Goal: Task Accomplishment & Management: Complete application form

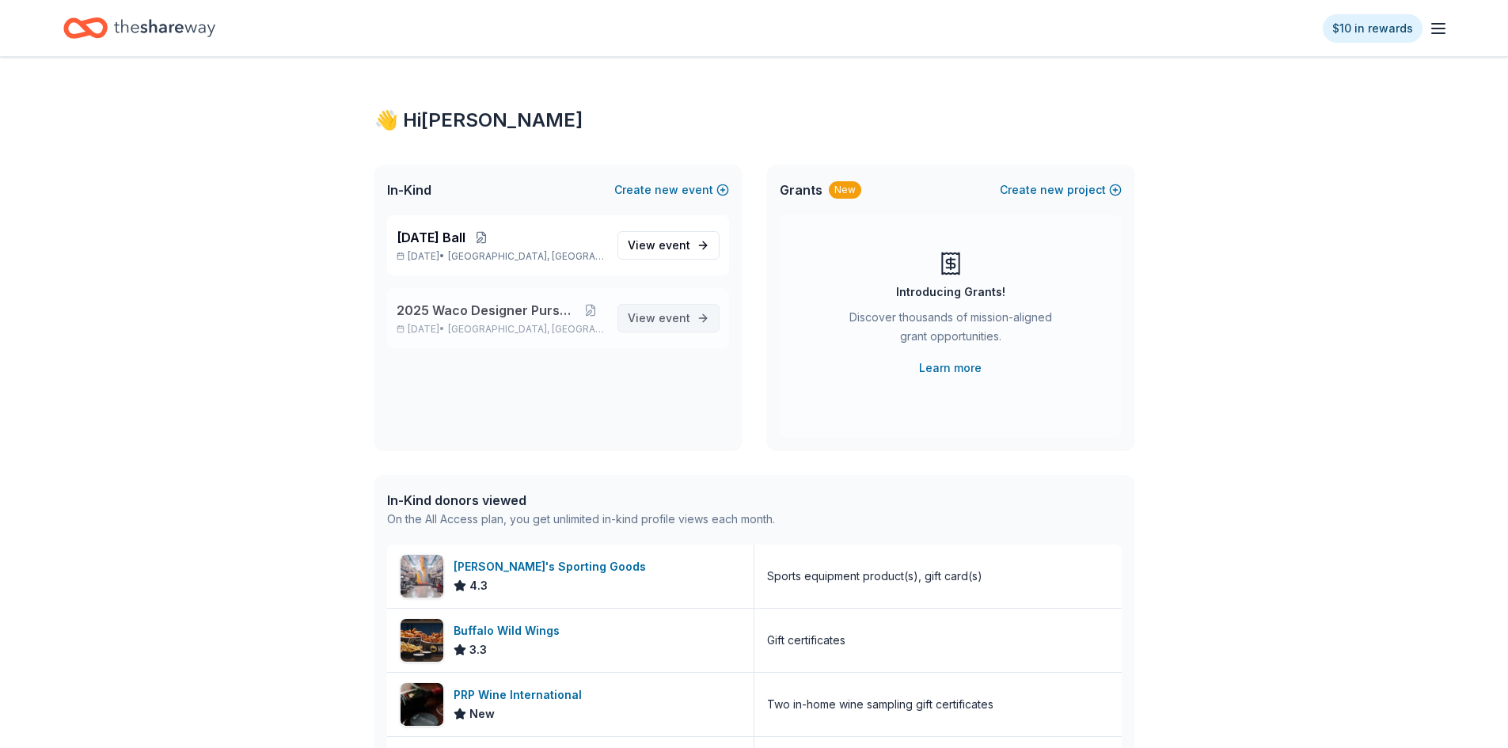
click at [665, 317] on span "event" at bounding box center [675, 317] width 32 height 13
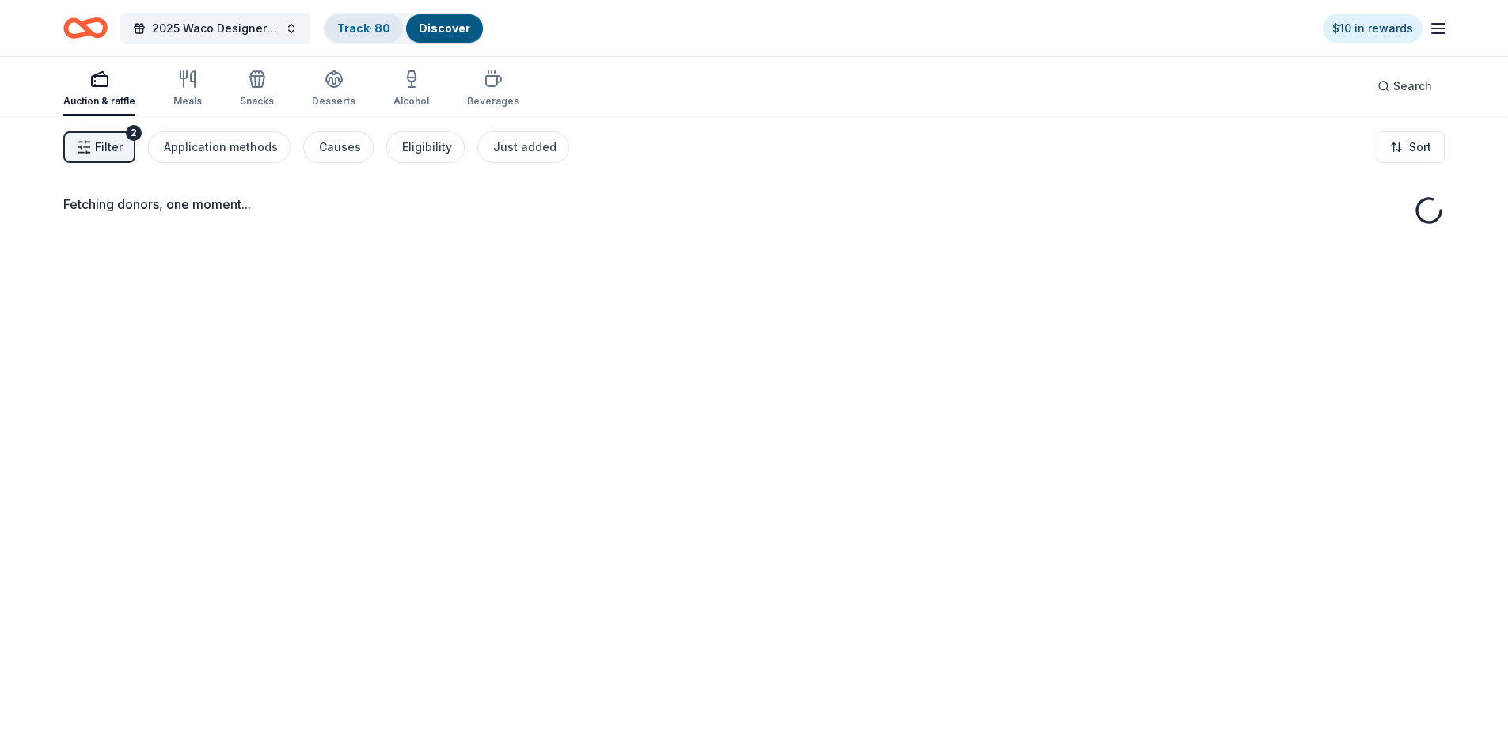
click at [363, 25] on link "Track · 80" at bounding box center [363, 27] width 53 height 13
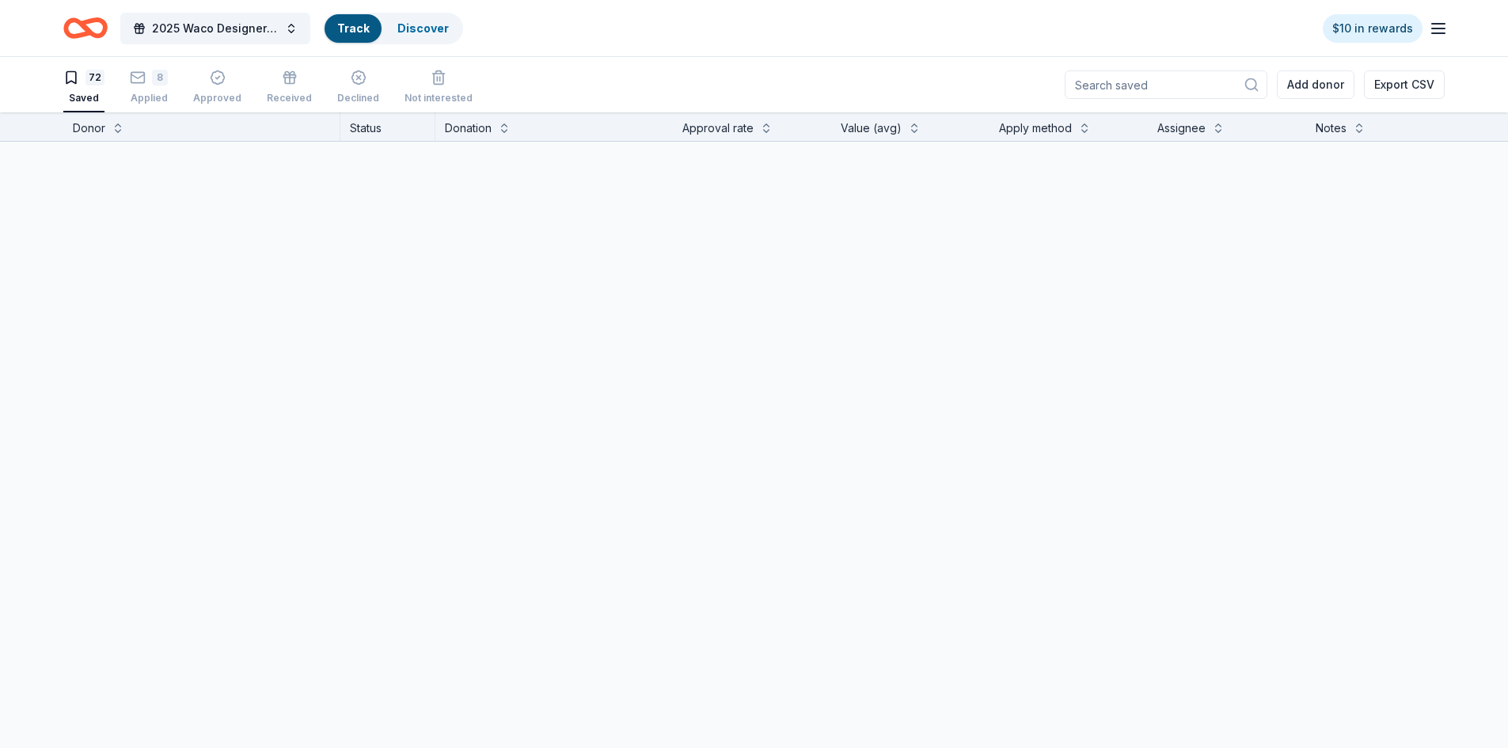
scroll to position [1, 0]
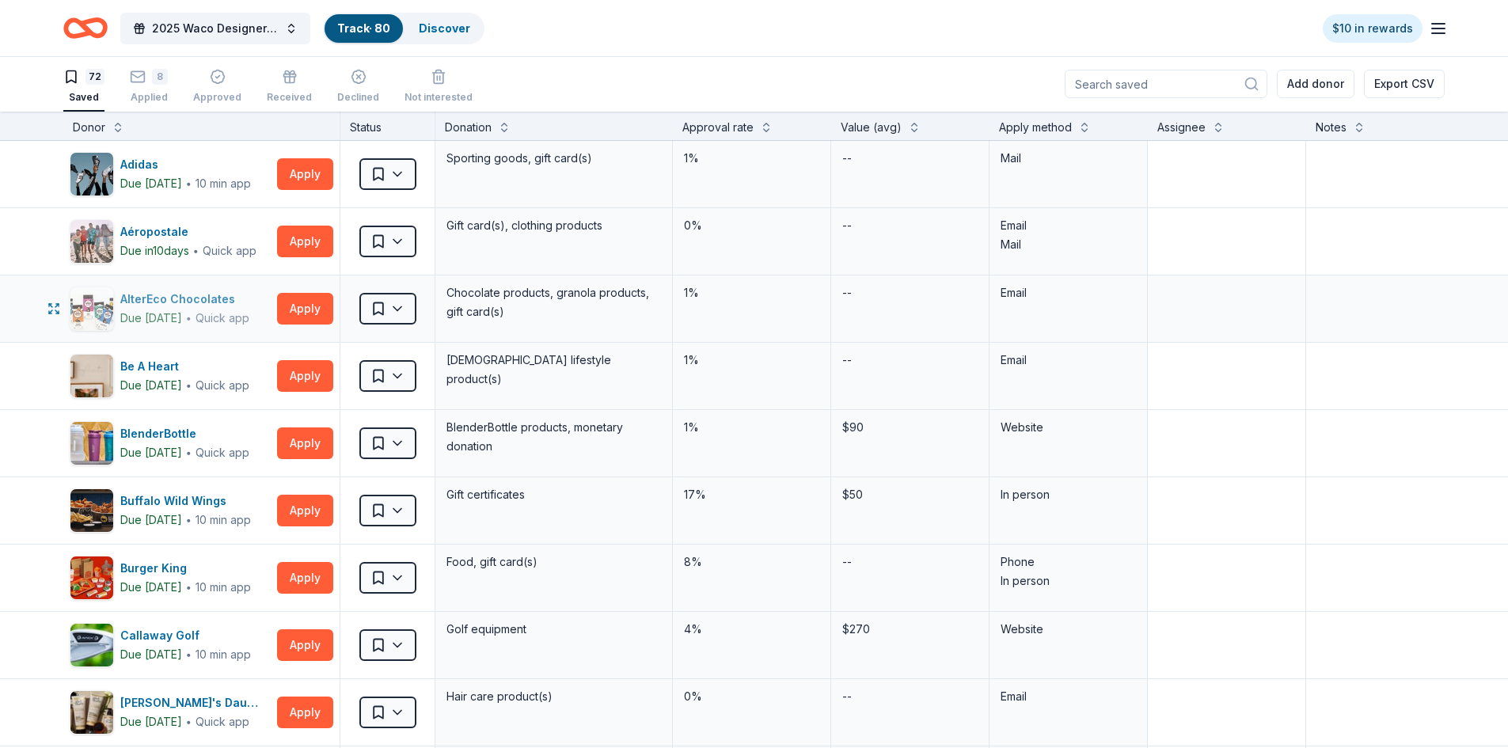
click at [162, 297] on div "AlterEco Chocolates" at bounding box center [184, 299] width 129 height 19
click at [305, 305] on button "Apply" at bounding box center [305, 309] width 56 height 32
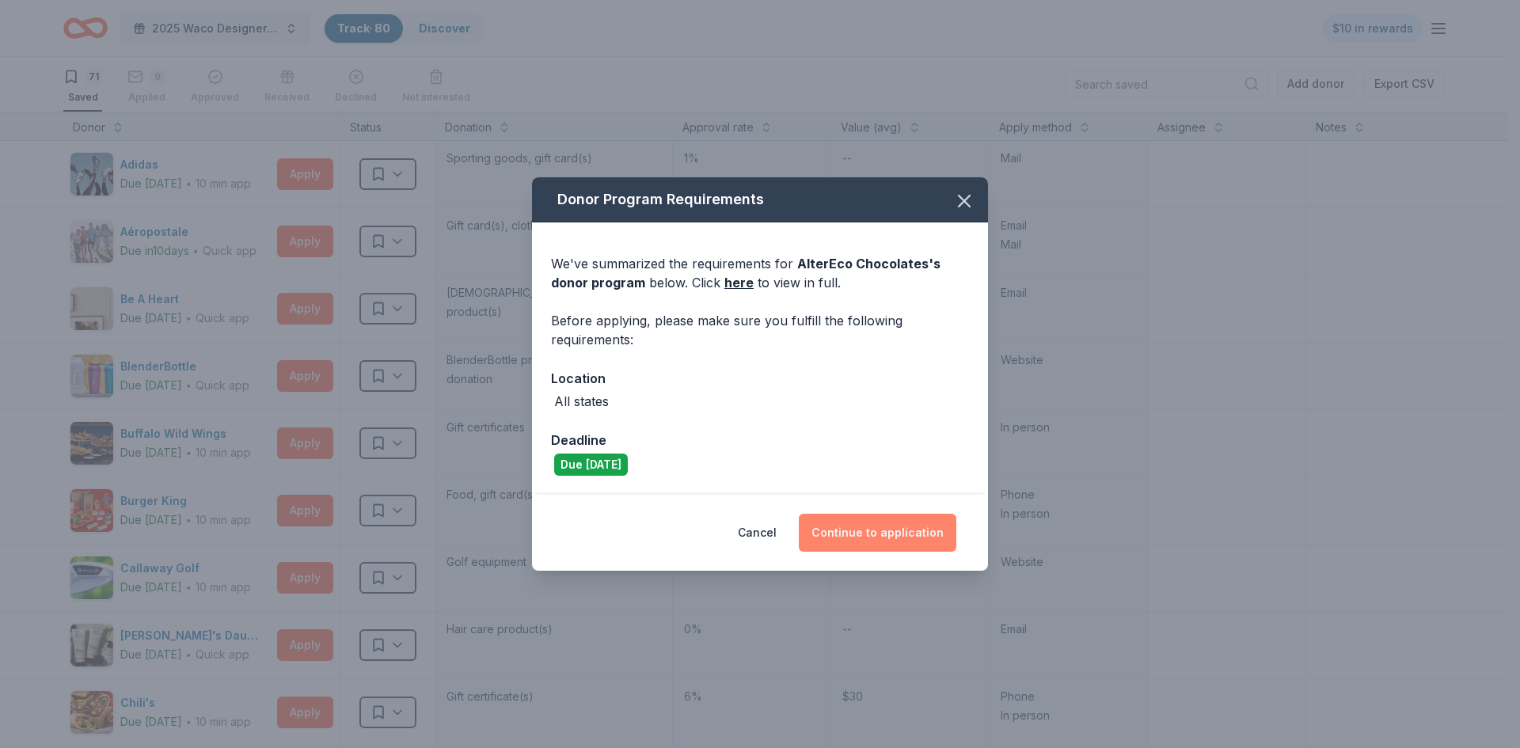
click at [914, 548] on button "Continue to application" at bounding box center [878, 533] width 158 height 38
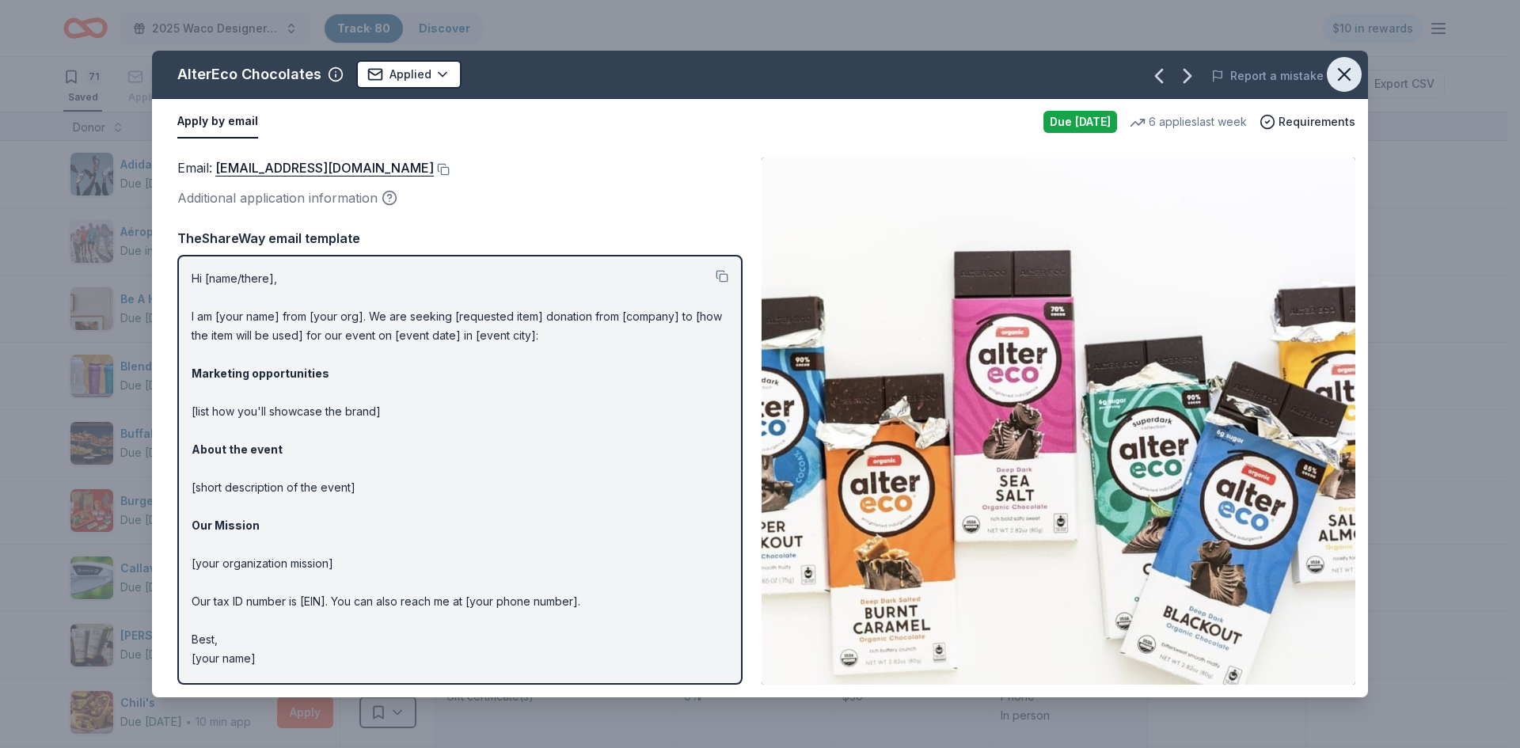
click at [1349, 71] on icon "button" at bounding box center [1344, 74] width 22 height 22
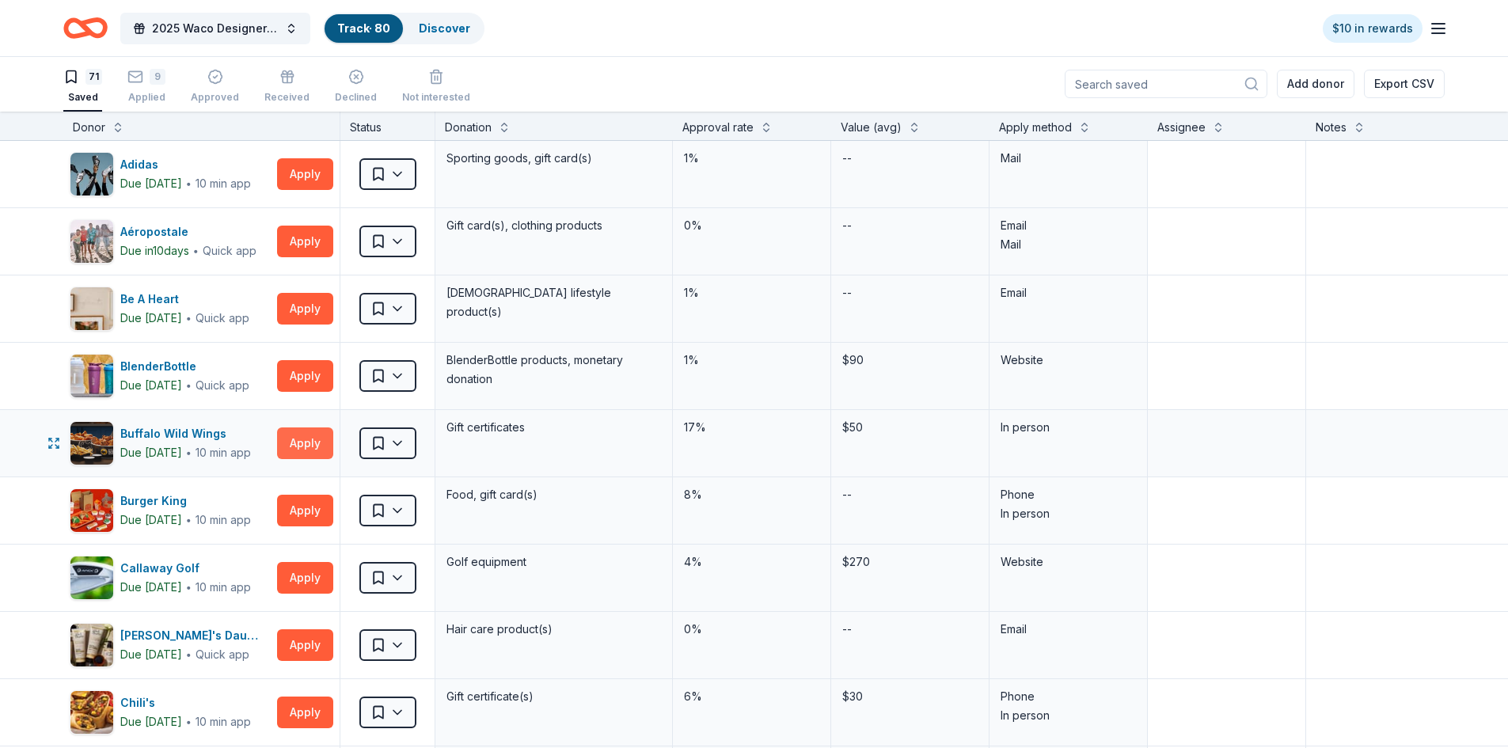
click at [305, 439] on button "Apply" at bounding box center [305, 444] width 56 height 32
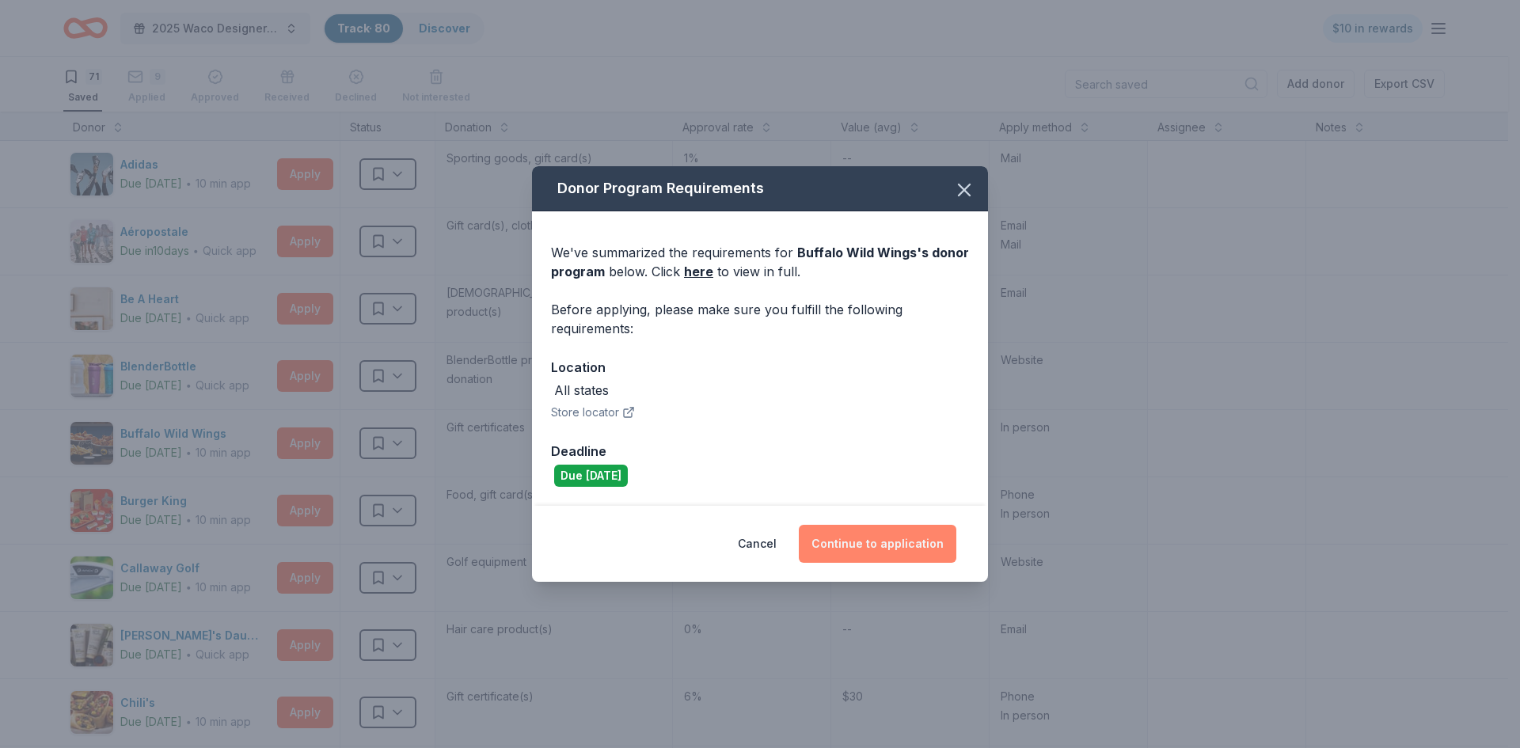
click at [857, 544] on button "Continue to application" at bounding box center [878, 544] width 158 height 38
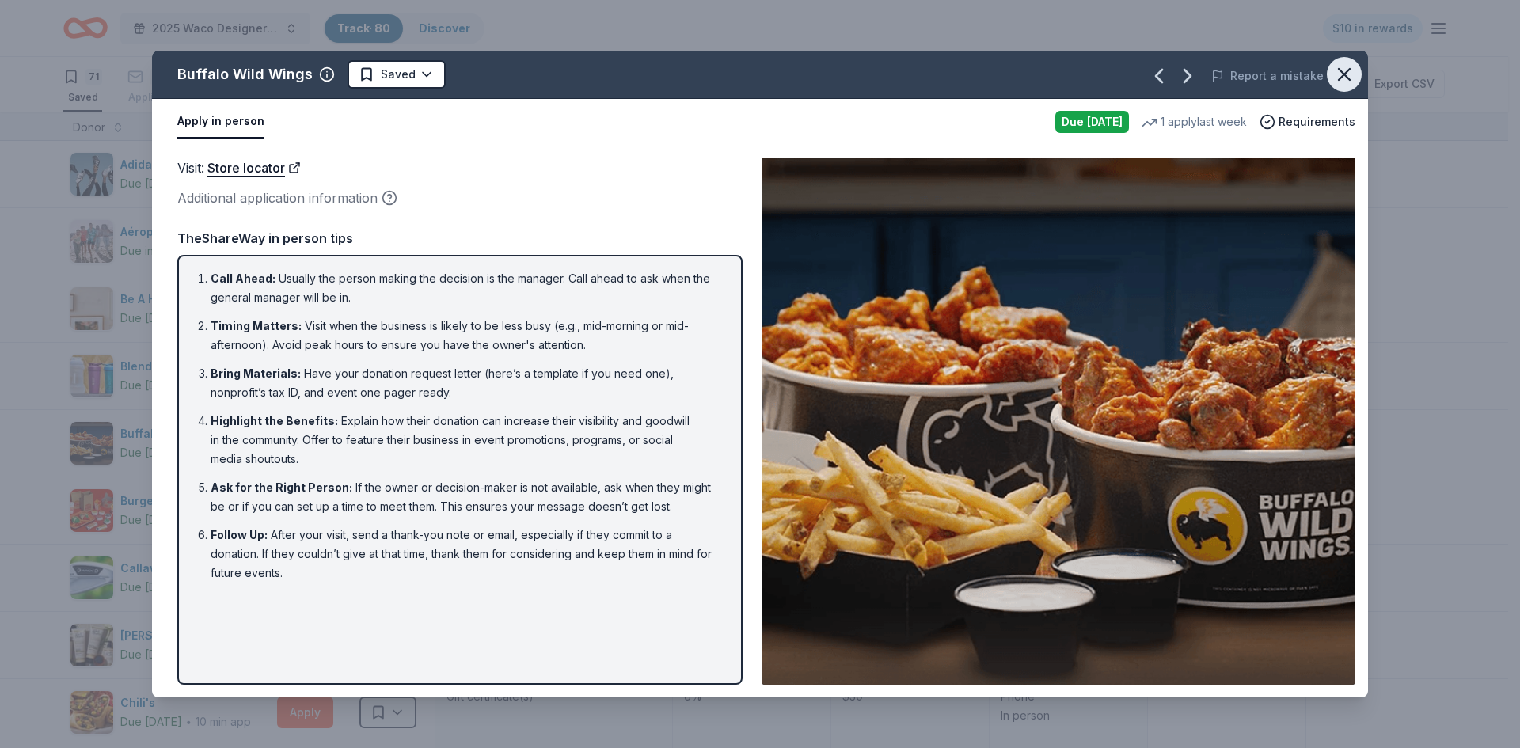
click at [1345, 78] on icon "button" at bounding box center [1344, 74] width 22 height 22
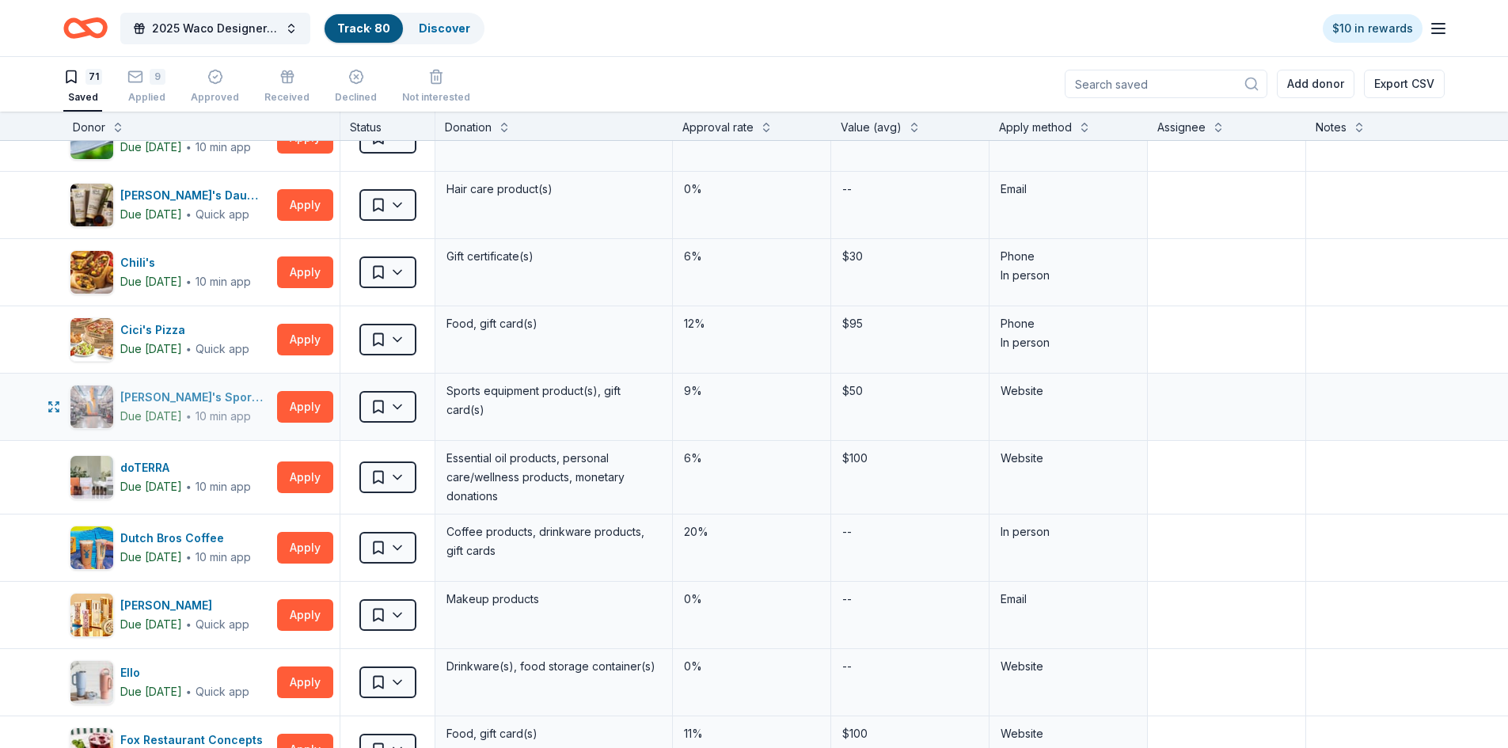
scroll to position [475, 0]
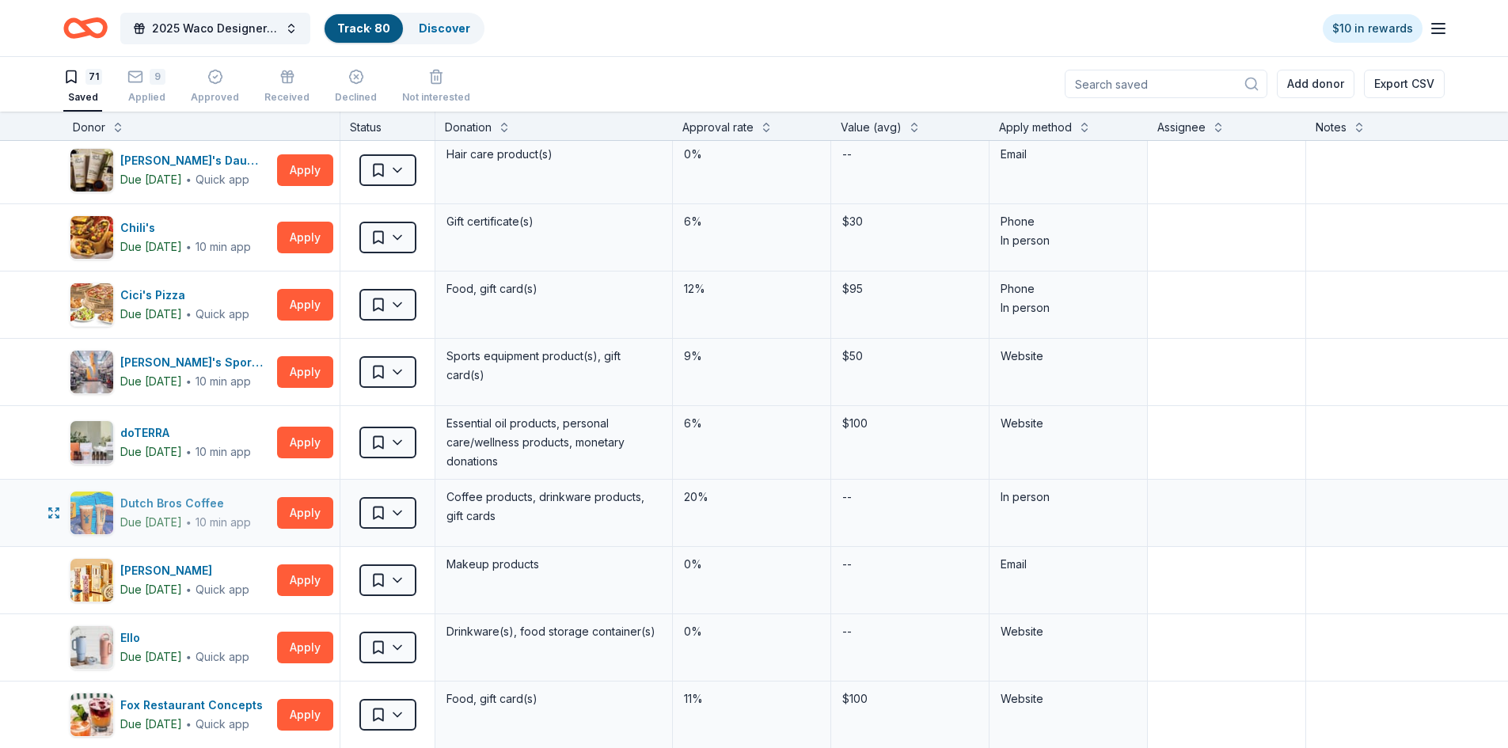
click at [150, 505] on div "Dutch Bros Coffee" at bounding box center [185, 503] width 131 height 19
click at [139, 567] on div "Elizabeth Arden" at bounding box center [184, 570] width 129 height 19
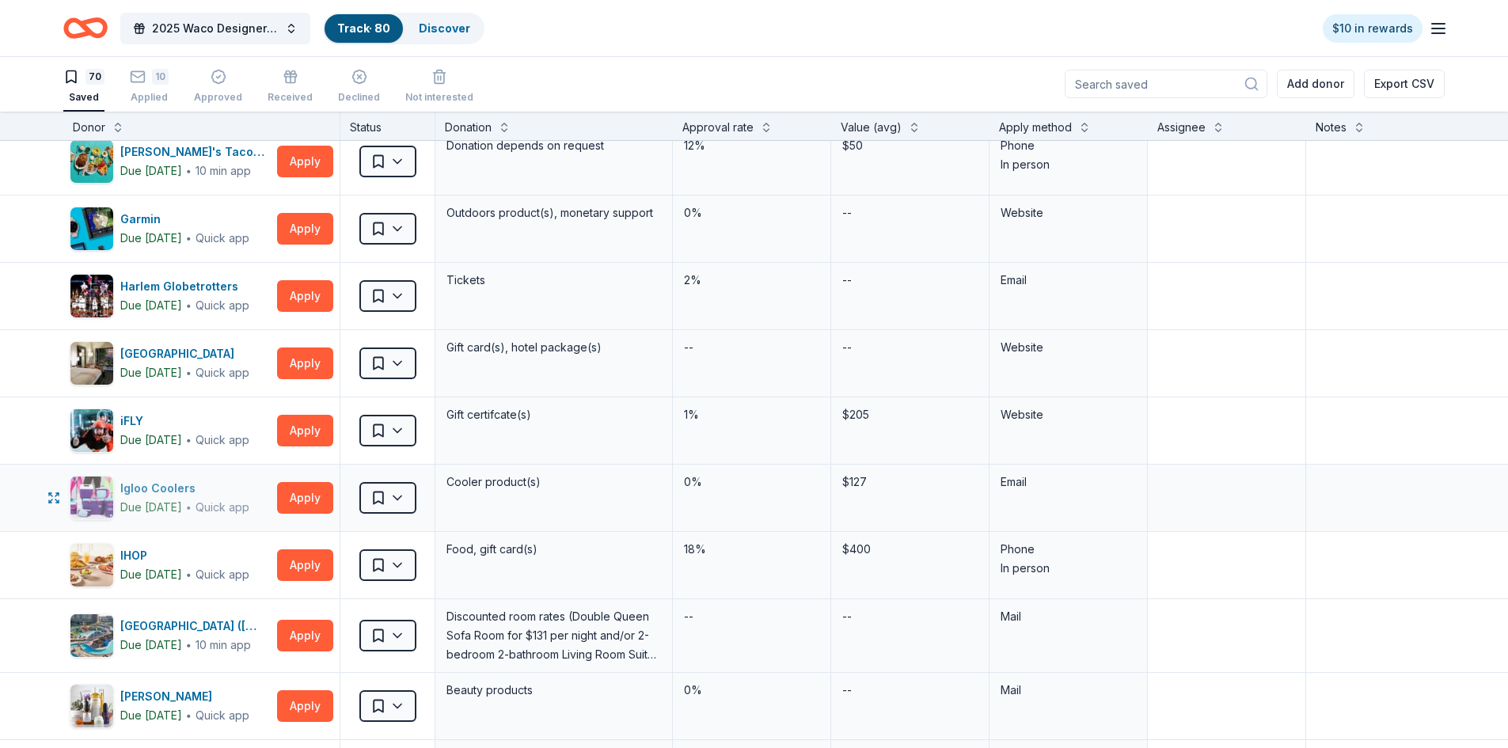
scroll to position [1188, 0]
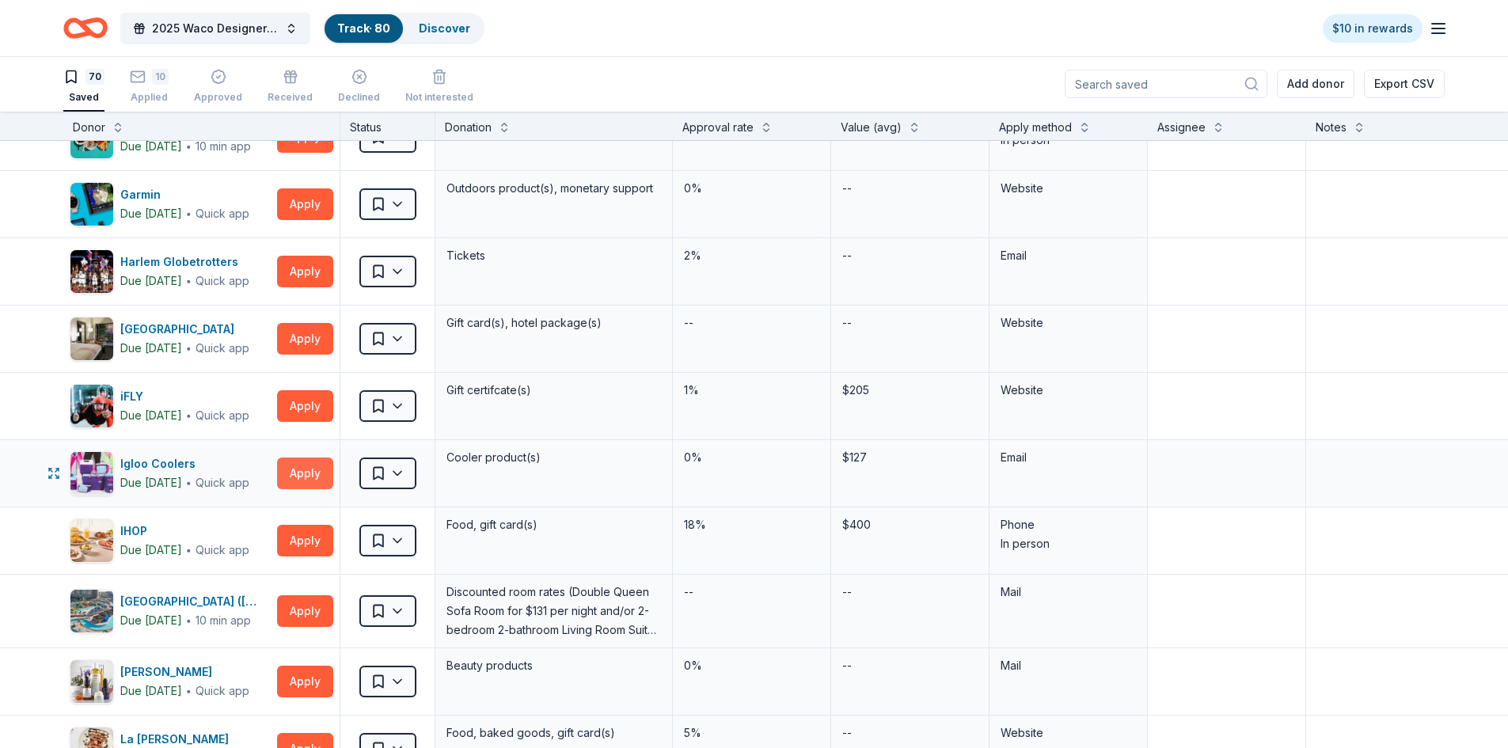
click at [298, 469] on button "Apply" at bounding box center [305, 474] width 56 height 32
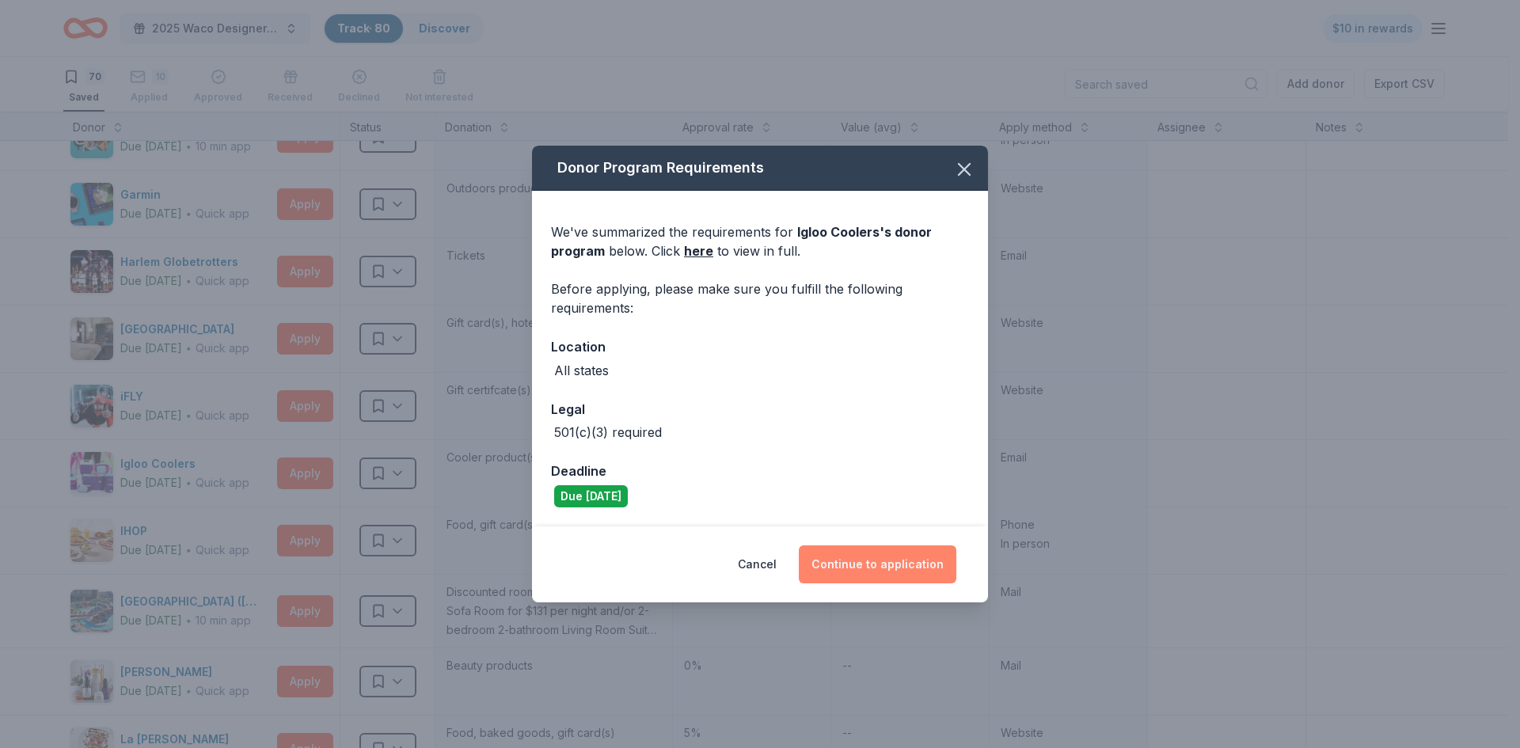
click at [850, 564] on button "Continue to application" at bounding box center [878, 564] width 158 height 38
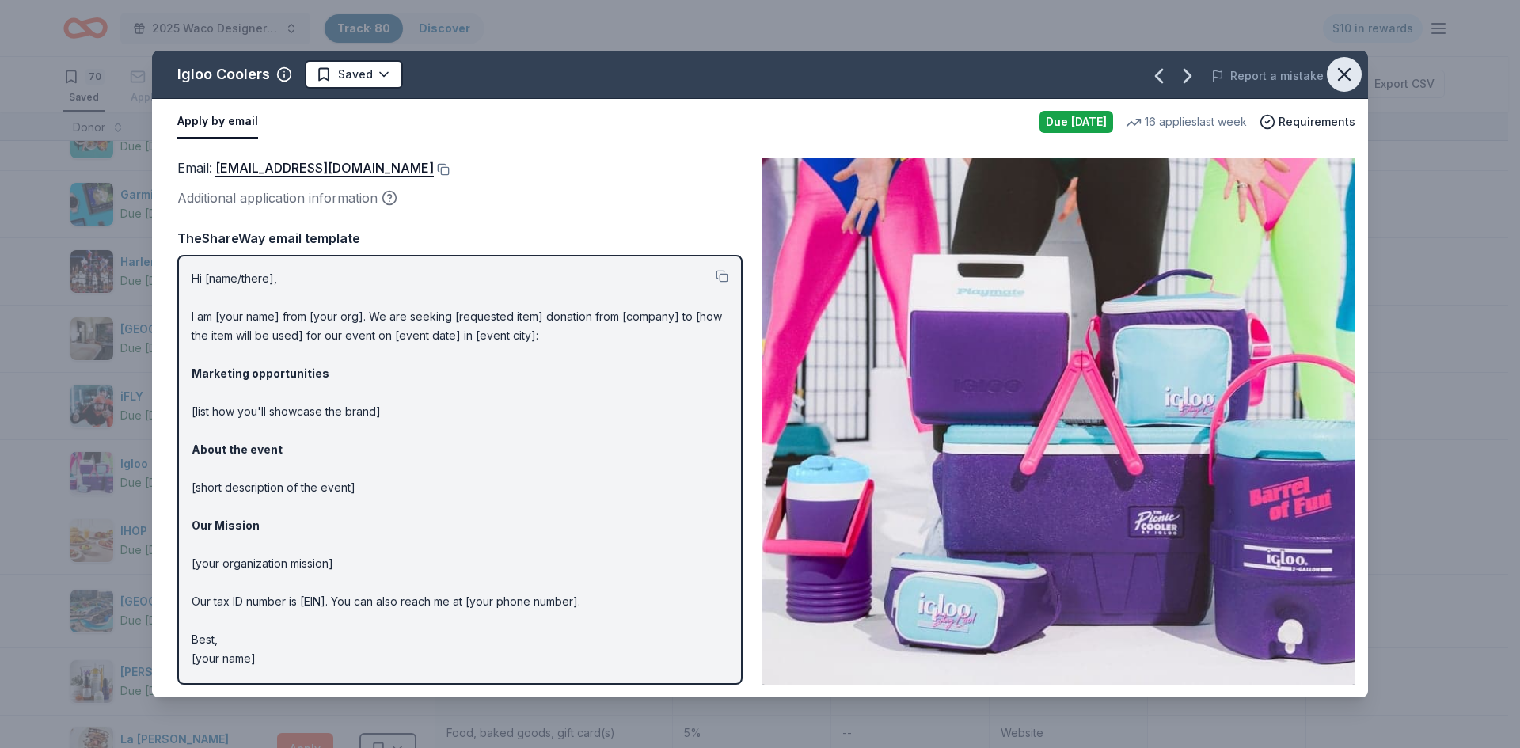
click at [1348, 73] on icon "button" at bounding box center [1344, 74] width 22 height 22
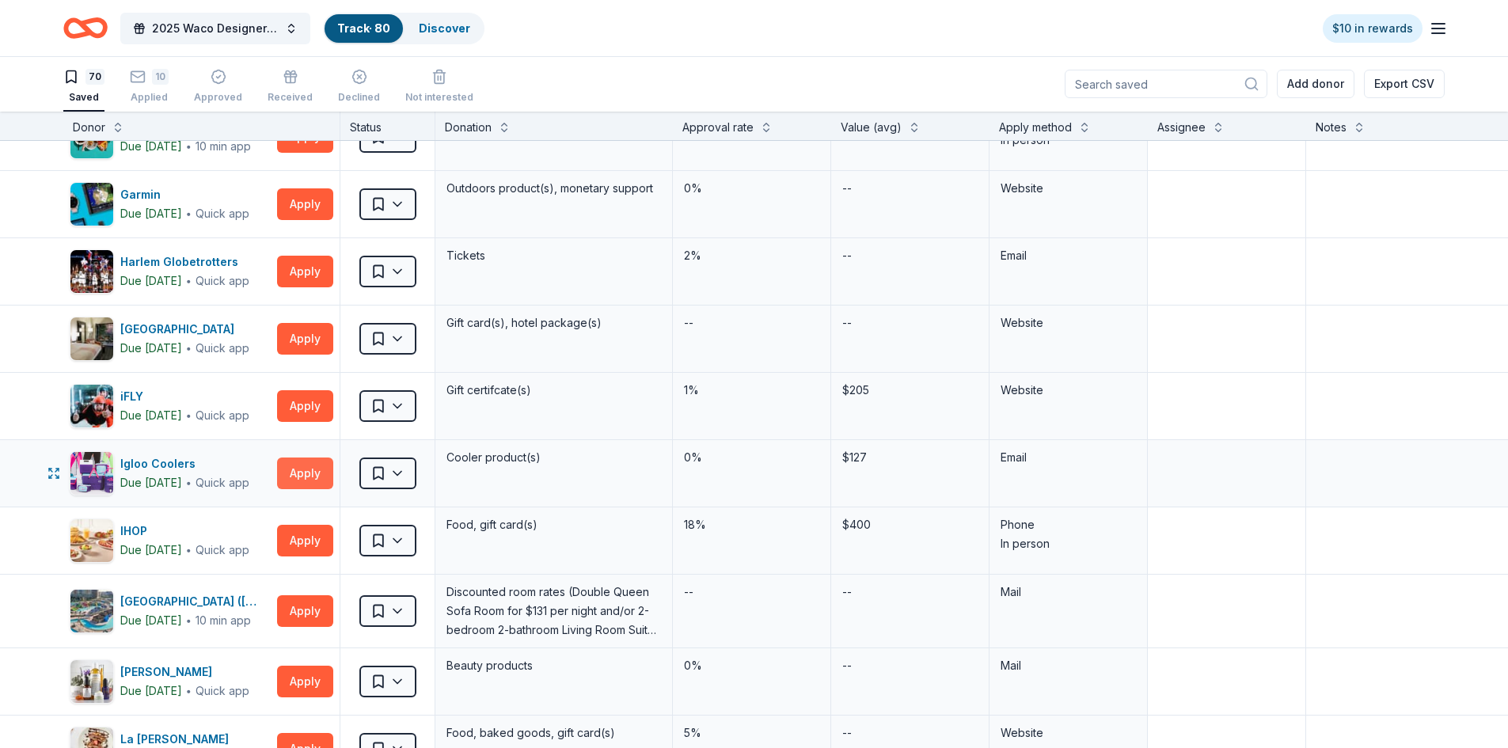
click at [316, 471] on button "Apply" at bounding box center [305, 474] width 56 height 32
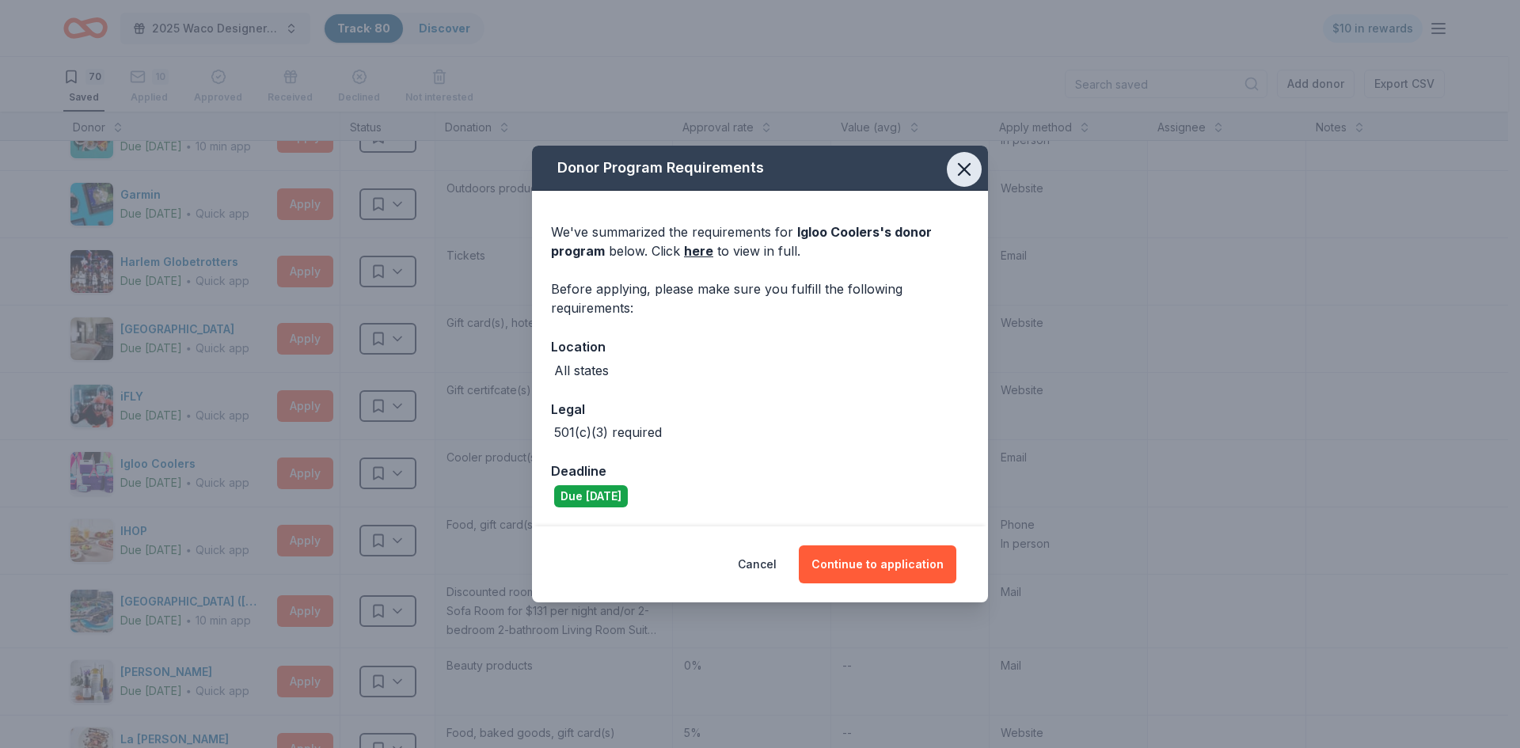
click at [971, 170] on icon "button" at bounding box center [964, 169] width 22 height 22
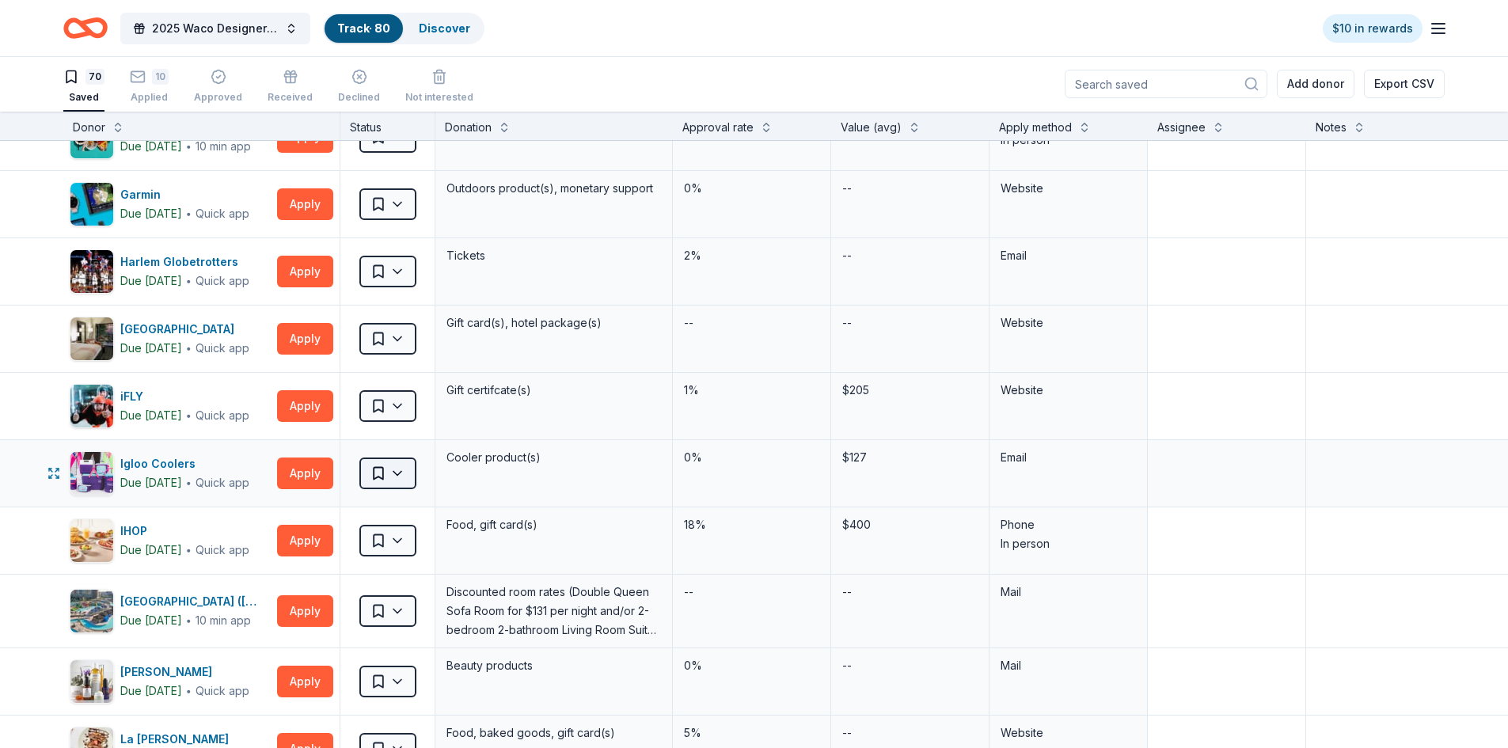
click at [406, 474] on html "2025 Waco Designer Purse BIngo Track · 80 Discover $10 in rewards 70 Saved 10 A…" at bounding box center [754, 373] width 1508 height 748
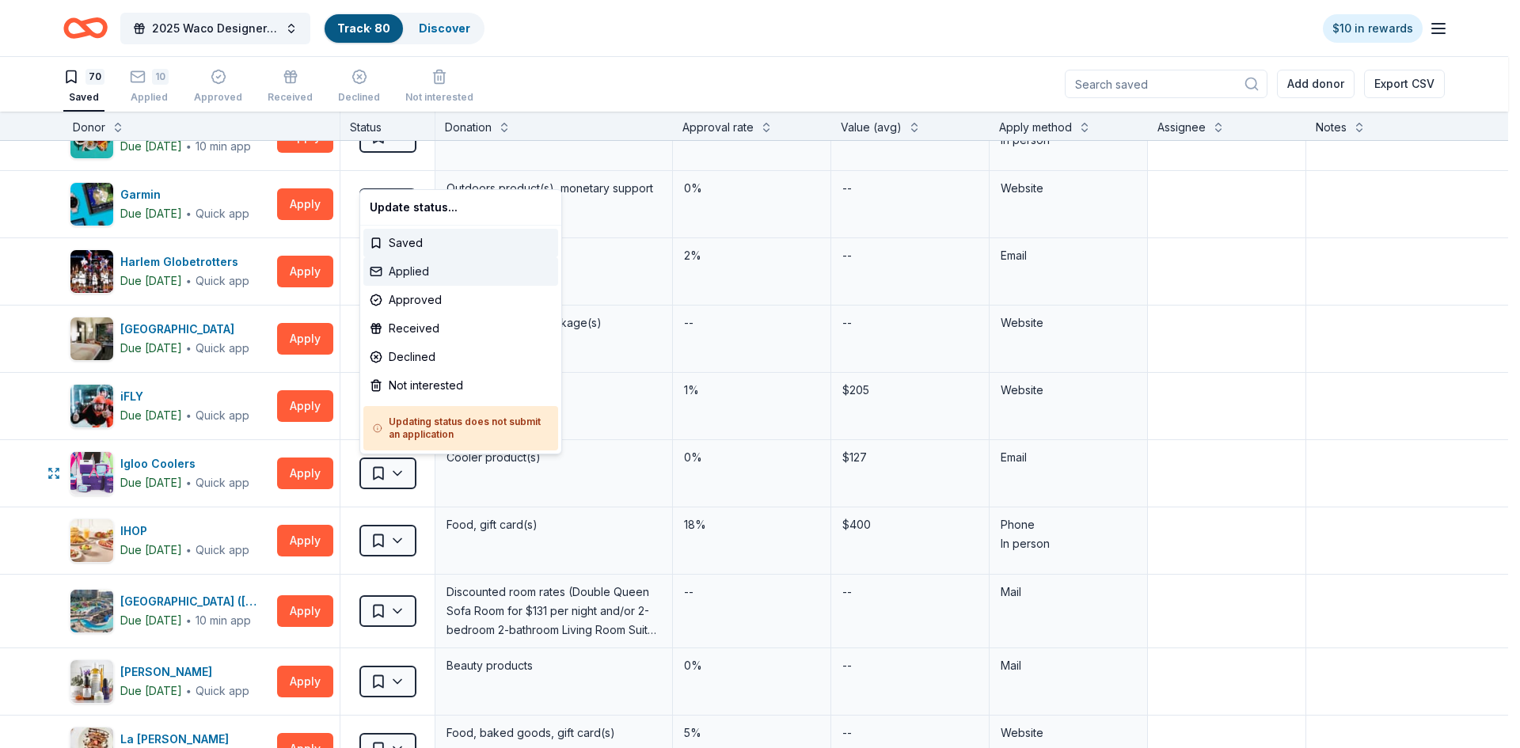
click at [435, 271] on div "Applied" at bounding box center [460, 271] width 195 height 29
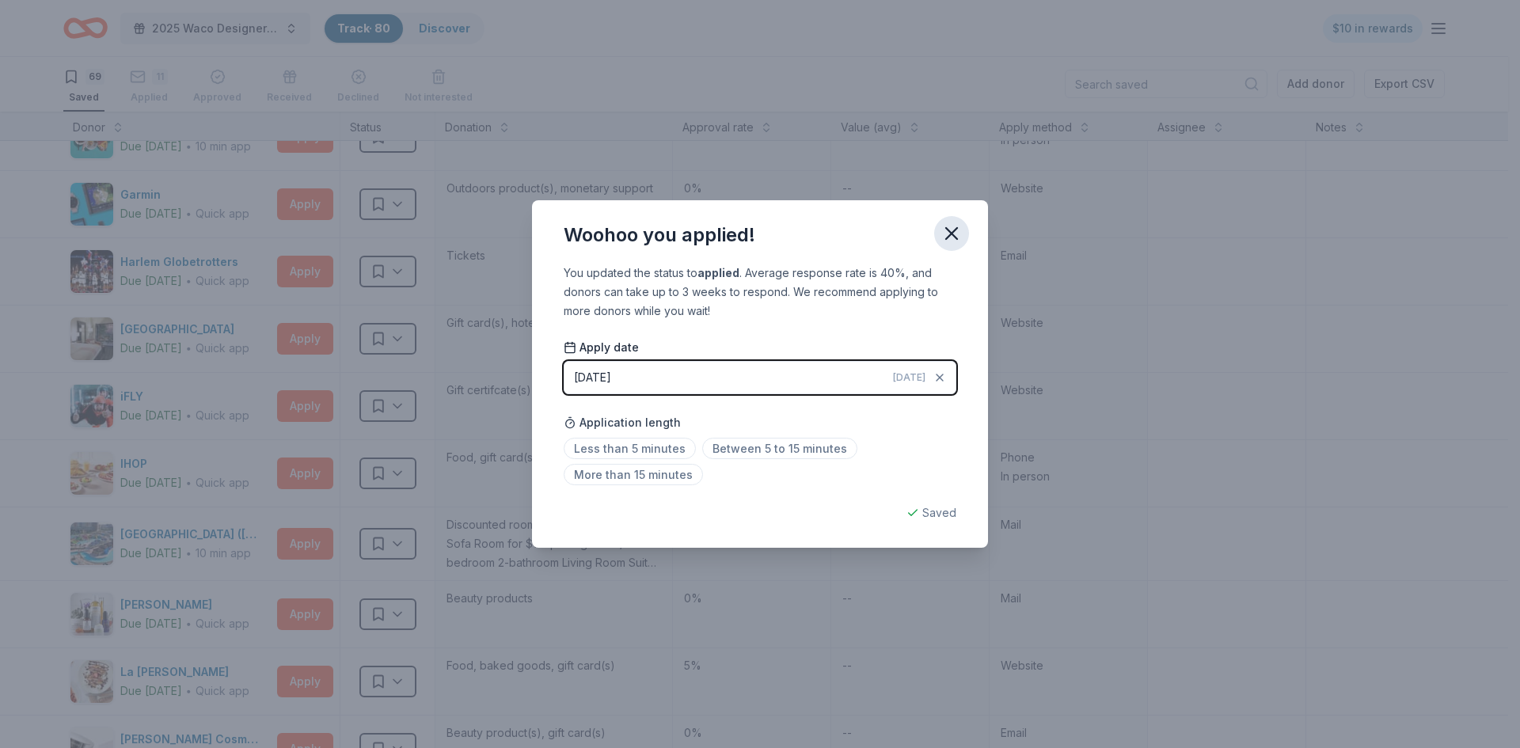
click at [950, 227] on icon "button" at bounding box center [952, 233] width 22 height 22
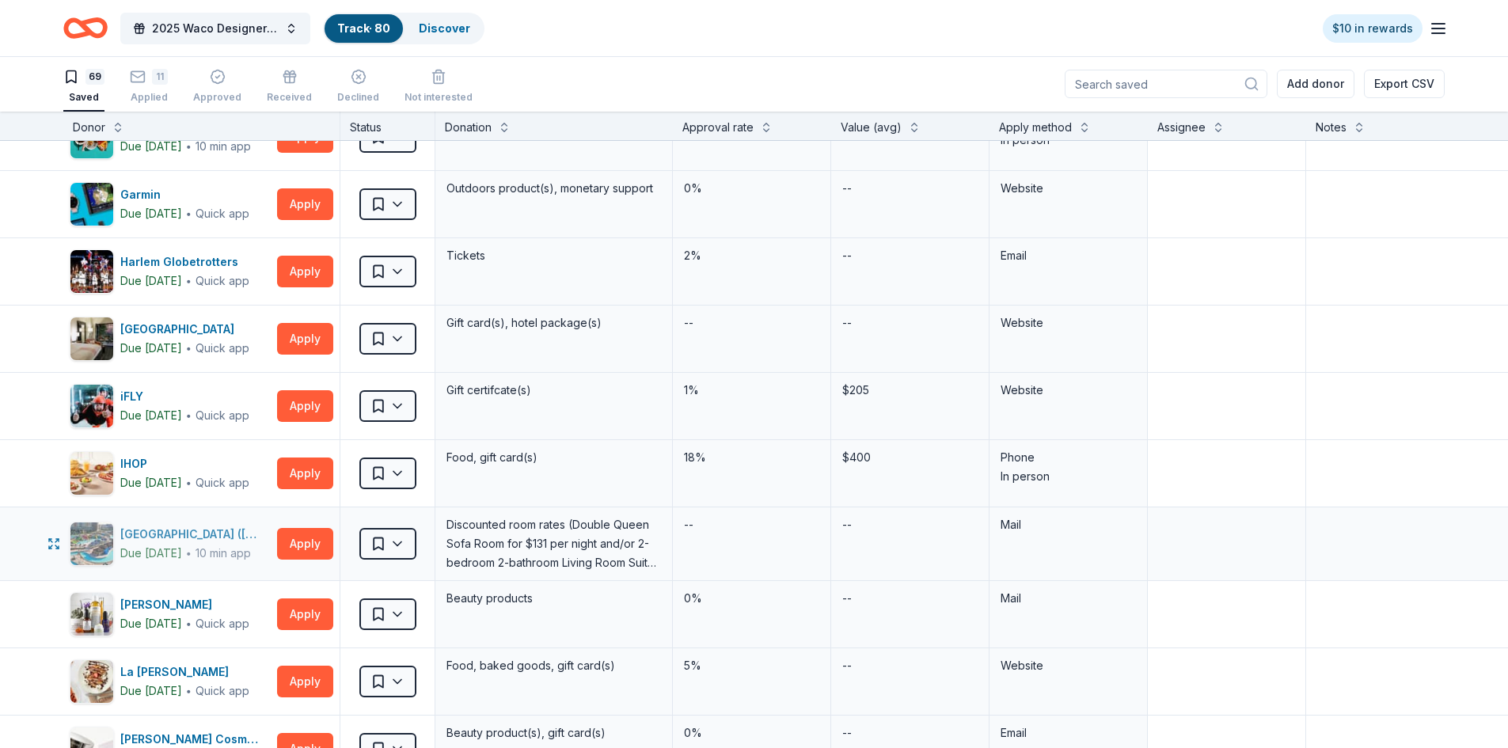
click at [190, 534] on div "Kalahari Resorts (TX)" at bounding box center [195, 534] width 150 height 19
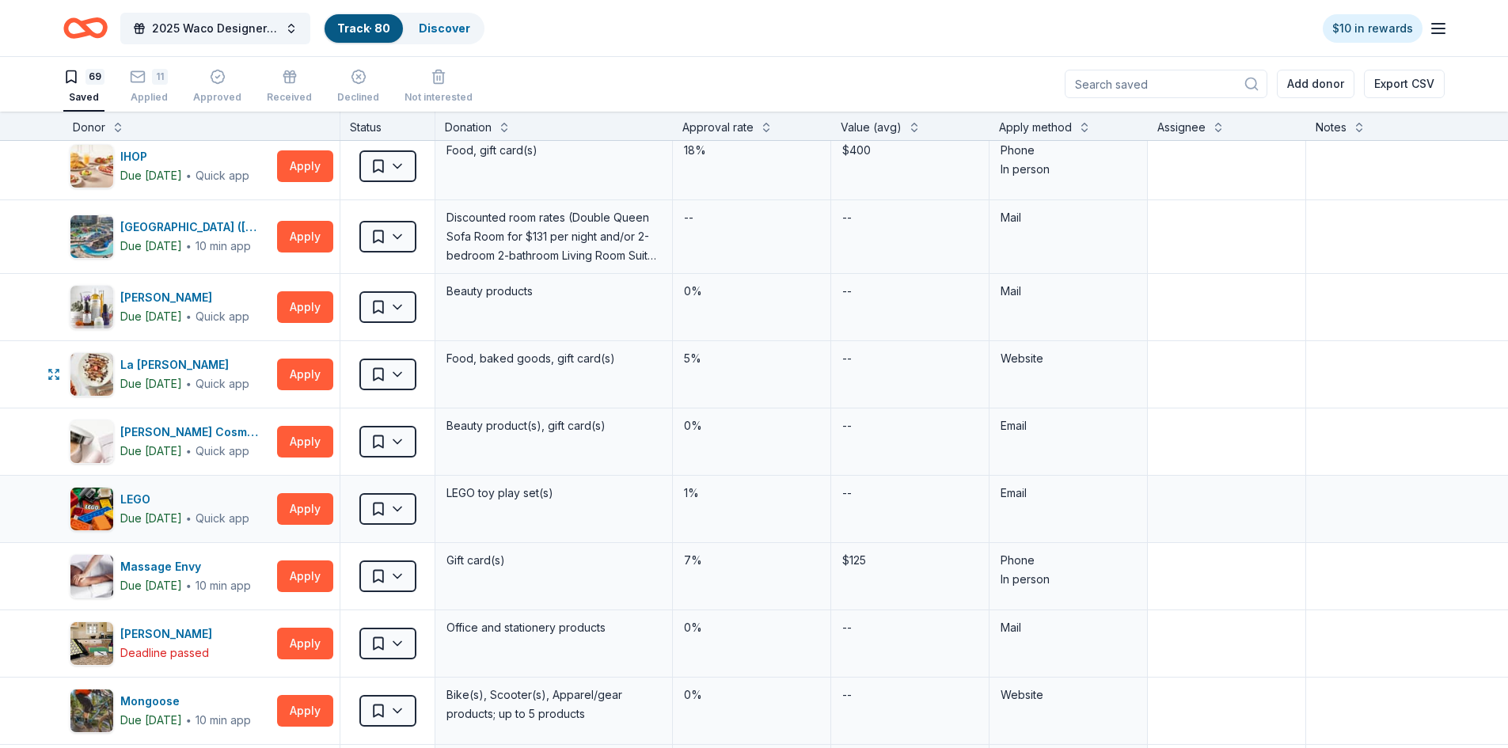
scroll to position [1504, 0]
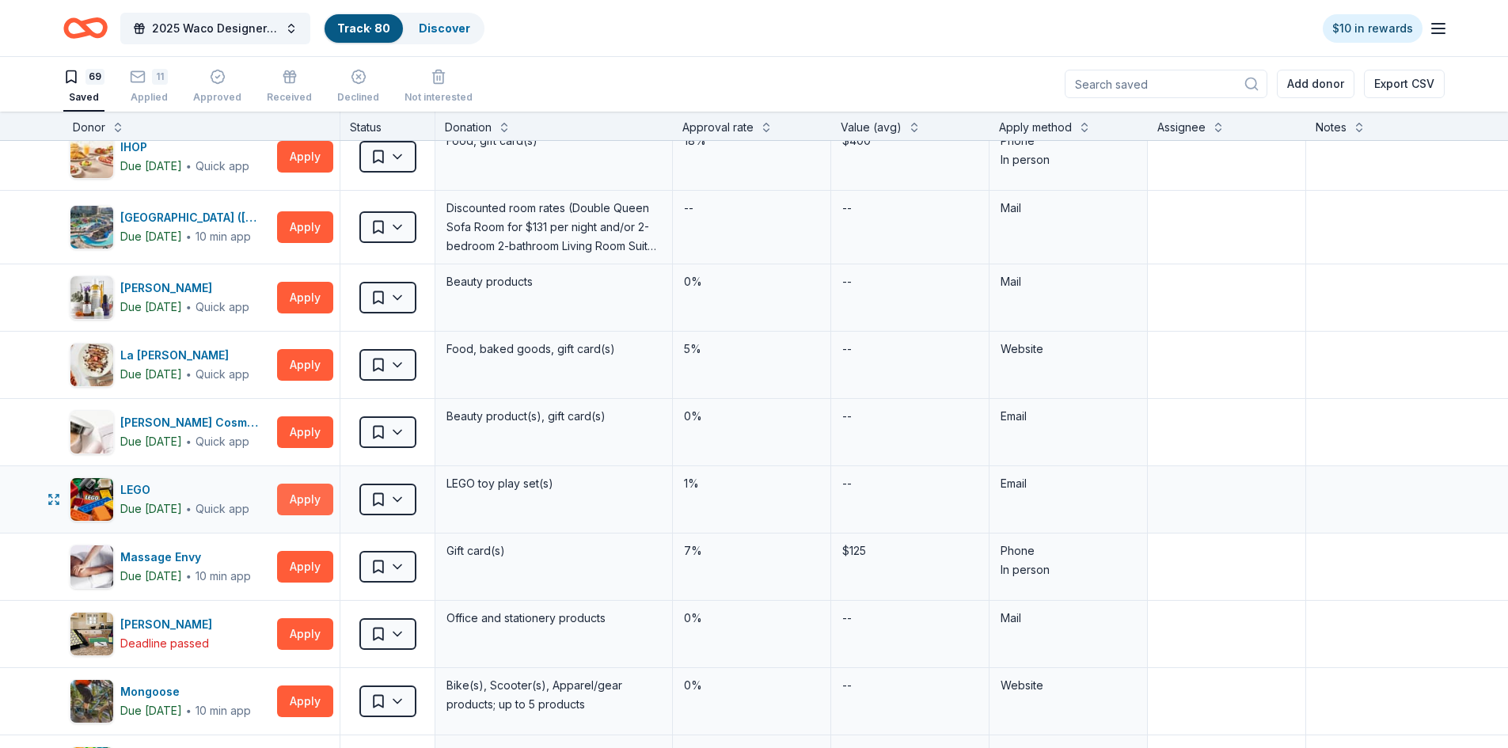
click at [318, 499] on button "Apply" at bounding box center [305, 500] width 56 height 32
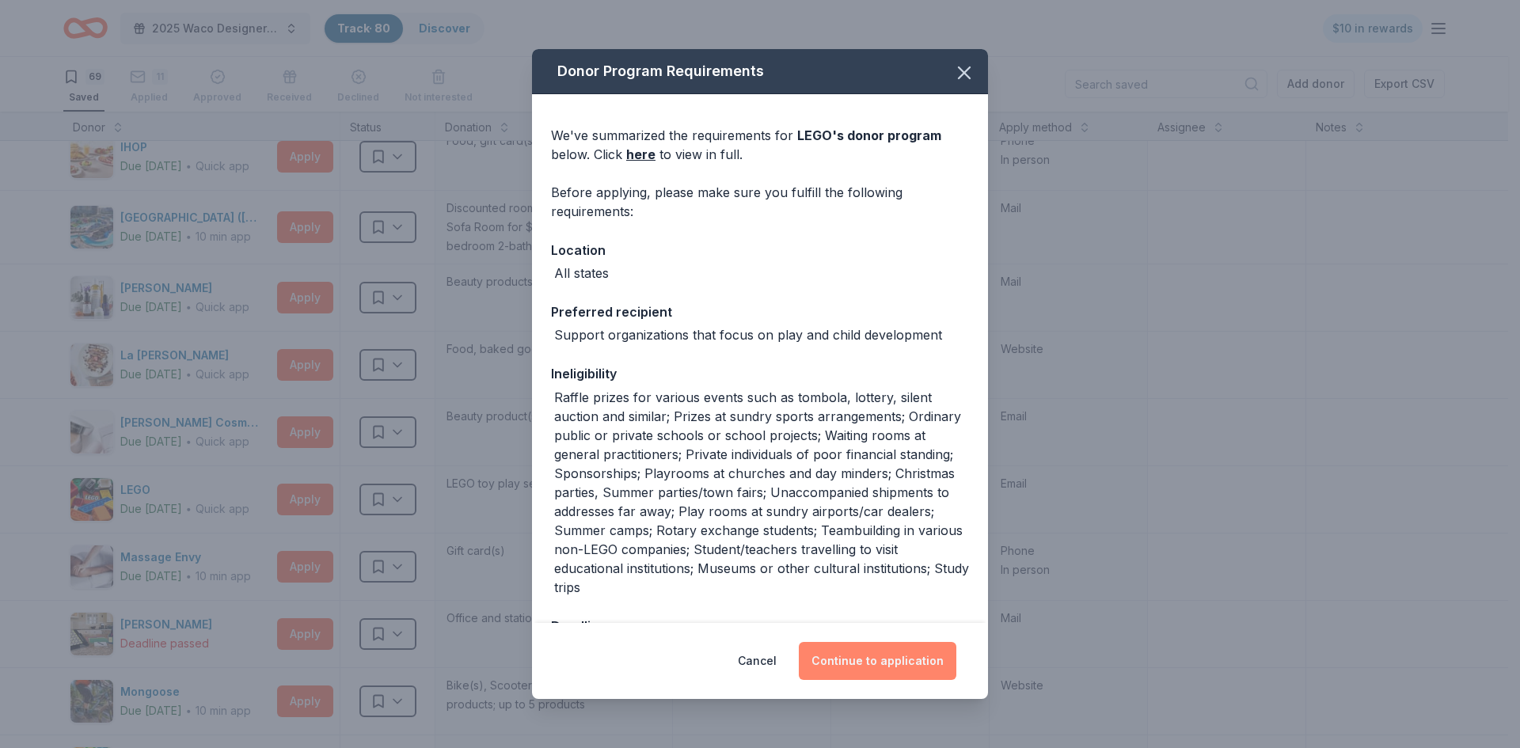
click at [903, 657] on button "Continue to application" at bounding box center [878, 661] width 158 height 38
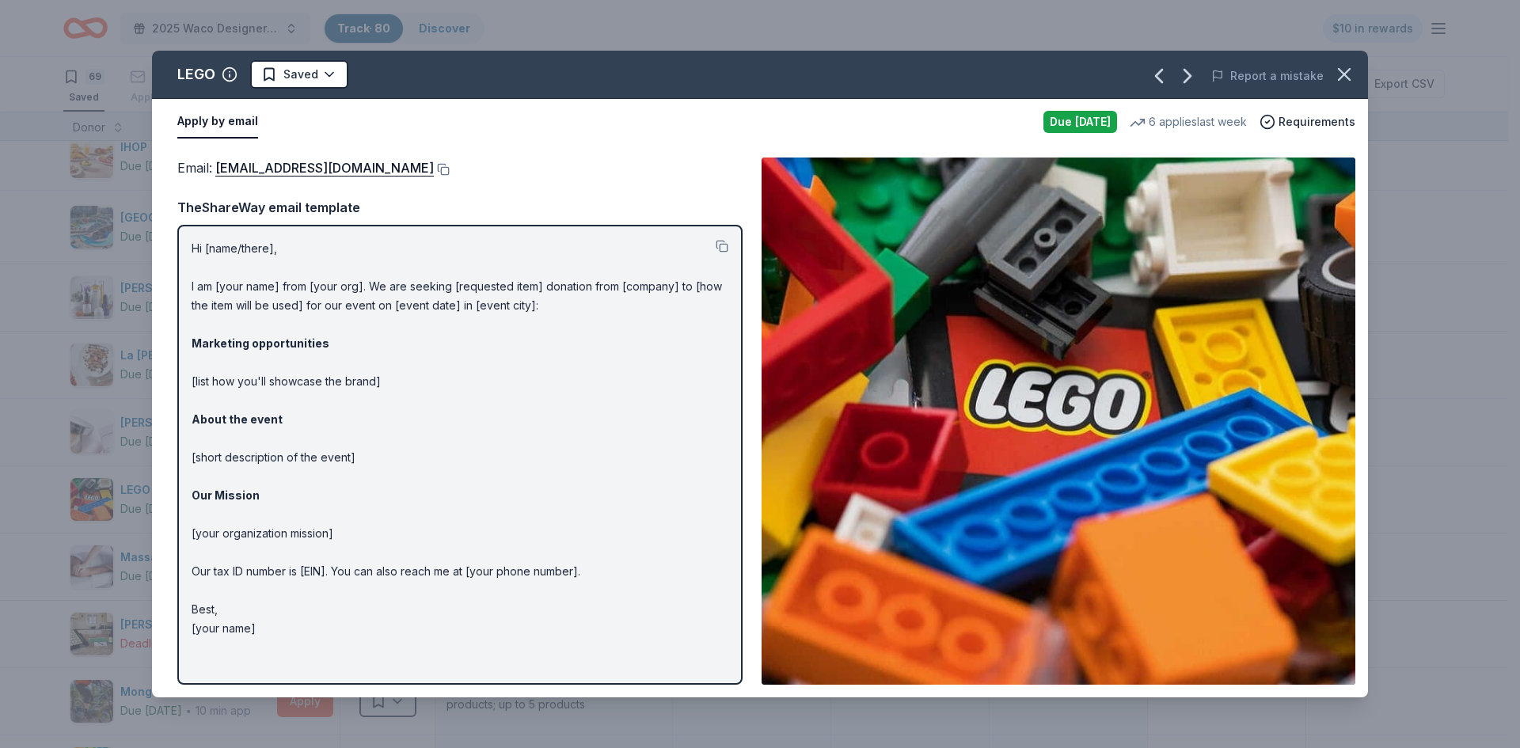
drag, startPoint x: 192, startPoint y: 245, endPoint x: 298, endPoint y: 274, distance: 110.1
click at [298, 274] on p "Hi [name/there], I am [your name] from [your org]. We are seeking [requested it…" at bounding box center [460, 438] width 537 height 399
click at [302, 264] on p "Hi [name/there], I am [your name] from [your org]. We are seeking [requested it…" at bounding box center [460, 438] width 537 height 399
click at [1346, 70] on icon "button" at bounding box center [1344, 74] width 22 height 22
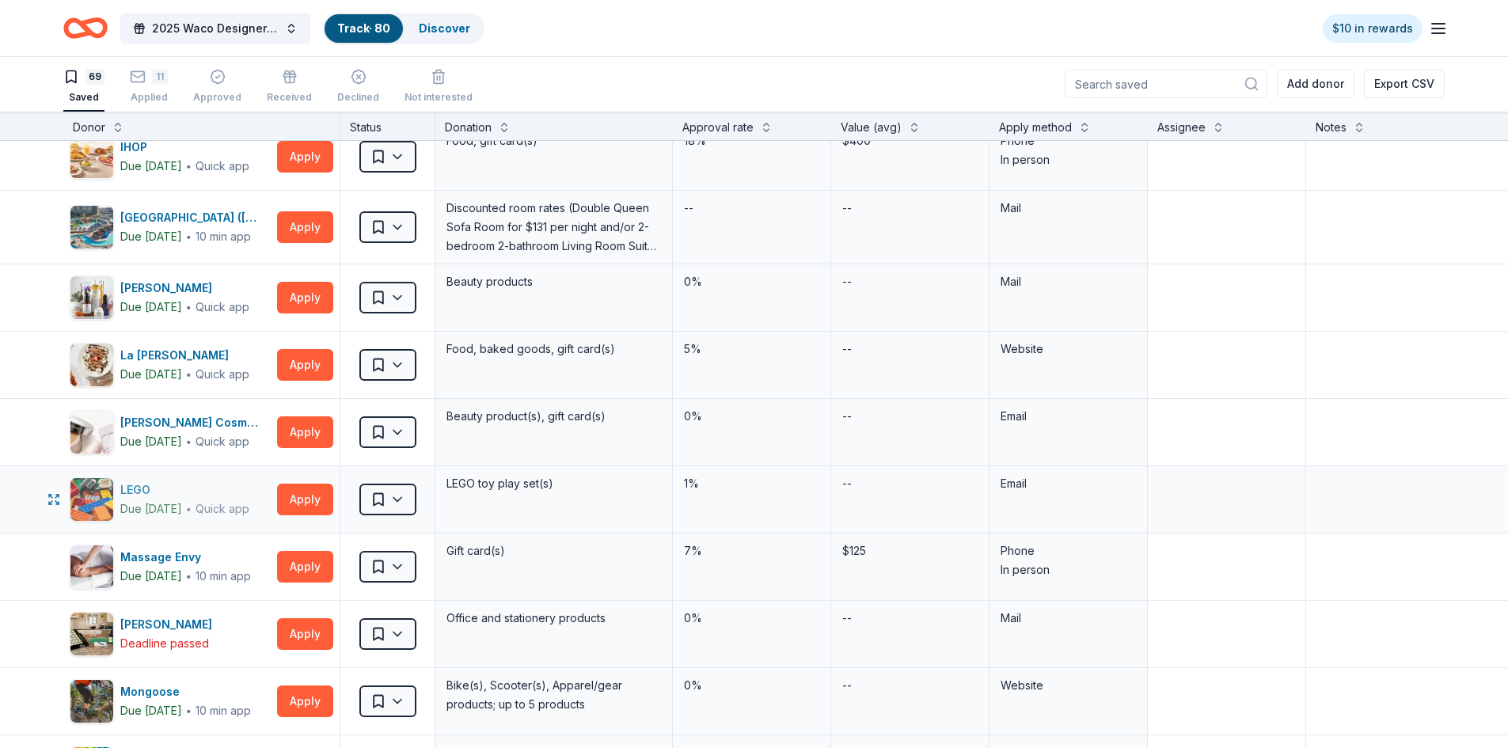
click at [140, 485] on div "LEGO" at bounding box center [184, 490] width 129 height 19
click at [131, 495] on div "LEGO" at bounding box center [184, 490] width 129 height 19
click at [397, 498] on html "2025 Waco Designer Purse BIngo Track · 80 Discover $10 in rewards 69 Saved 11 A…" at bounding box center [754, 373] width 1508 height 748
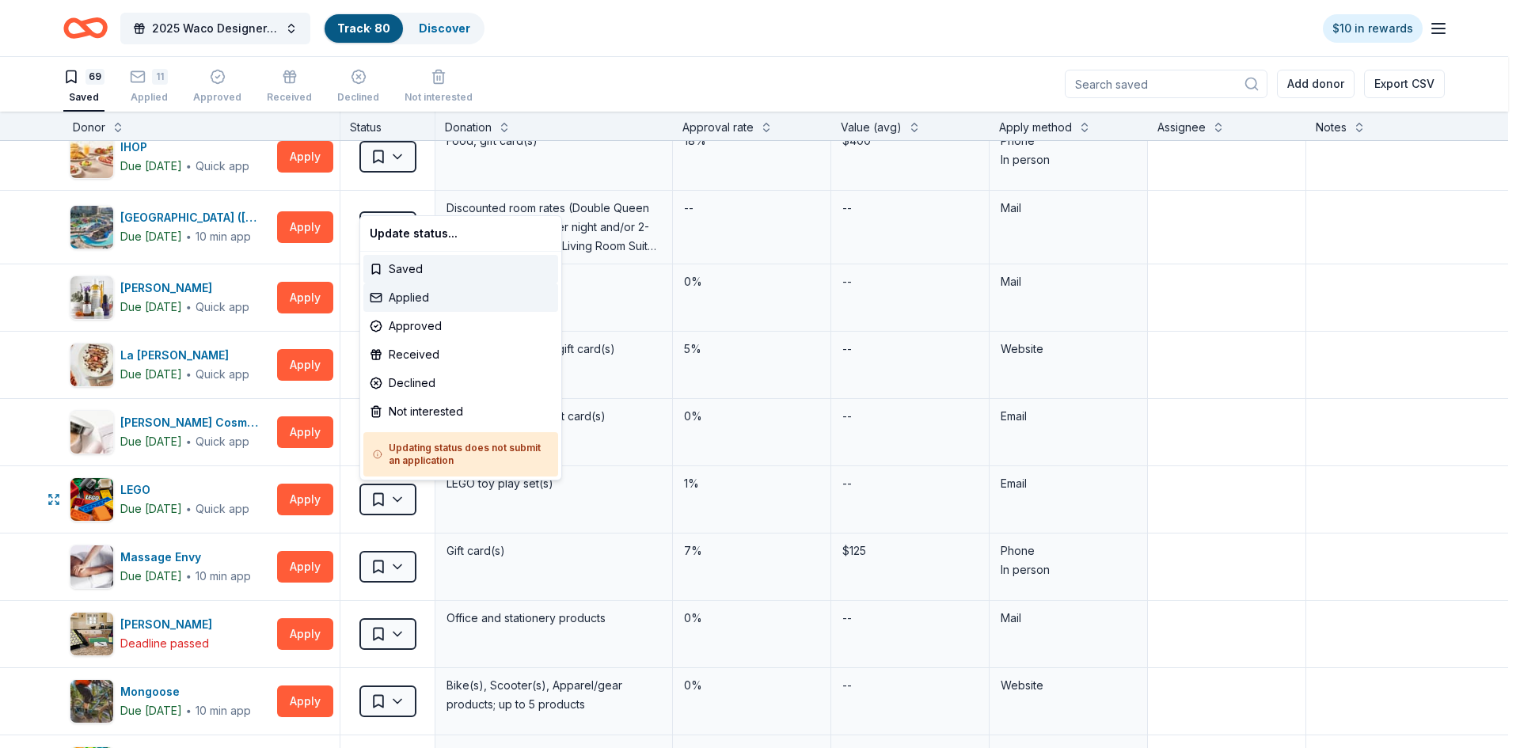
click at [399, 293] on div "Applied" at bounding box center [460, 297] width 195 height 29
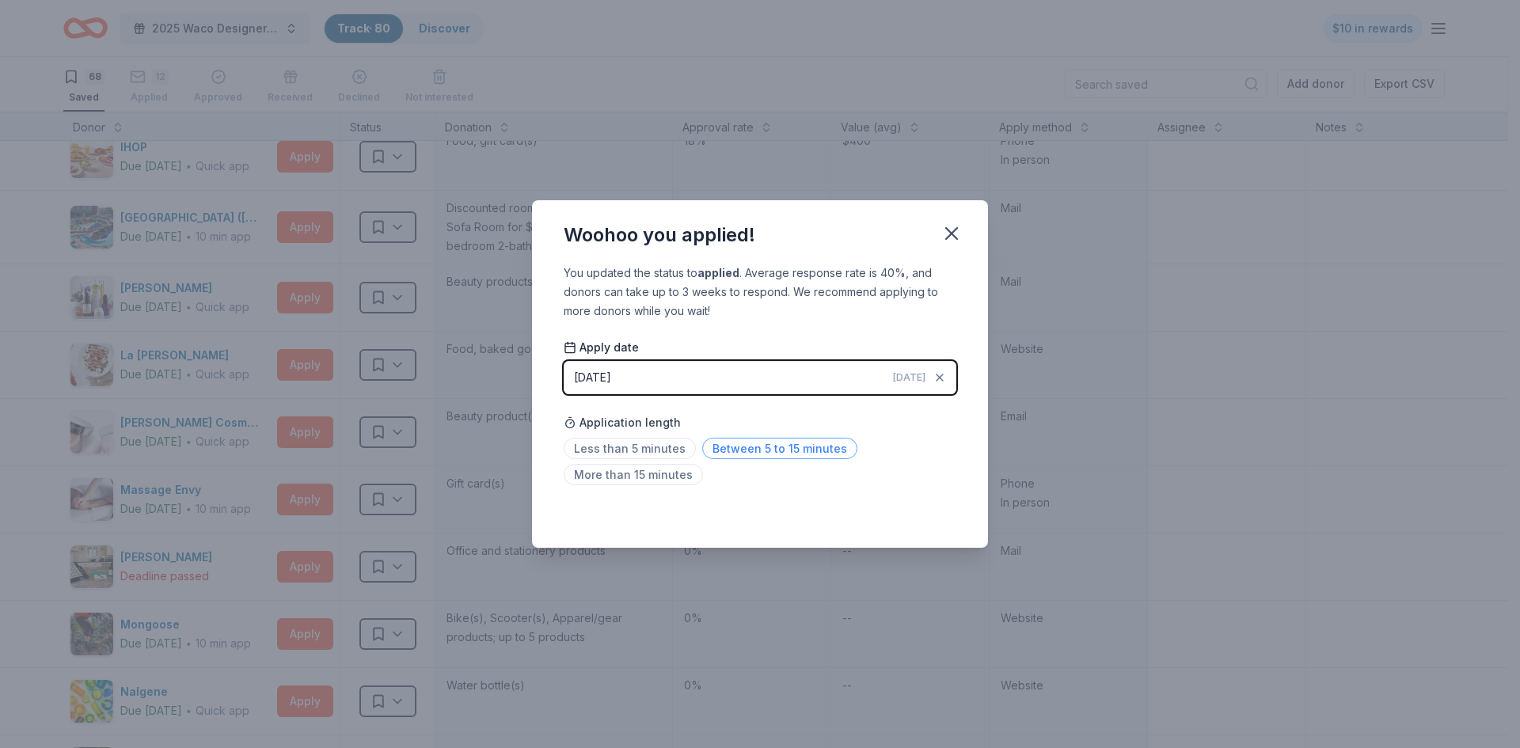
click at [750, 450] on span "Between 5 to 15 minutes" at bounding box center [779, 448] width 155 height 21
click at [949, 235] on icon "button" at bounding box center [951, 233] width 11 height 11
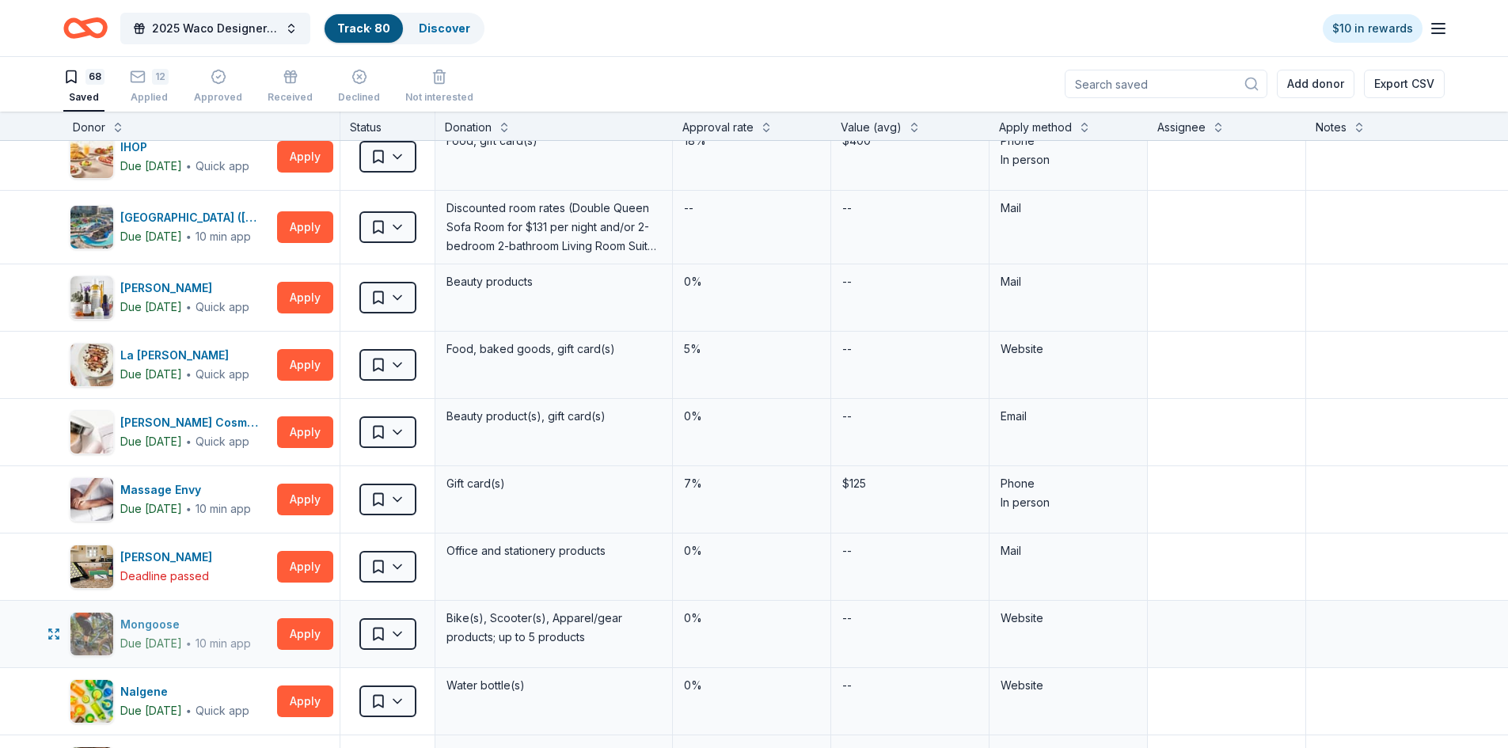
click at [146, 627] on div "Mongoose" at bounding box center [185, 624] width 131 height 19
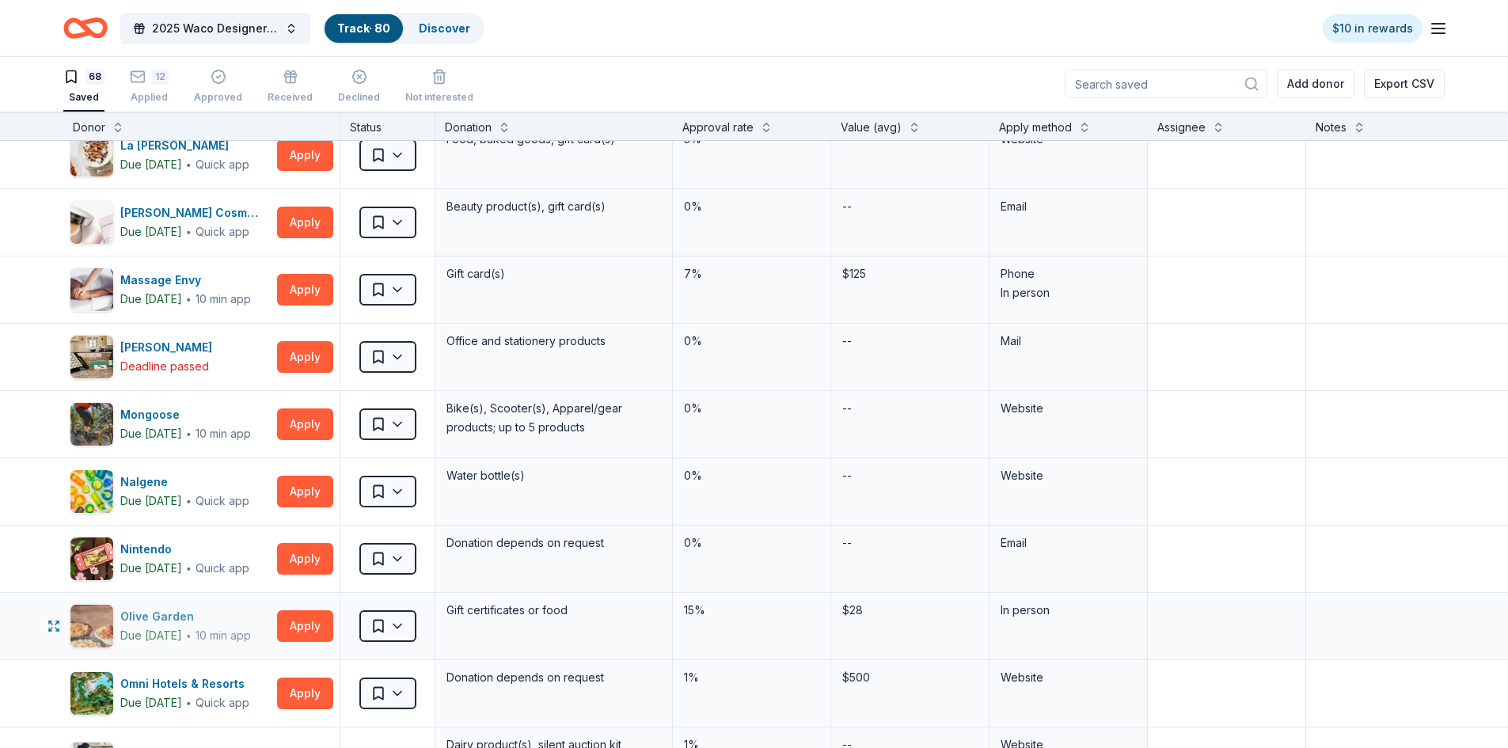
scroll to position [1742, 0]
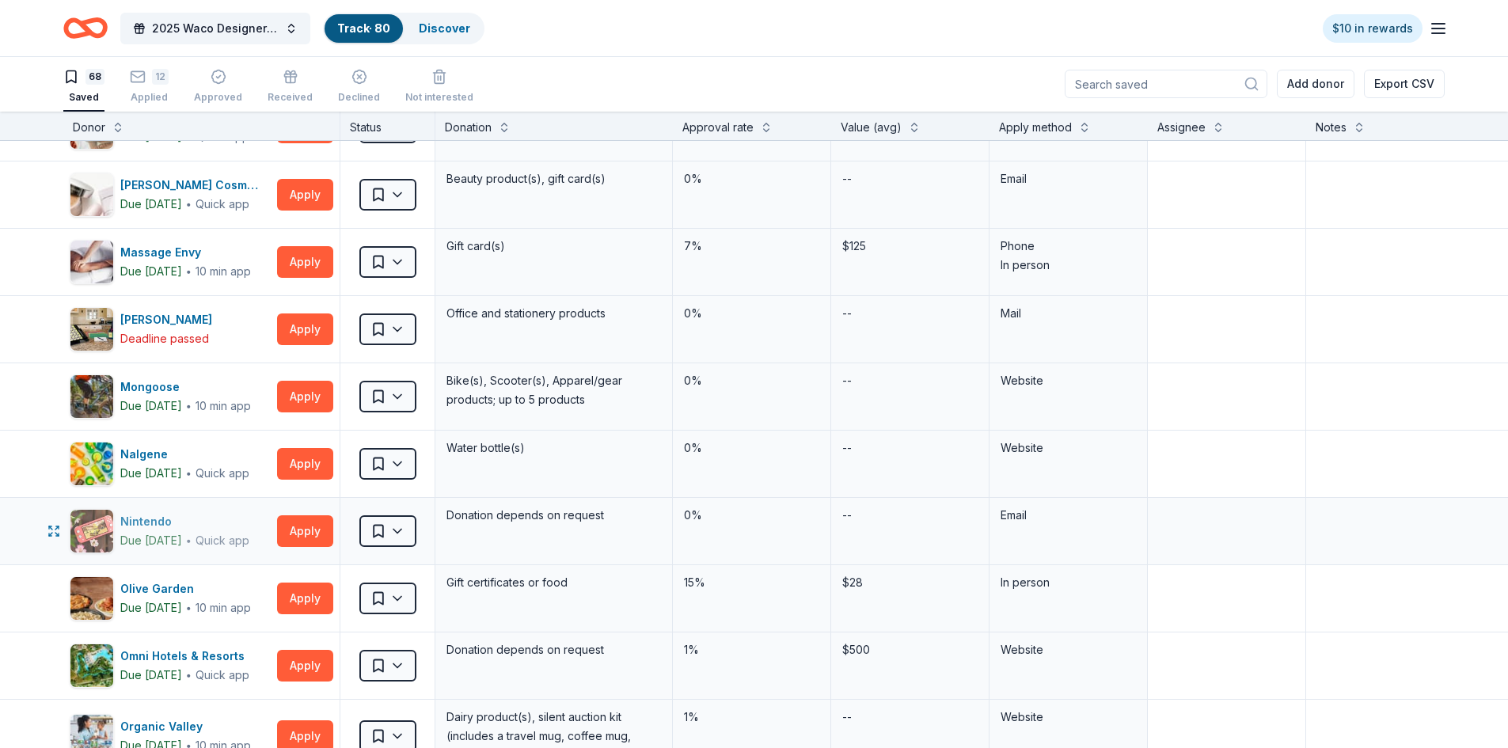
click at [145, 516] on div "Nintendo" at bounding box center [184, 521] width 129 height 19
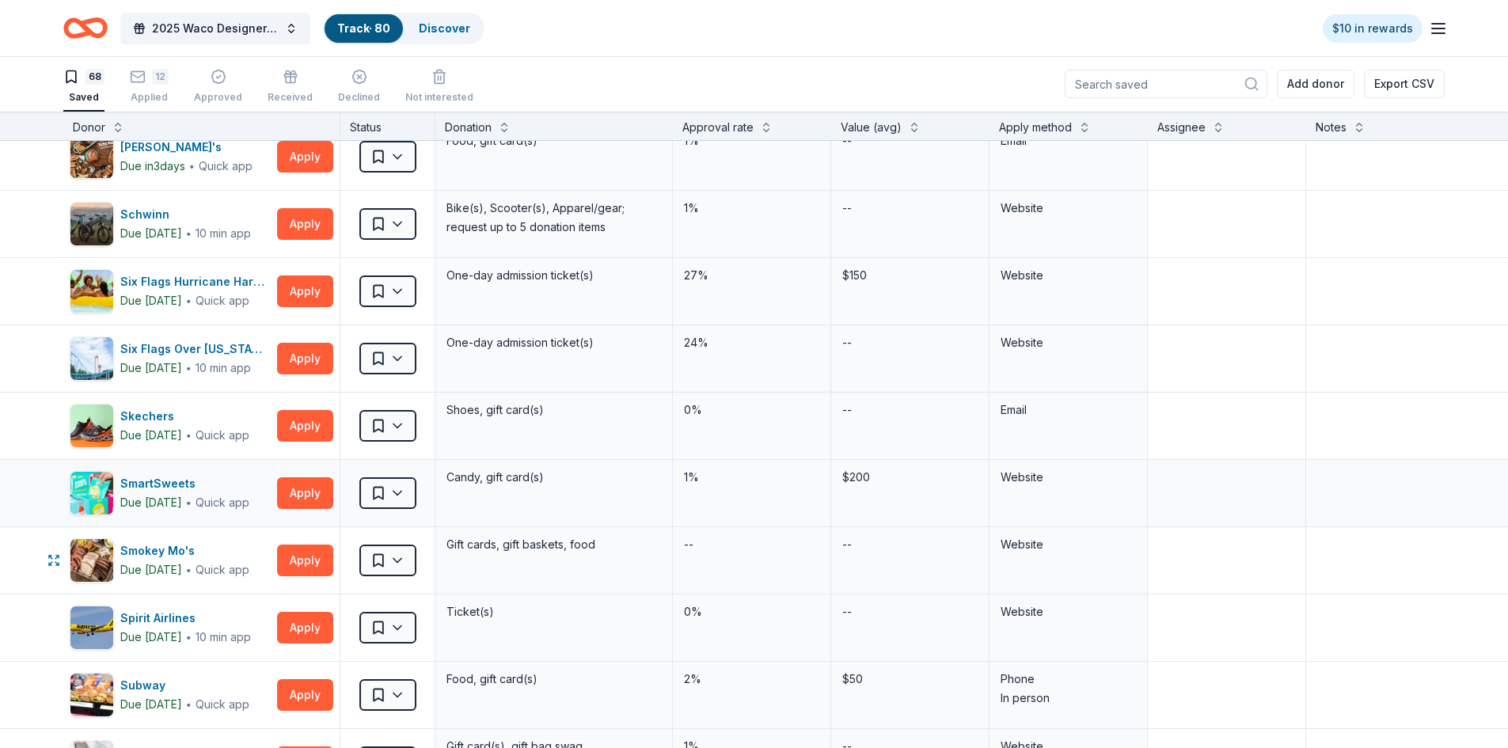
scroll to position [3088, 0]
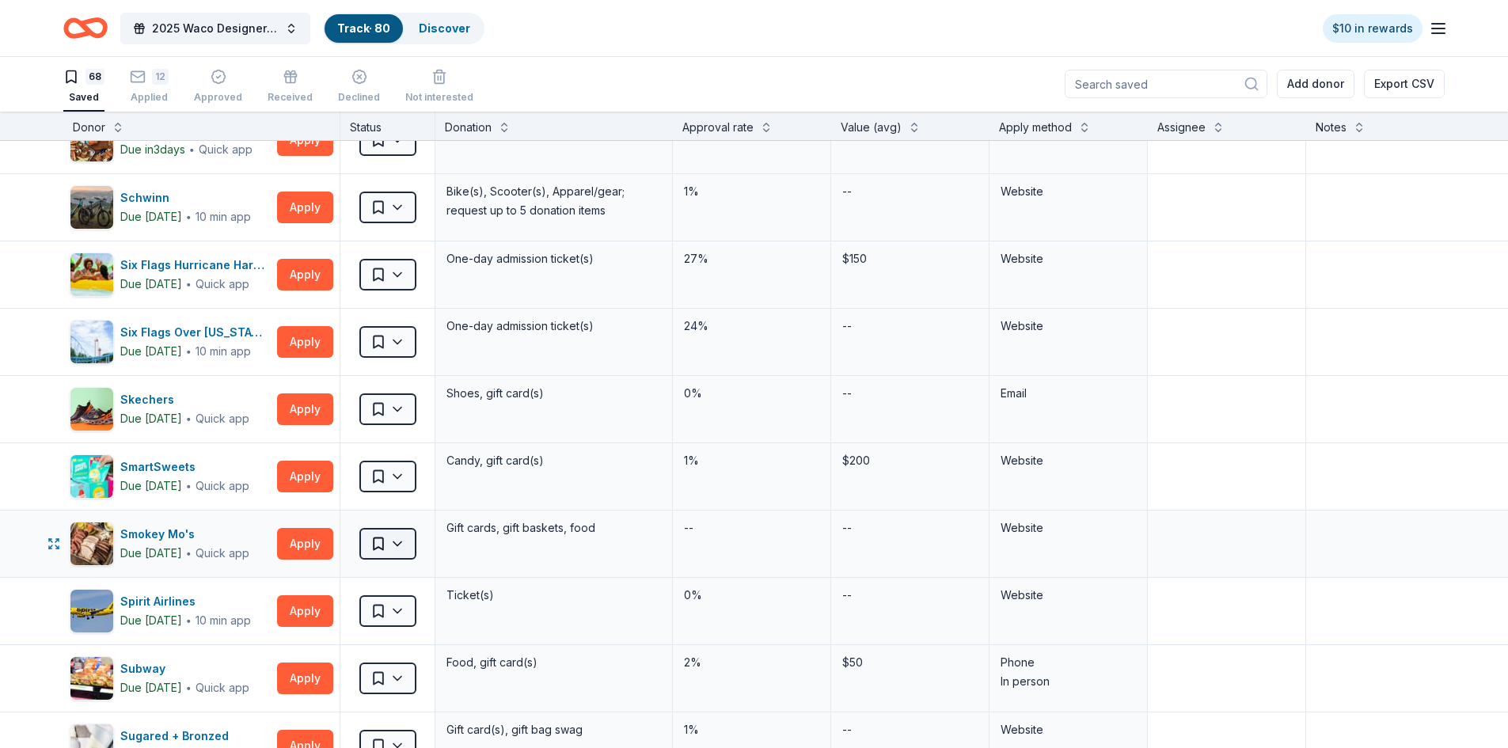
click at [398, 542] on html "2025 Waco Designer Purse BIngo Track · 80 Discover $10 in rewards 68 Saved 12 A…" at bounding box center [754, 373] width 1508 height 748
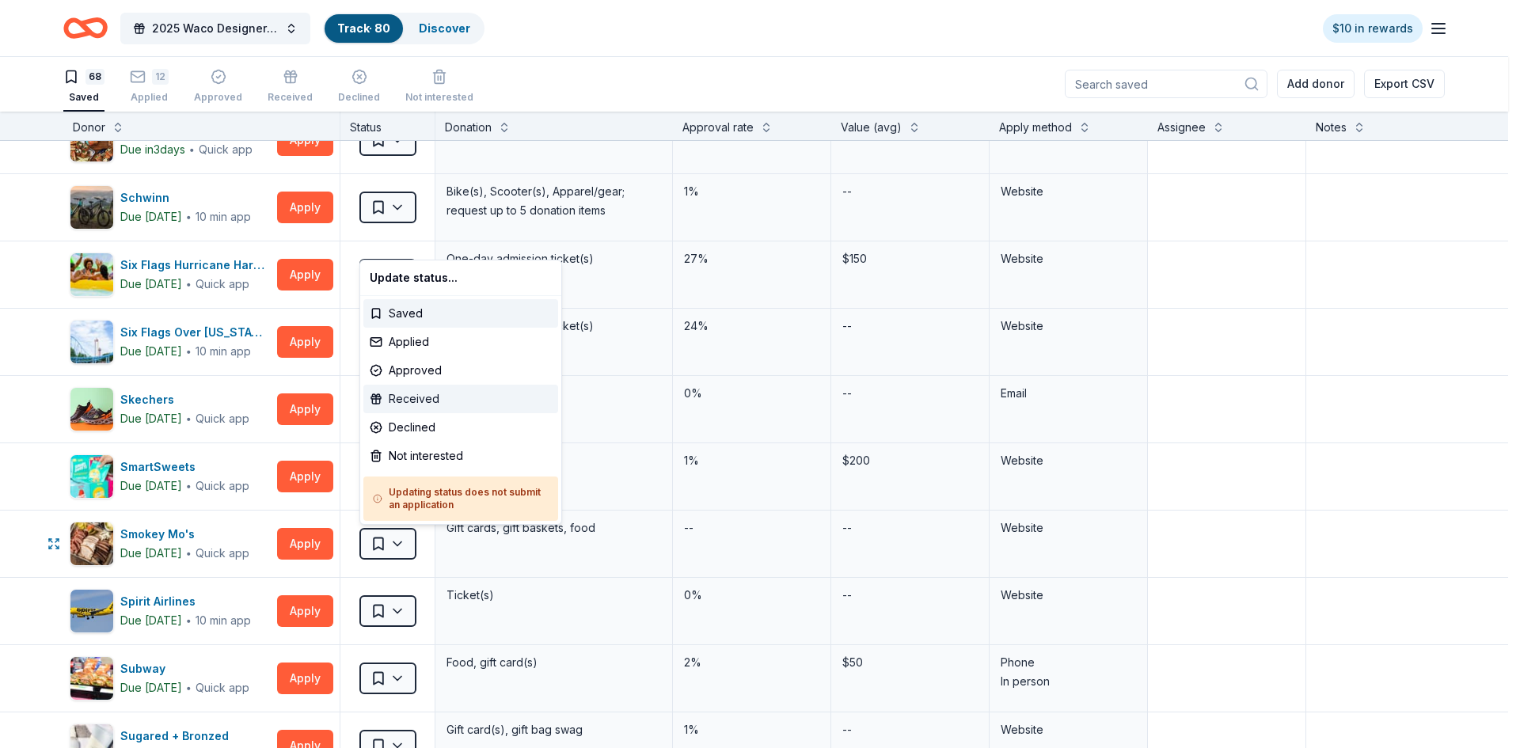
click at [425, 390] on div "Received" at bounding box center [460, 399] width 195 height 29
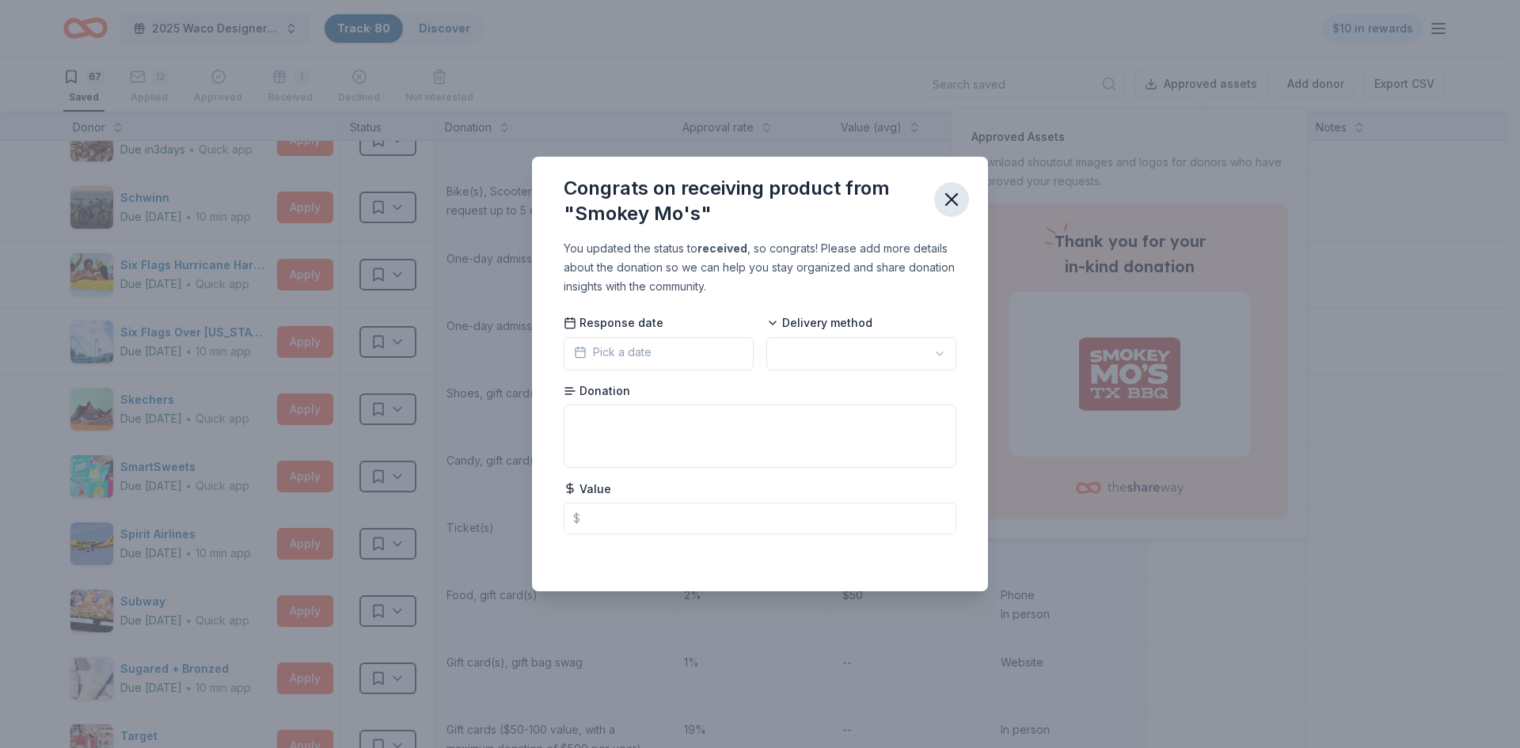
click at [954, 198] on icon "button" at bounding box center [951, 199] width 11 height 11
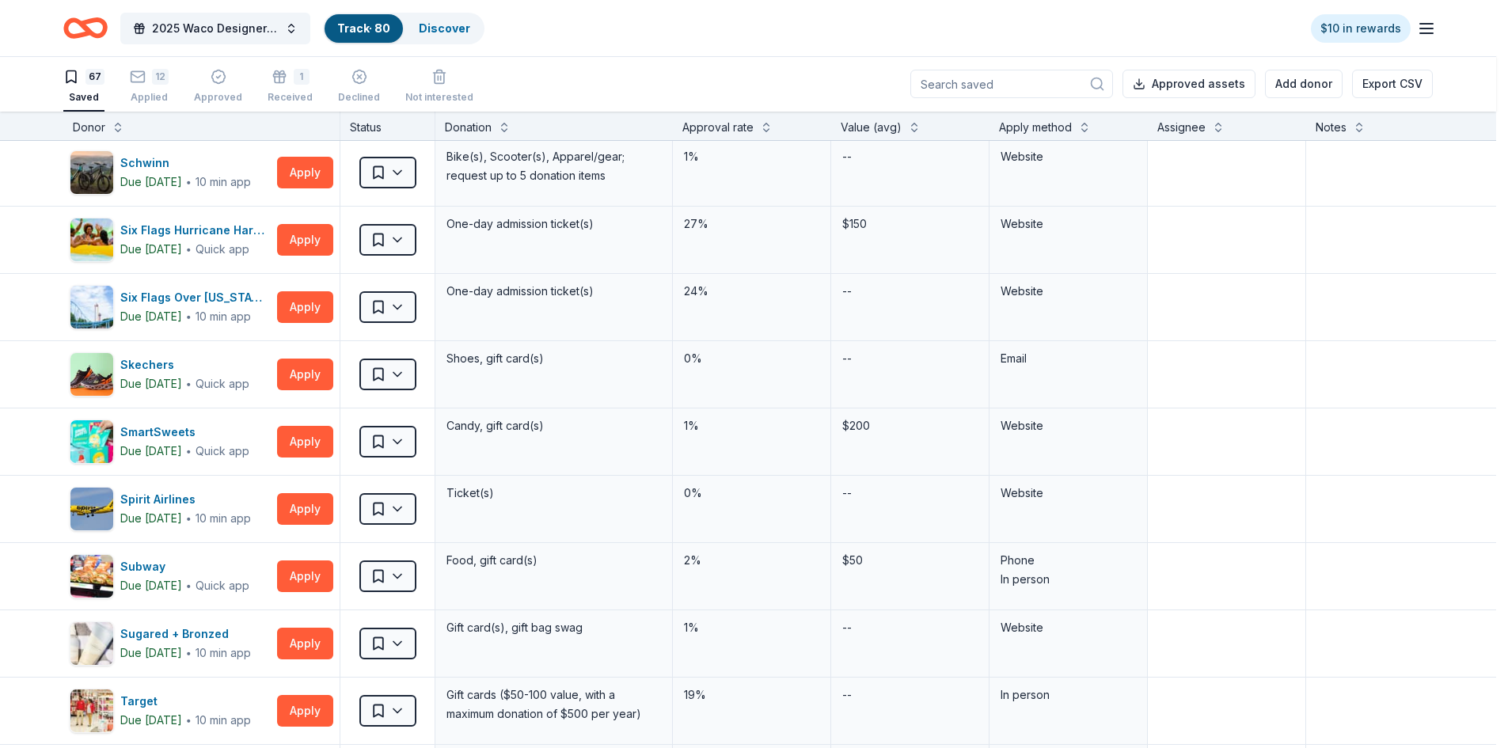
scroll to position [3246, 0]
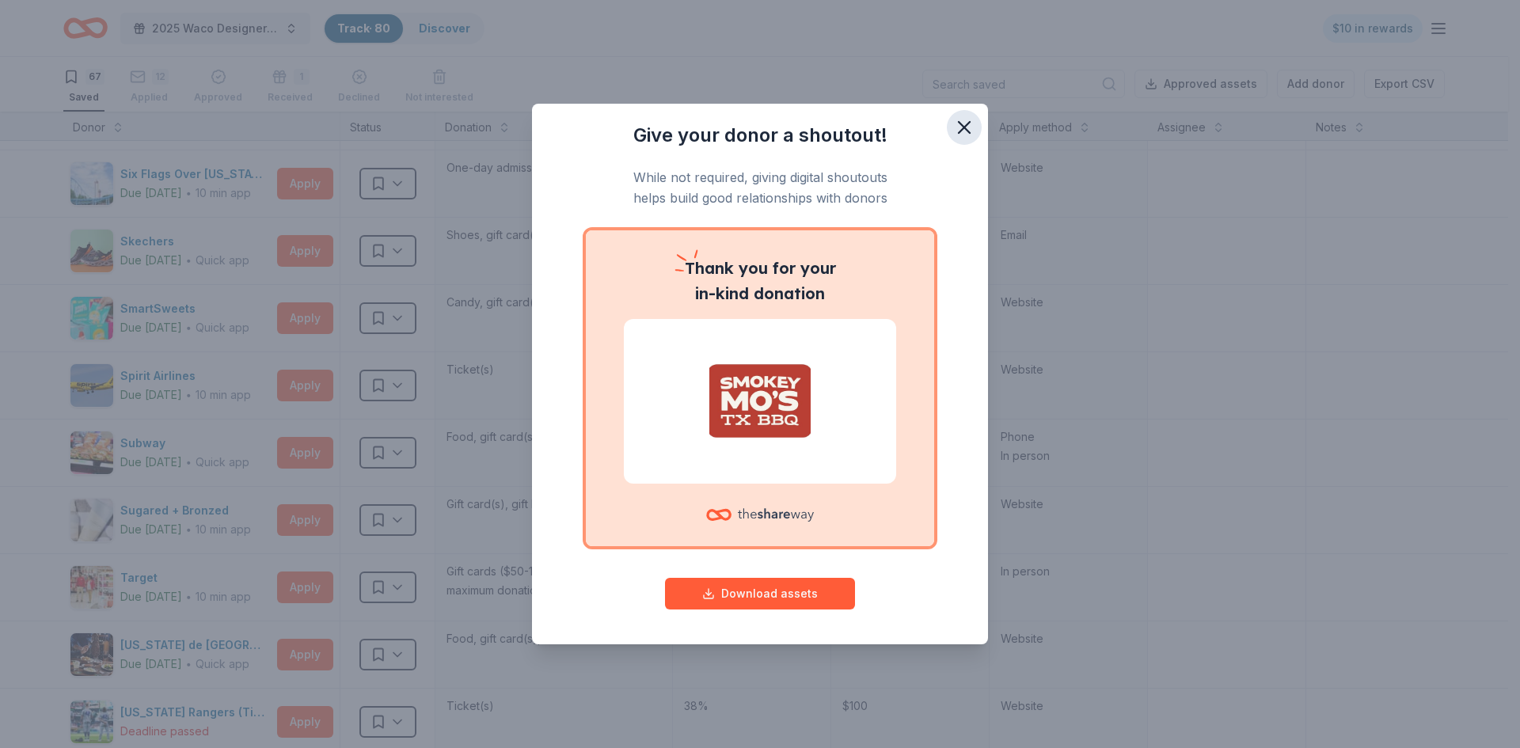
click at [964, 124] on icon "button" at bounding box center [964, 127] width 22 height 22
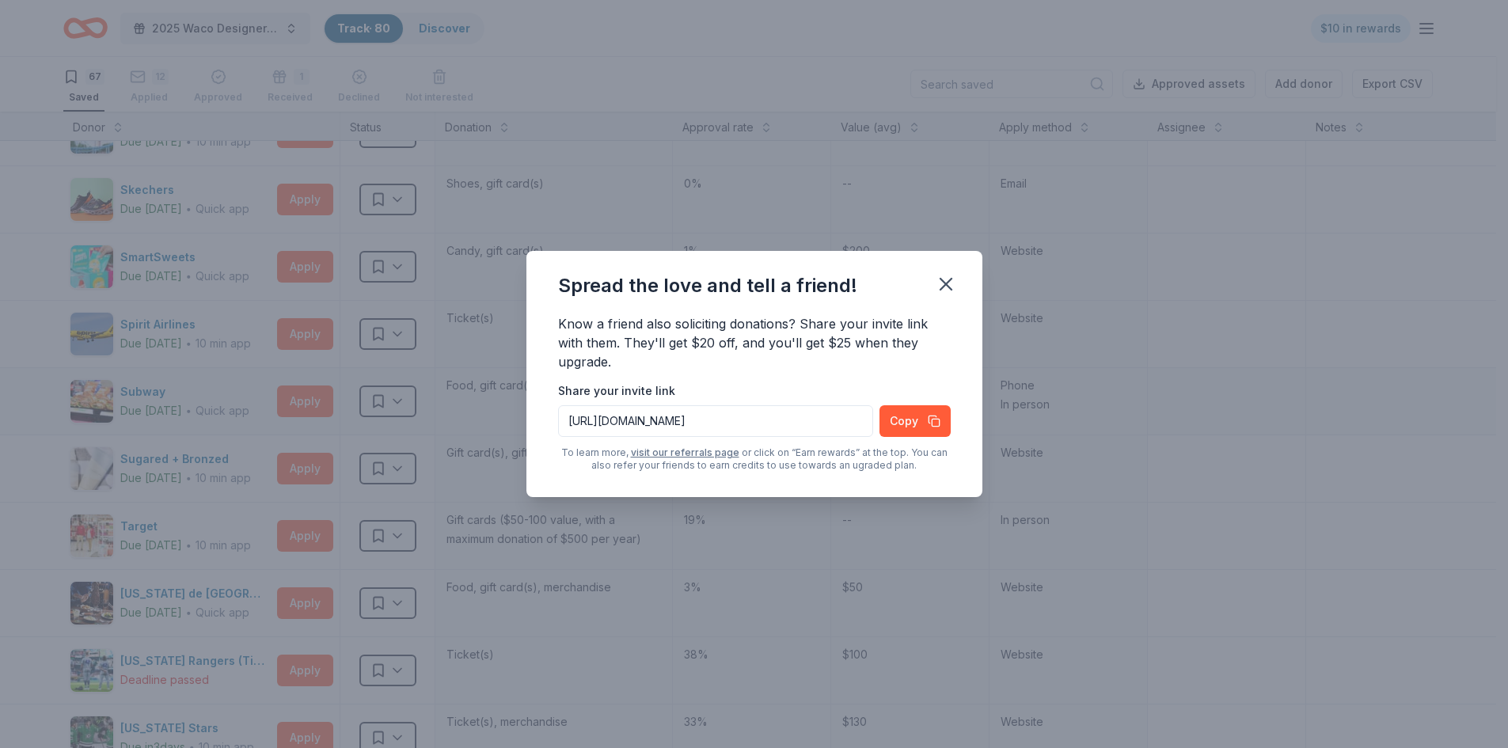
scroll to position [3484, 0]
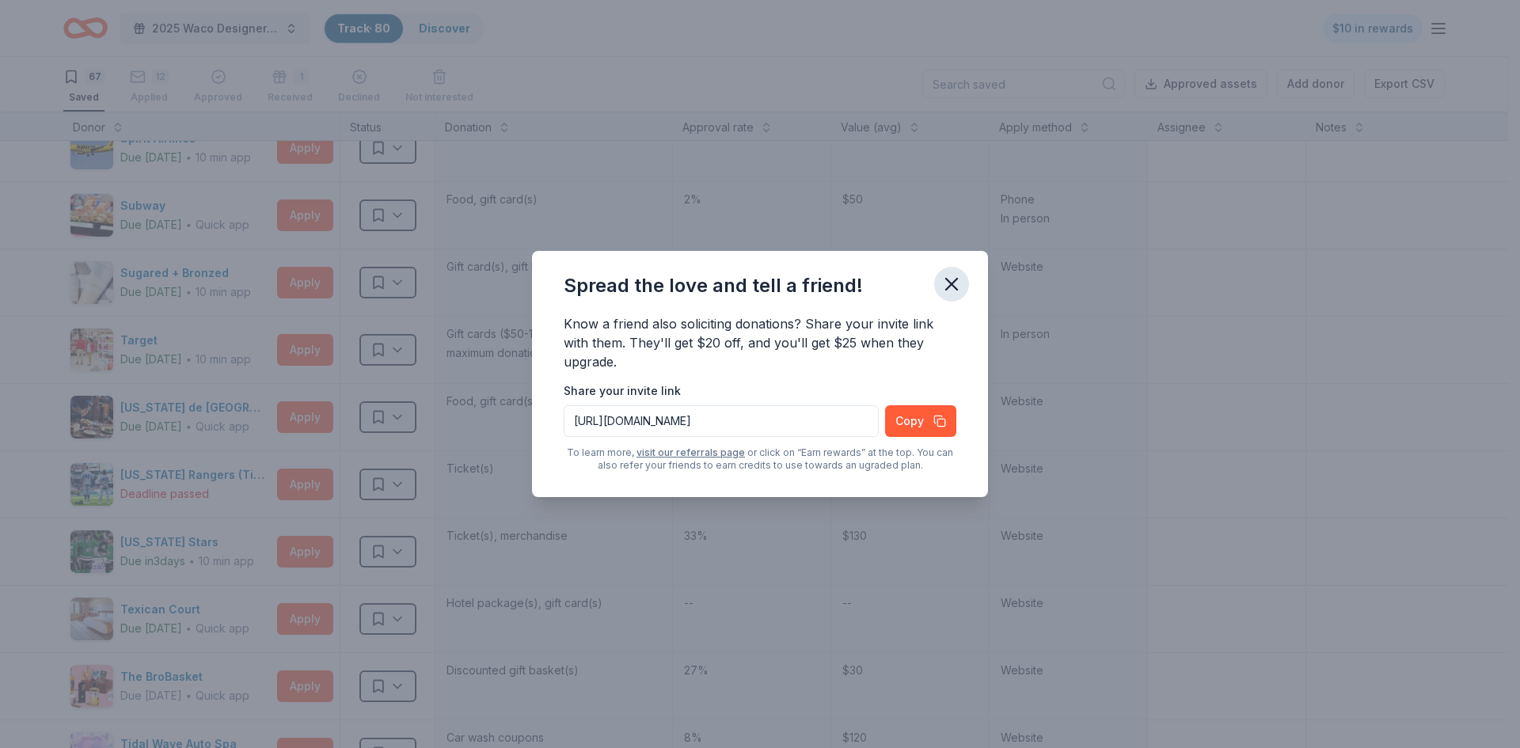
click at [952, 272] on button "button" at bounding box center [951, 284] width 35 height 35
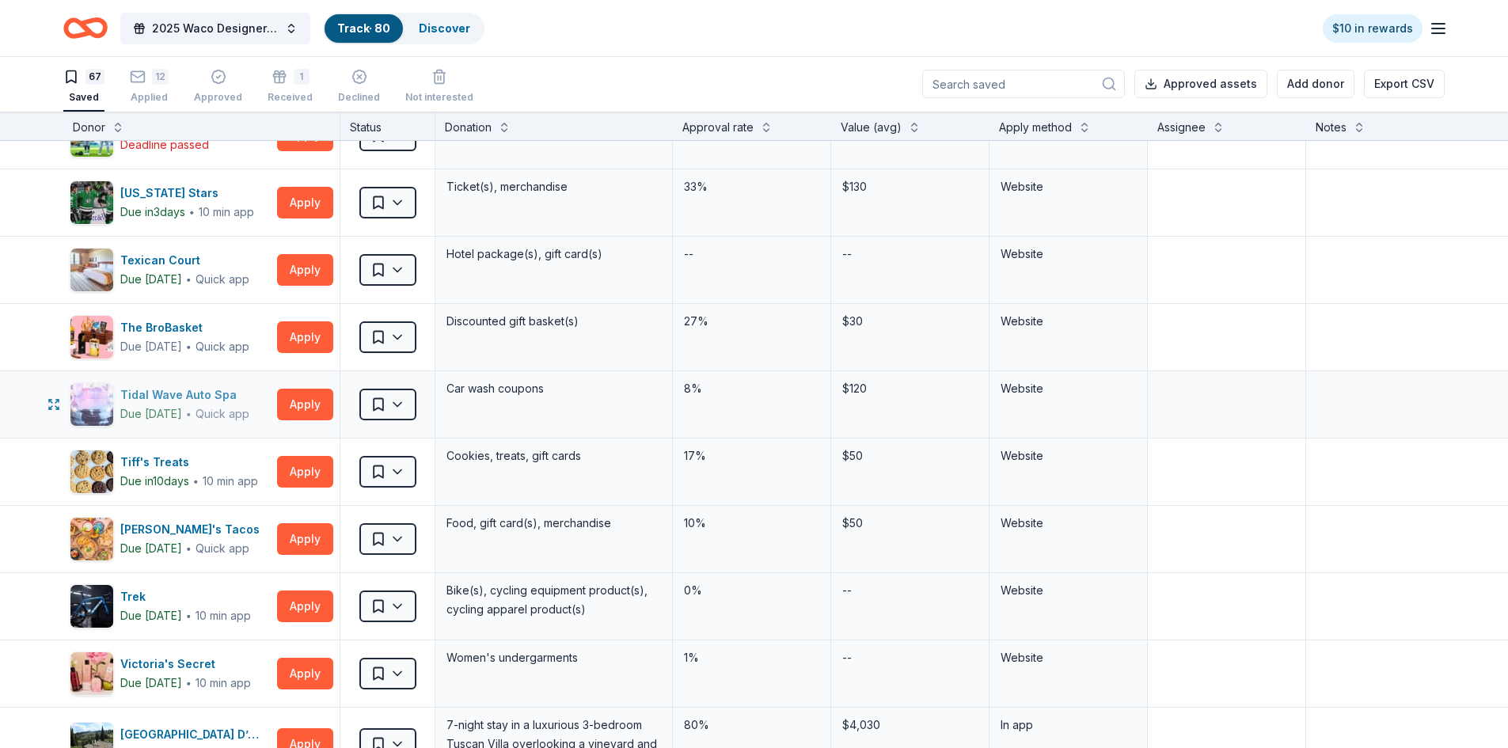
scroll to position [3879, 0]
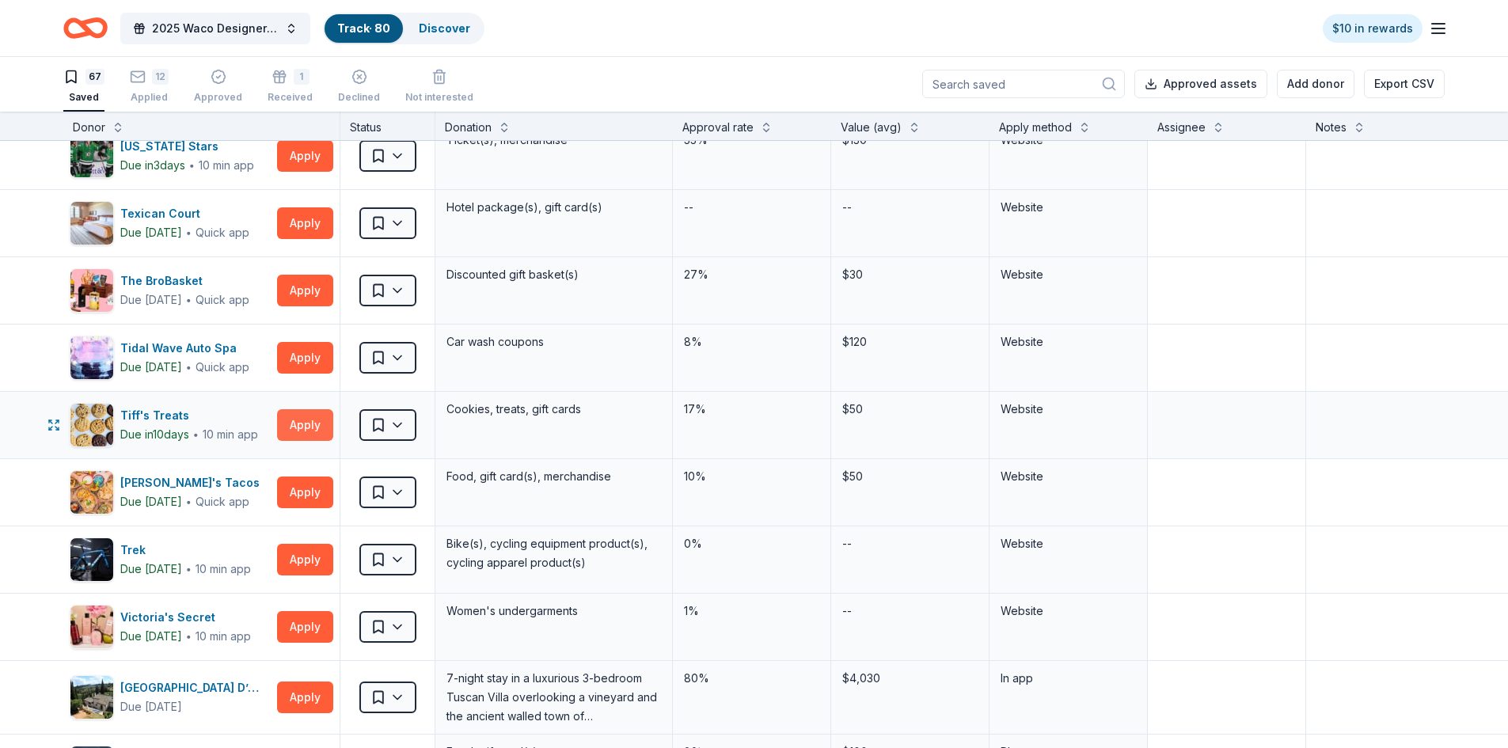
click at [315, 424] on button "Apply" at bounding box center [305, 425] width 56 height 32
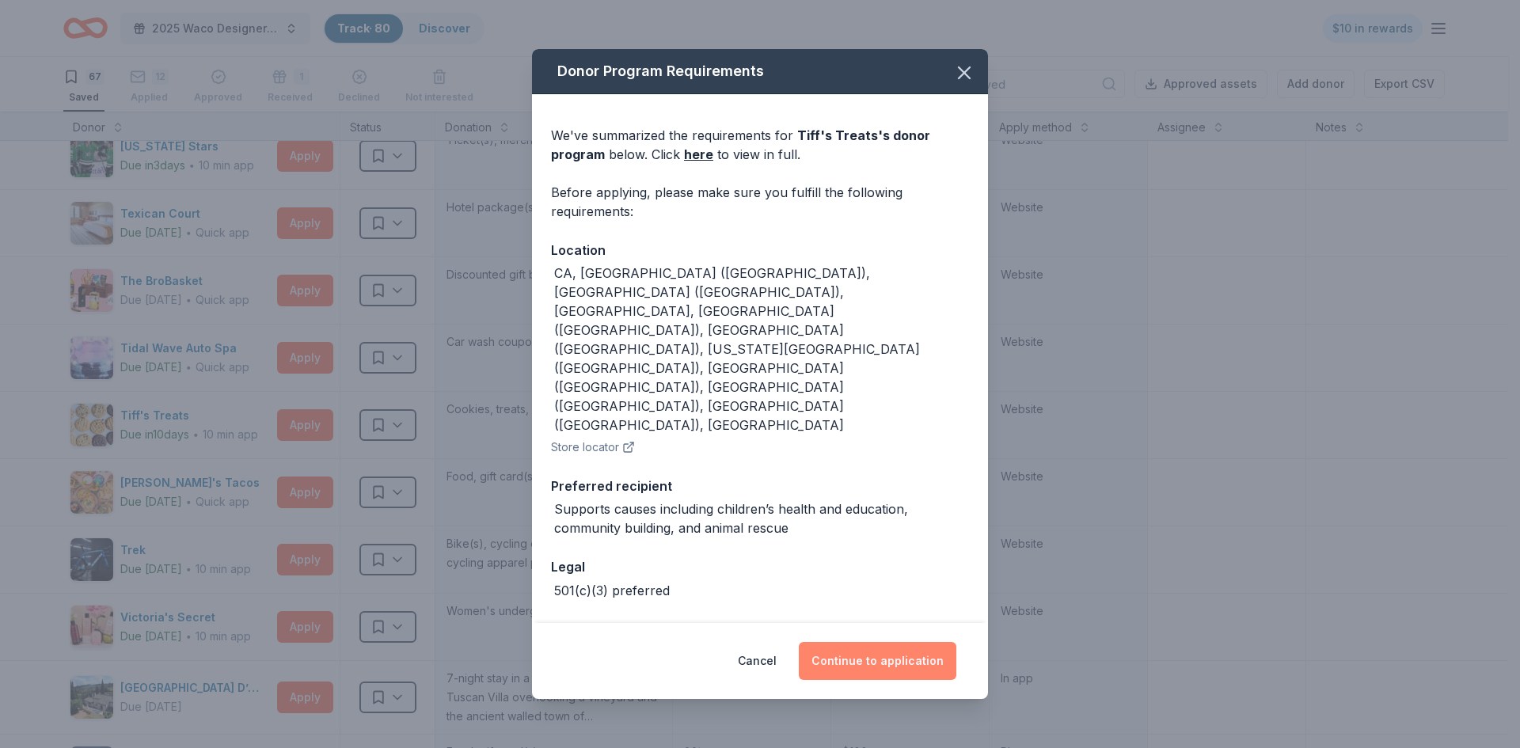
click at [906, 642] on button "Continue to application" at bounding box center [878, 661] width 158 height 38
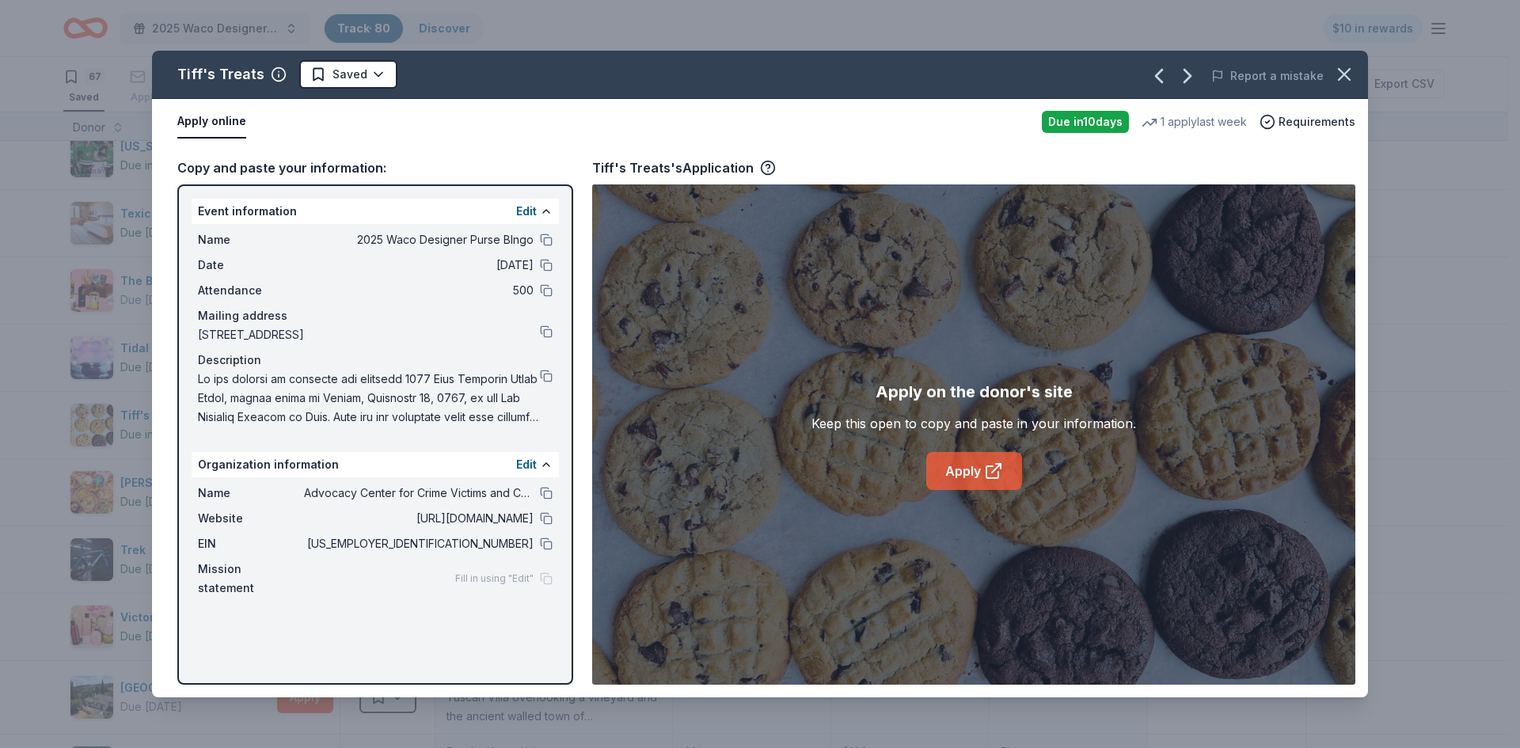
click at [994, 468] on icon at bounding box center [993, 471] width 19 height 19
click at [1347, 71] on icon "button" at bounding box center [1344, 74] width 11 height 11
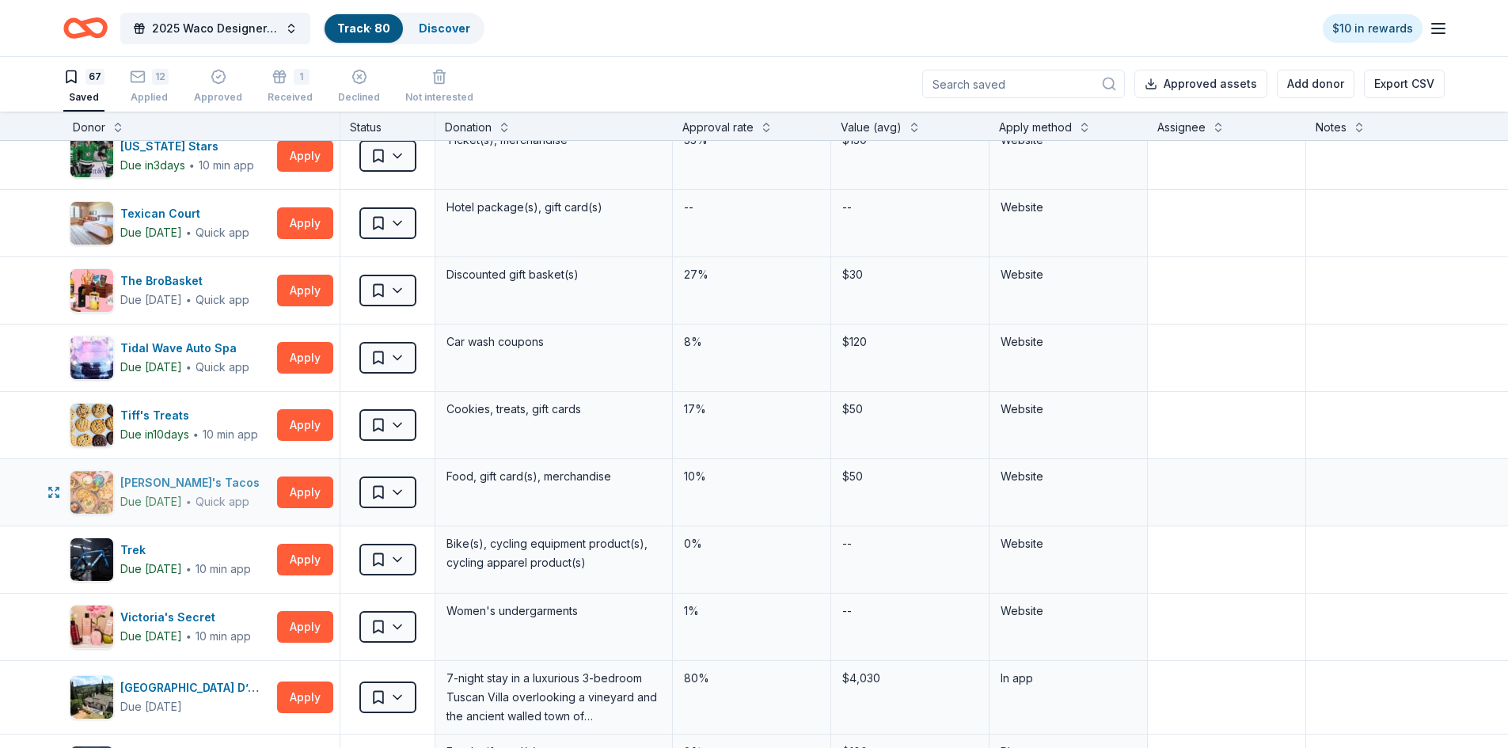
click at [161, 485] on div "Torchy's Tacos" at bounding box center [193, 482] width 146 height 19
click at [172, 422] on div "Tiff's Treats" at bounding box center [189, 415] width 138 height 19
click at [306, 424] on button "Apply" at bounding box center [305, 425] width 56 height 32
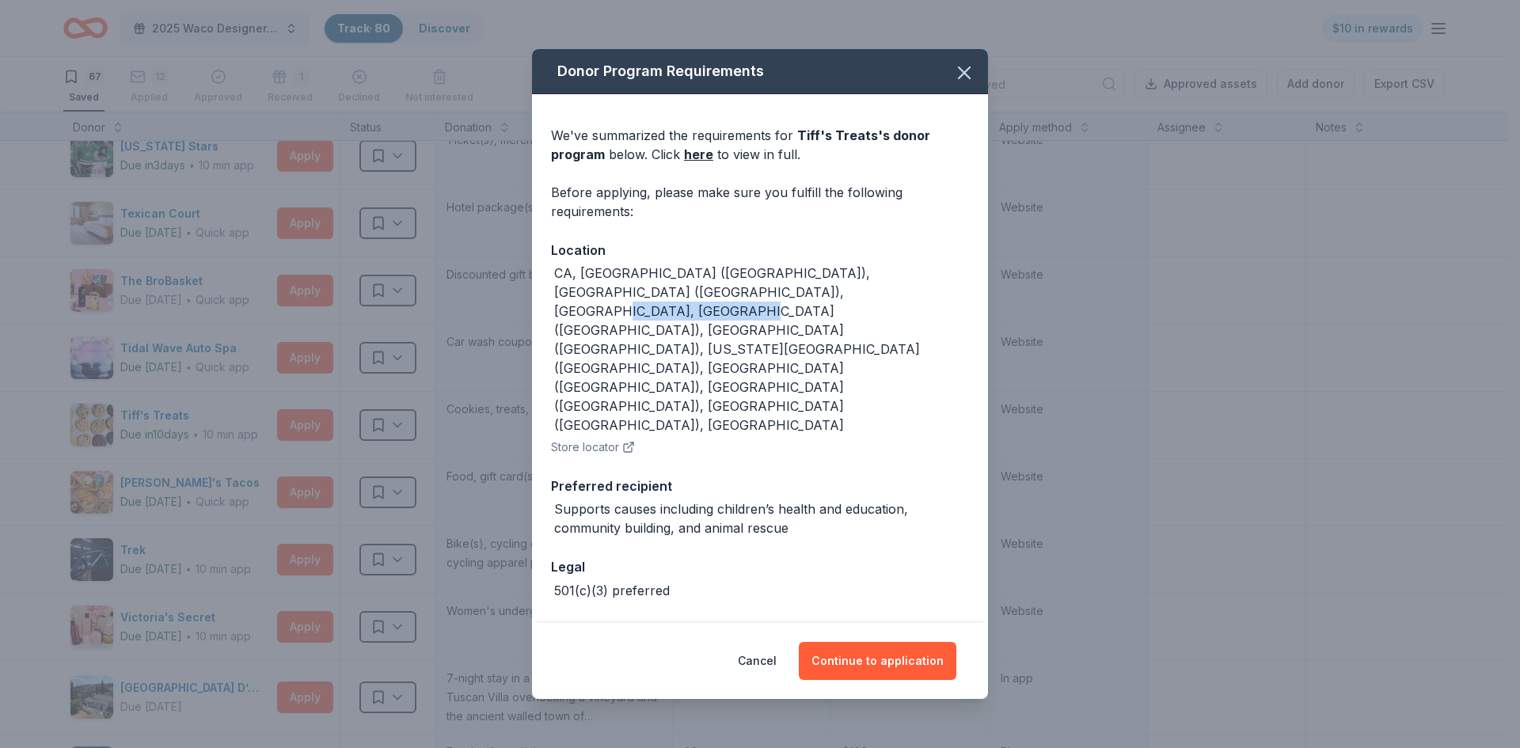
drag, startPoint x: 739, startPoint y: 321, endPoint x: 867, endPoint y: 319, distance: 128.3
click at [867, 319] on div "CA, Denver (CO), Tampa (FL), GA, Charlotte (NC), Raleigh (NC), Oklahoma City (O…" at bounding box center [761, 349] width 415 height 171
click at [865, 359] on div "CA, Denver (CO), Tampa (FL), GA, Charlotte (NC), Raleigh (NC), Oklahoma City (O…" at bounding box center [760, 360] width 418 height 193
click at [883, 642] on button "Continue to application" at bounding box center [878, 661] width 158 height 38
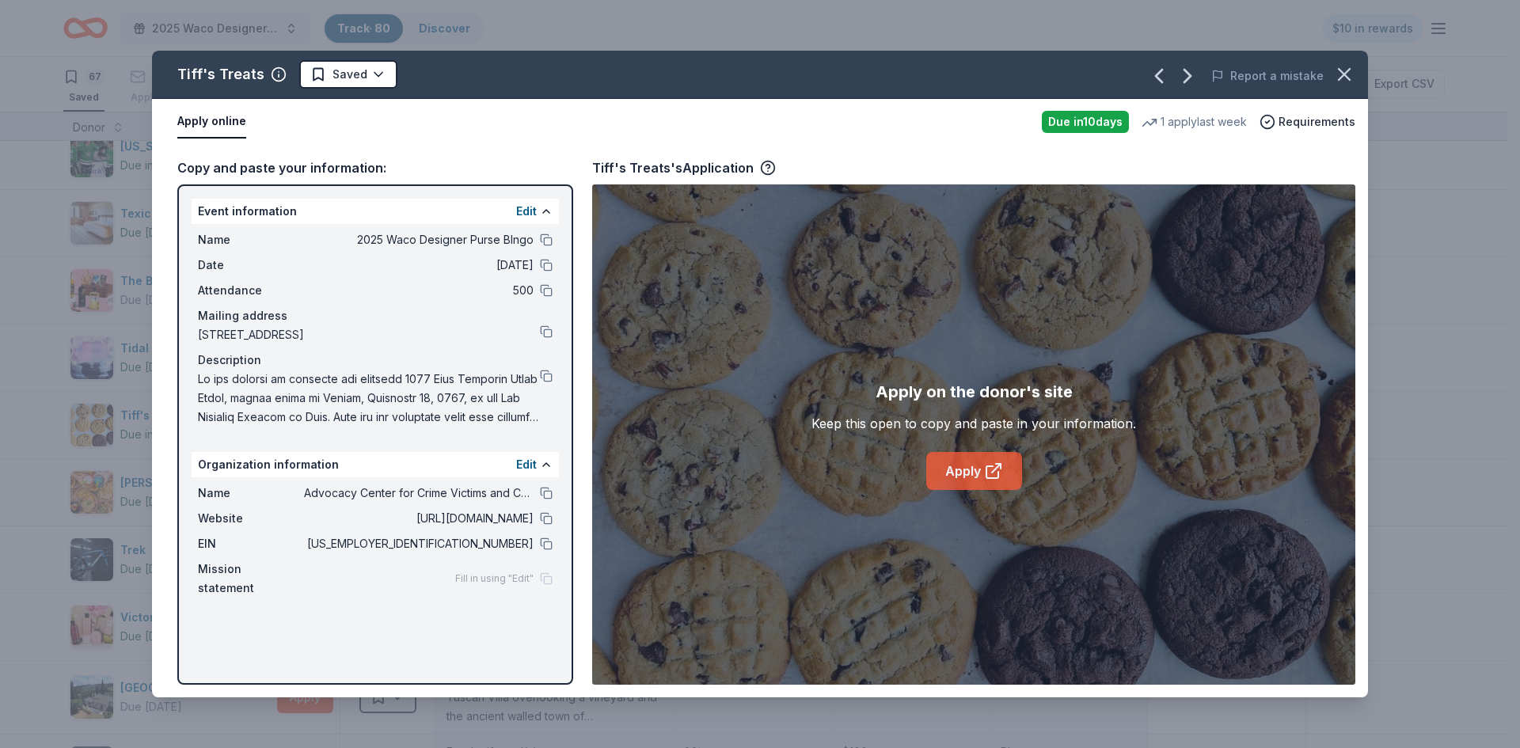
click at [977, 479] on link "Apply" at bounding box center [974, 471] width 96 height 38
click at [1352, 72] on icon "button" at bounding box center [1344, 74] width 22 height 22
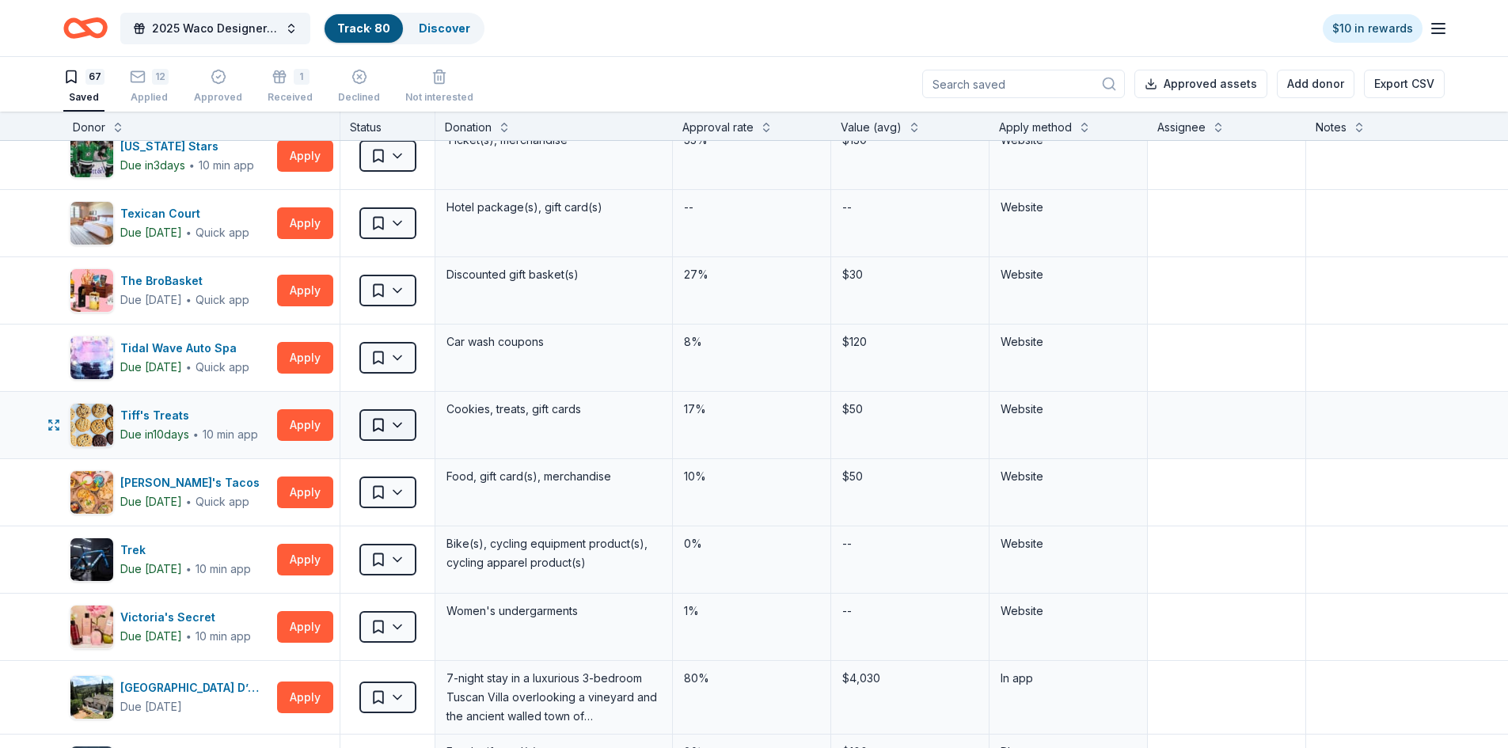
click at [402, 424] on html "2025 Waco Designer Purse BIngo Track · 80 Discover $10 in rewards 67 Saved 12 A…" at bounding box center [754, 373] width 1508 height 748
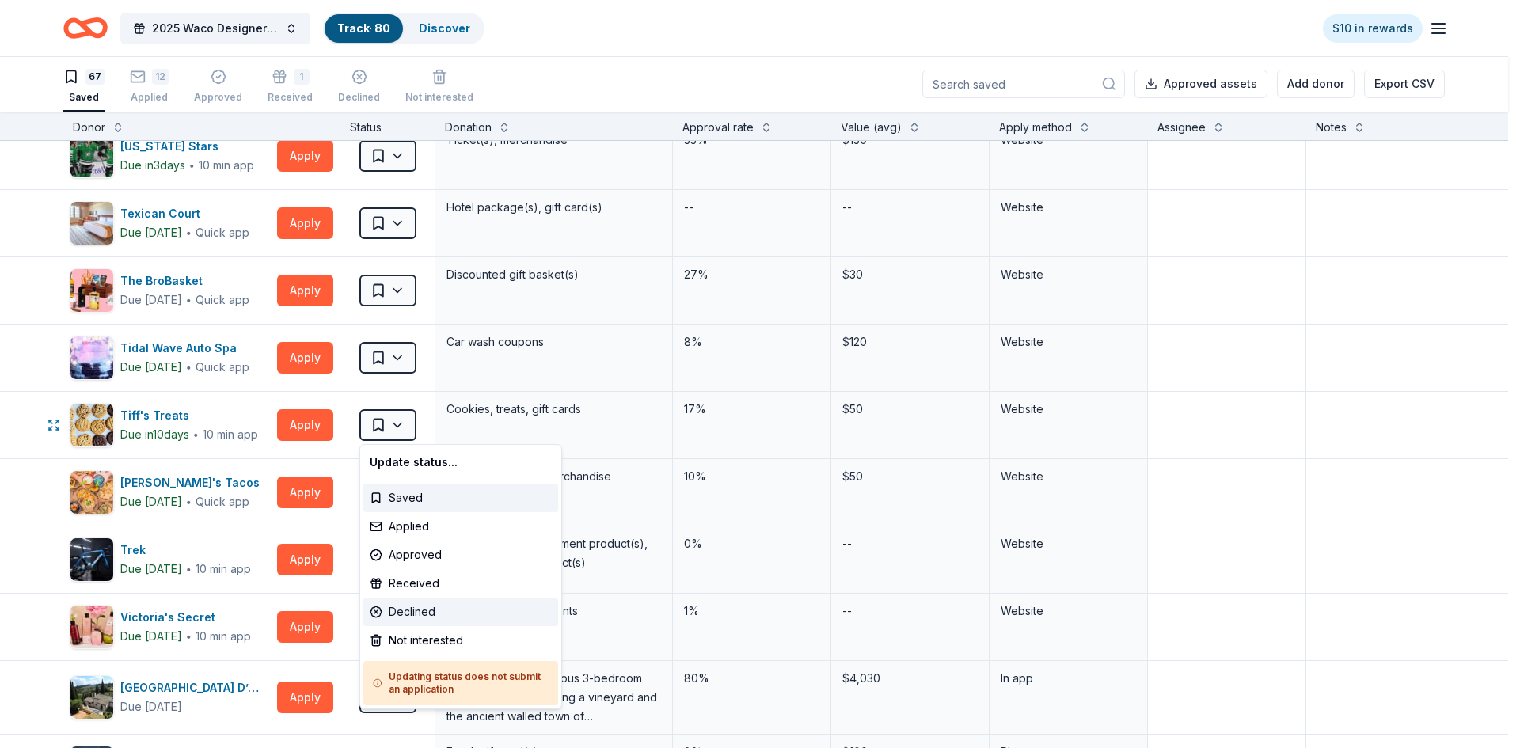
click at [432, 610] on div "Declined" at bounding box center [460, 612] width 195 height 29
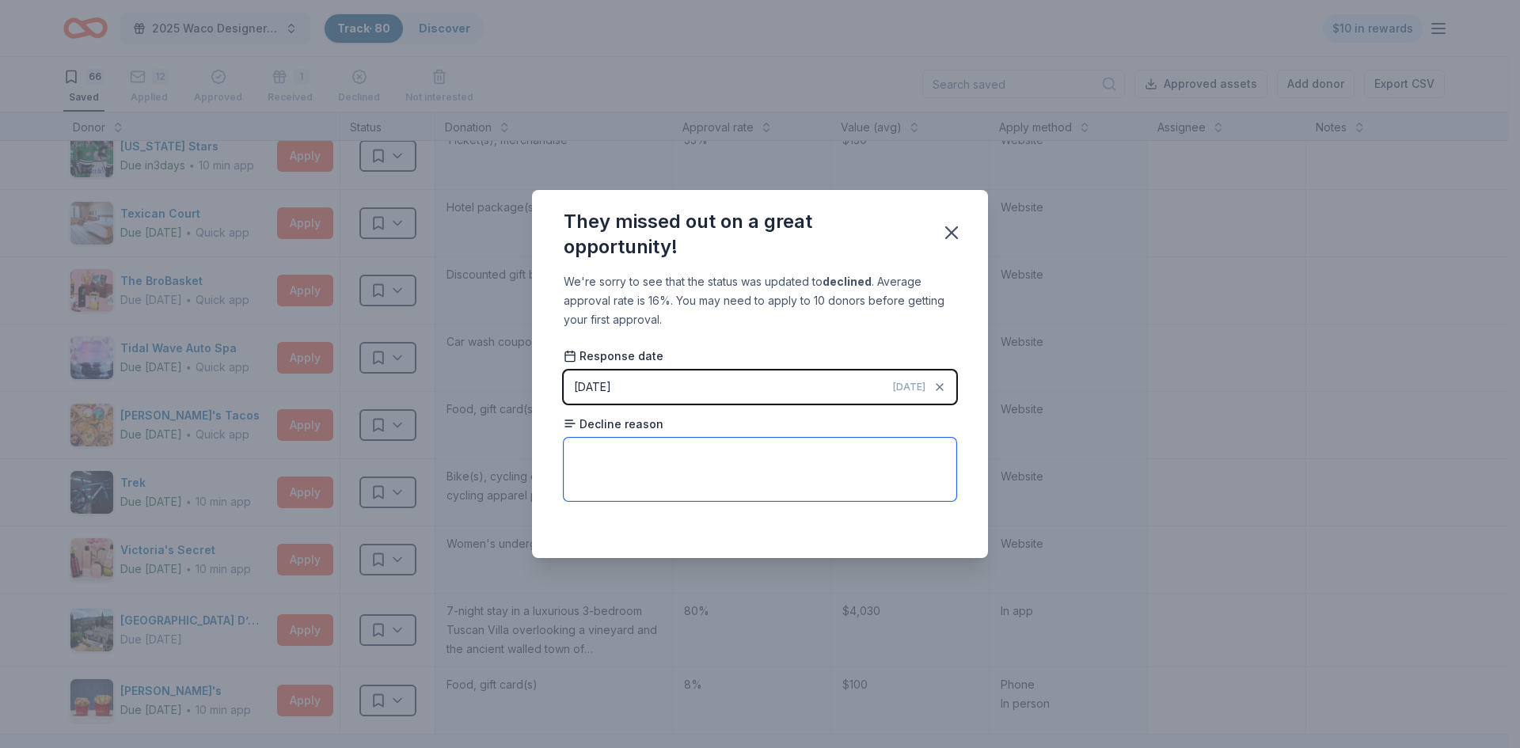
click at [672, 465] on textarea at bounding box center [760, 469] width 393 height 63
type textarea "reached their cookie limit"
click at [948, 226] on icon "button" at bounding box center [952, 233] width 22 height 22
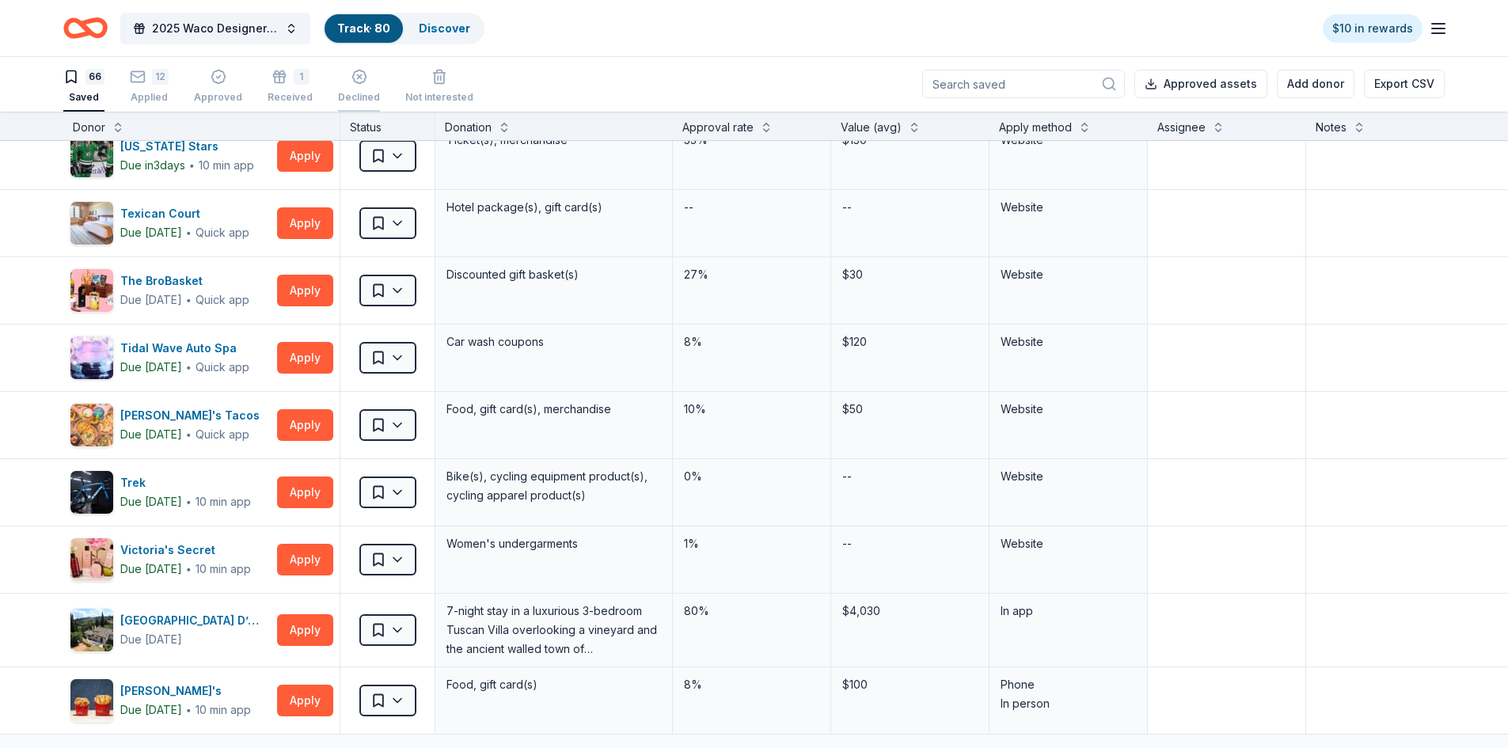
click at [352, 77] on icon "button" at bounding box center [360, 71] width 16 height 16
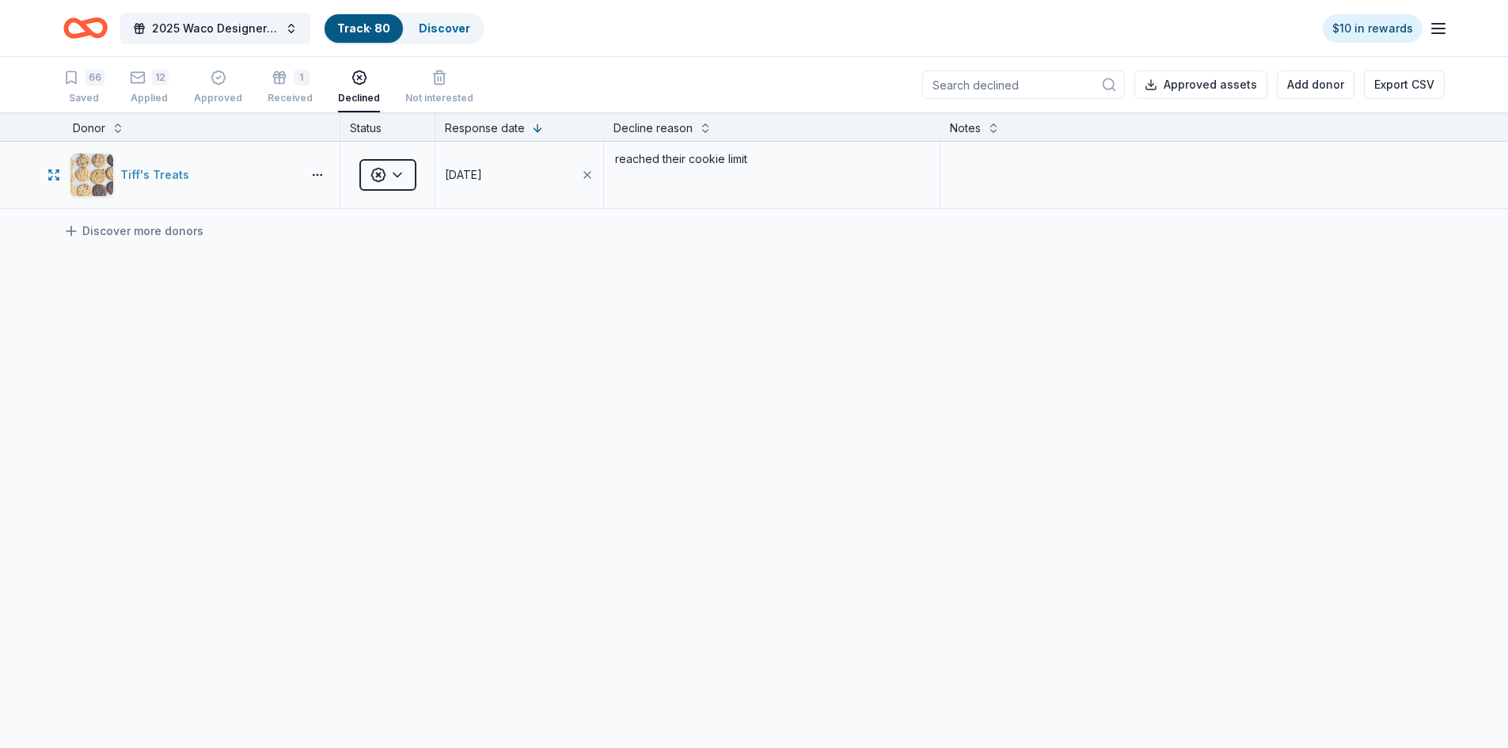
click at [142, 176] on div "Tiff's Treats" at bounding box center [157, 174] width 75 height 19
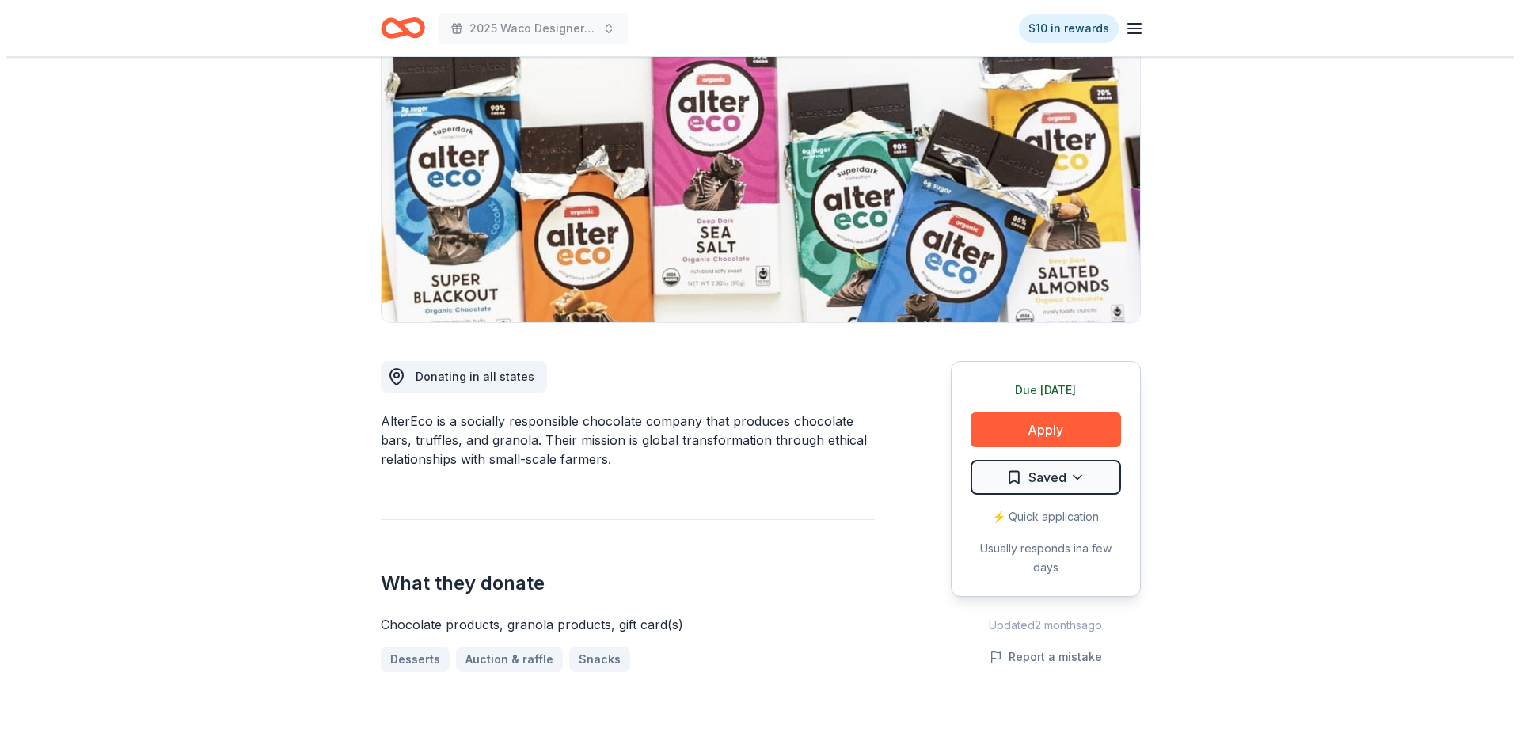
scroll to position [238, 0]
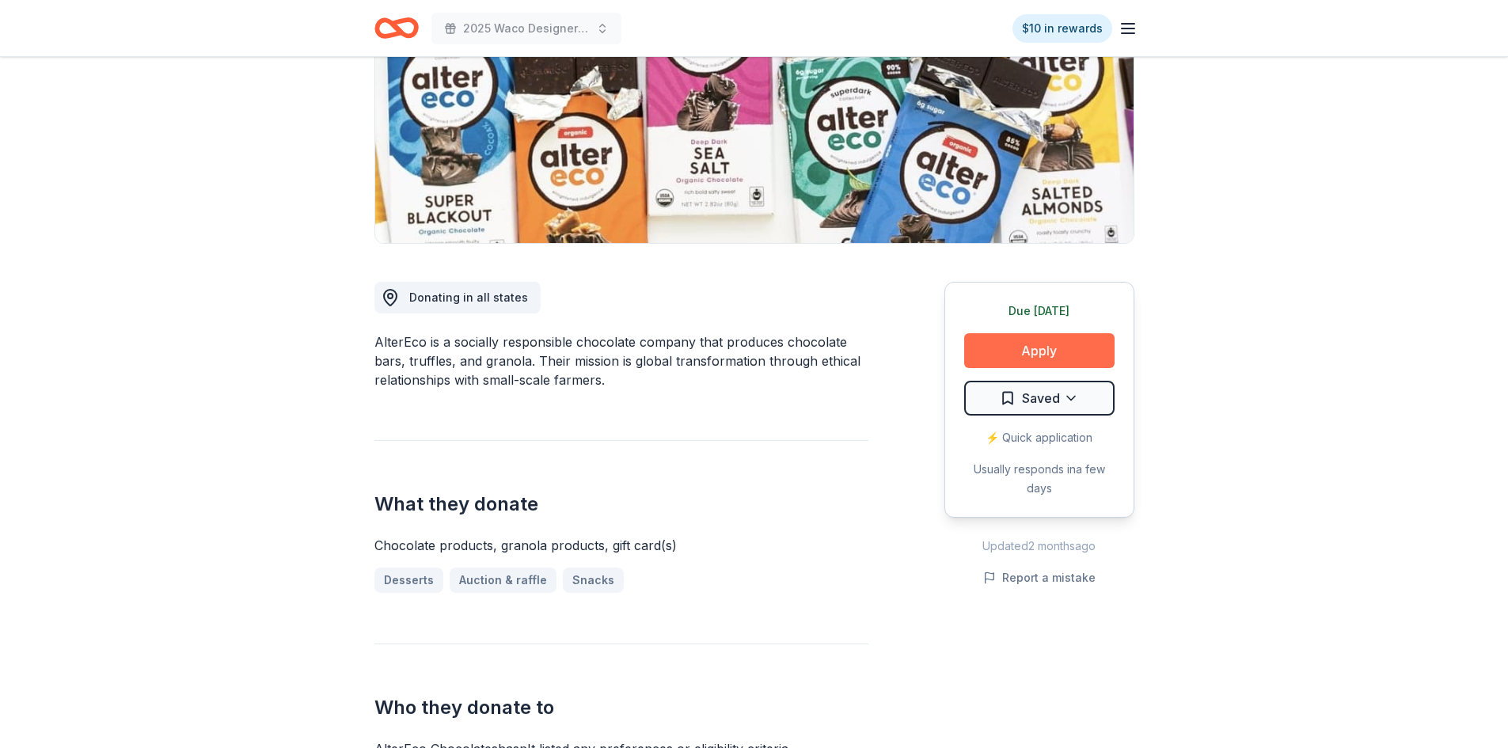
click at [1036, 349] on button "Apply" at bounding box center [1039, 350] width 150 height 35
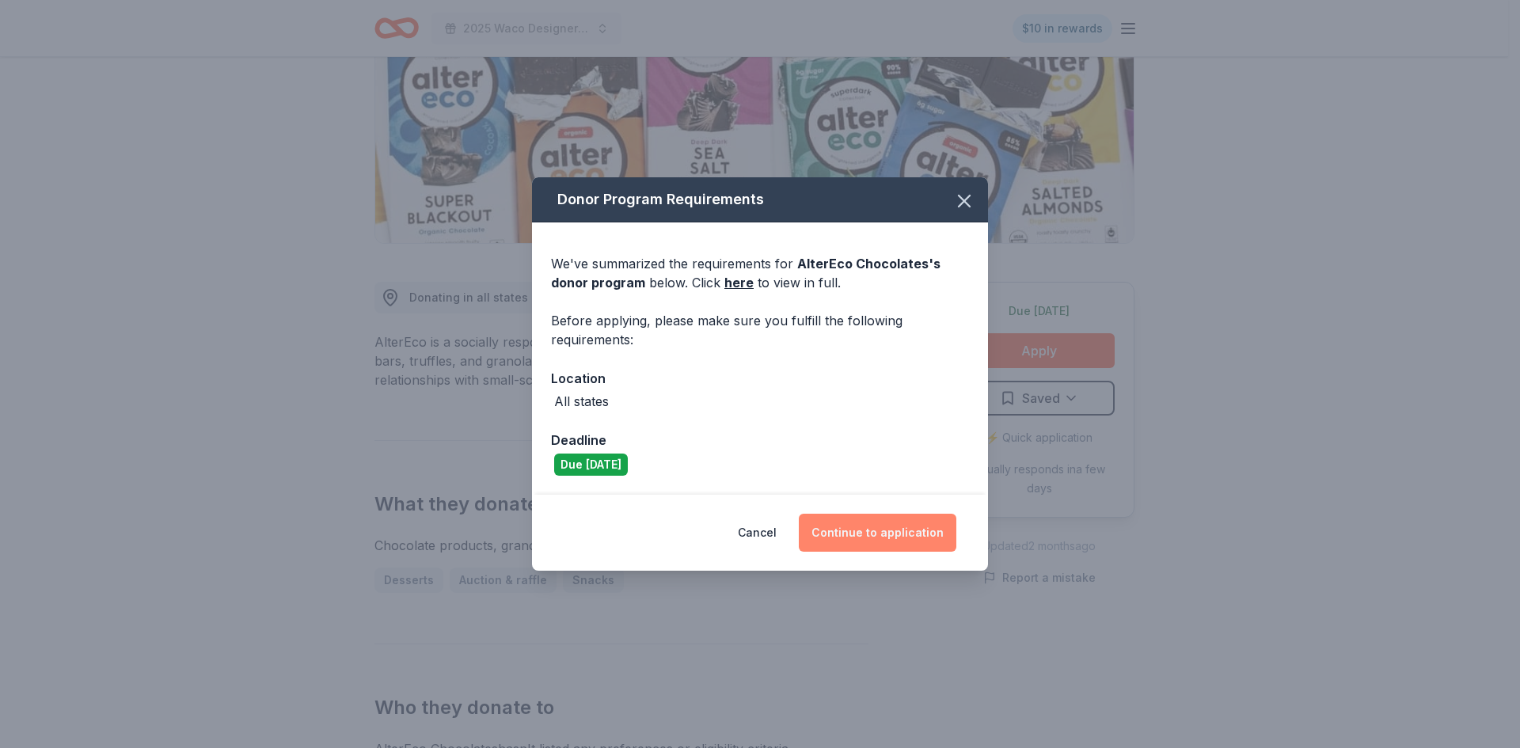
click at [888, 532] on button "Continue to application" at bounding box center [878, 533] width 158 height 38
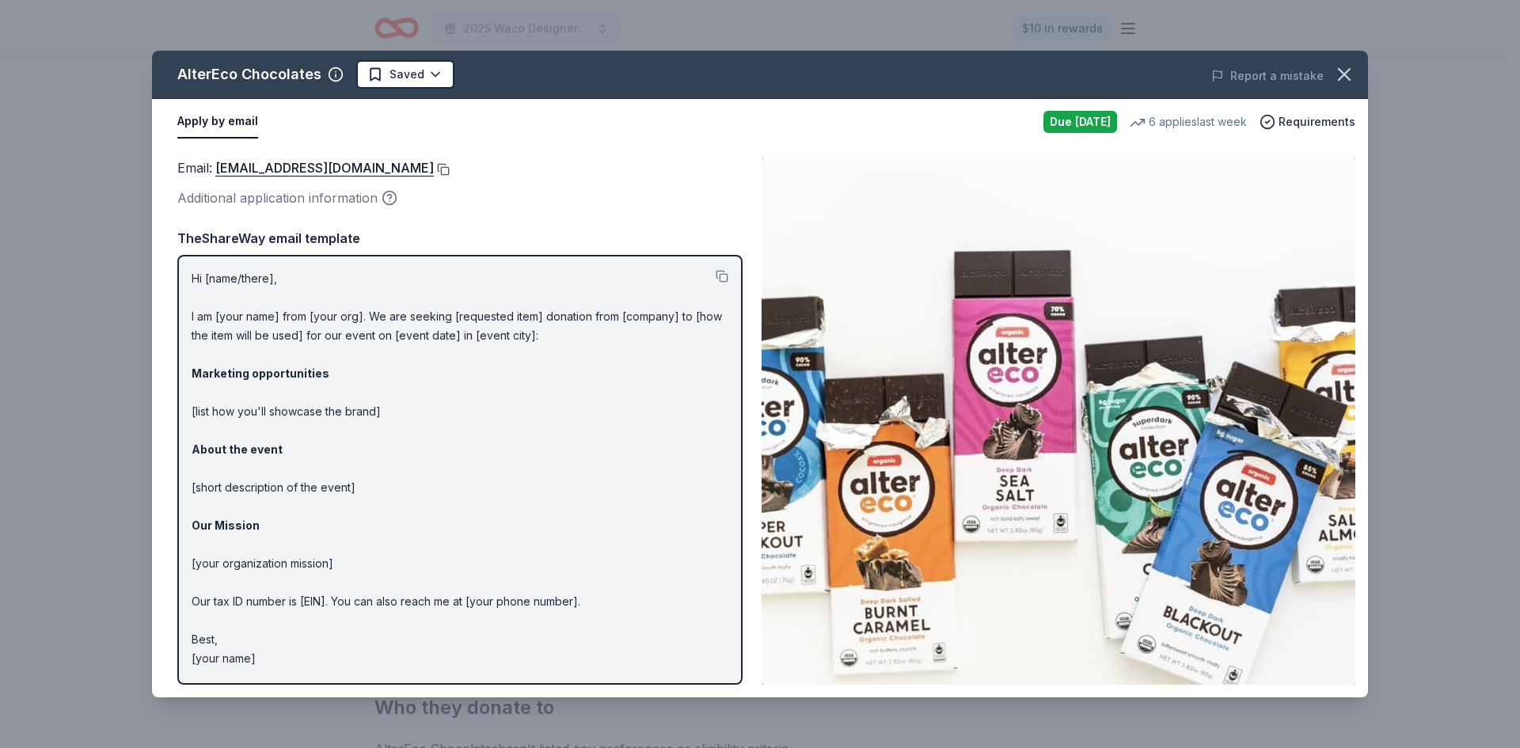
click at [434, 168] on button at bounding box center [442, 169] width 16 height 13
click at [234, 120] on button "Apply by email" at bounding box center [217, 121] width 81 height 33
click at [268, 166] on link "shop@alterecofoods.com" at bounding box center [324, 168] width 219 height 21
click at [232, 317] on p "Hi [name/there], I am [your name] from [your org]. We are seeking [requested it…" at bounding box center [460, 468] width 537 height 399
click at [727, 276] on button at bounding box center [722, 276] width 13 height 13
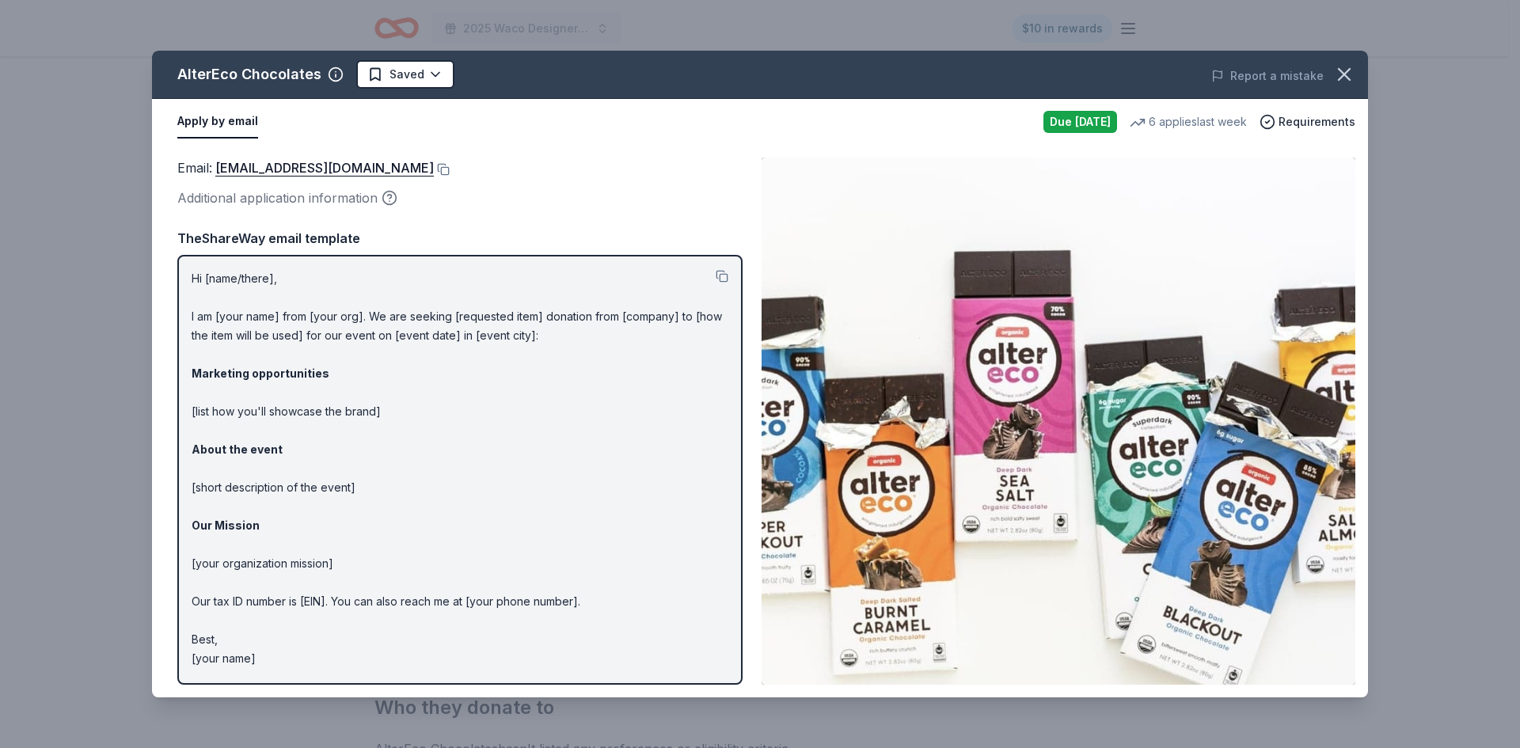
click at [102, 348] on div "AlterEco Chocolates Saved Report a mistake Apply by email Due tomorrow 6 applie…" at bounding box center [760, 374] width 1520 height 748
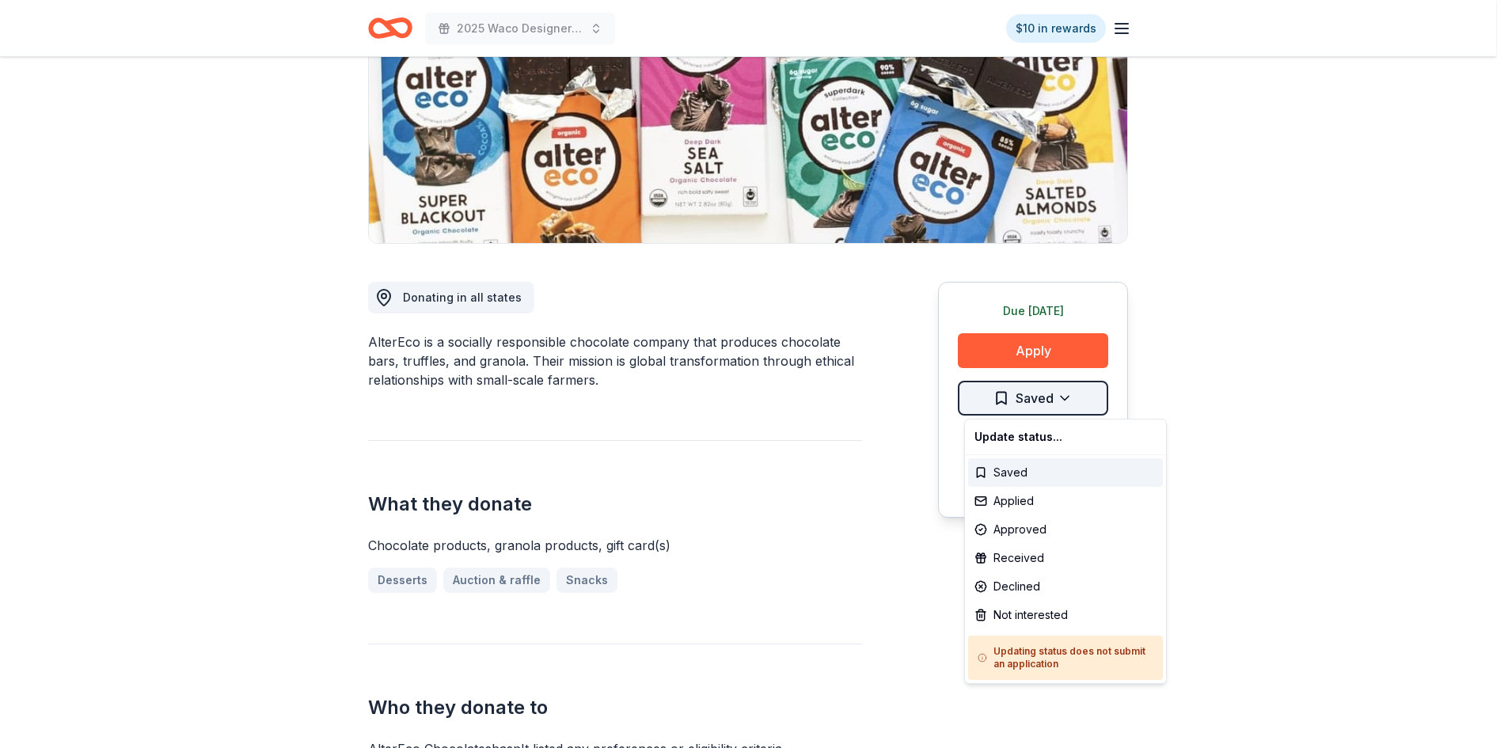
click at [1037, 393] on html "2025 Waco Designer Purse BIngo $10 in rewards Due tomorrow Share AlterEco Choco…" at bounding box center [754, 136] width 1508 height 748
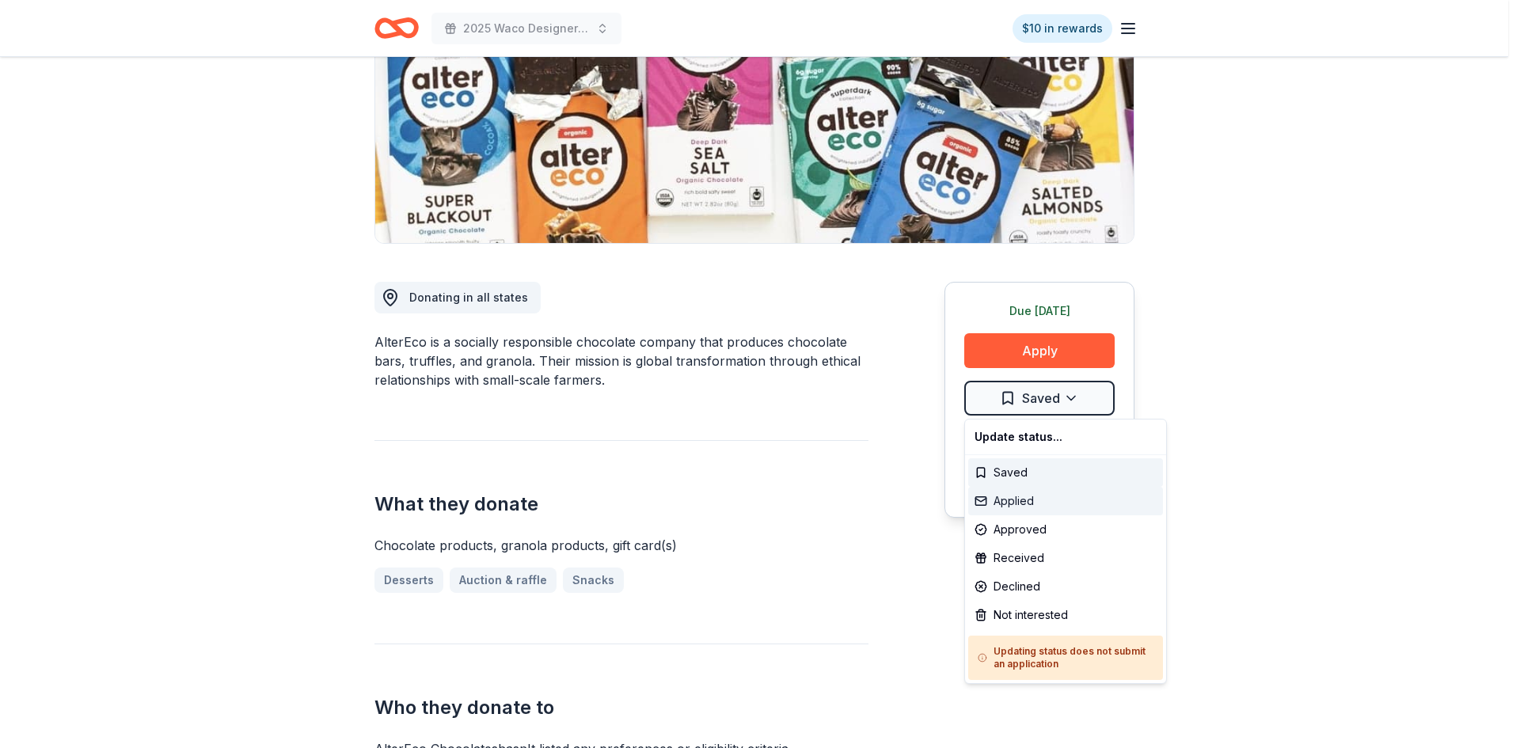
click at [1021, 499] on div "Applied" at bounding box center [1065, 501] width 195 height 29
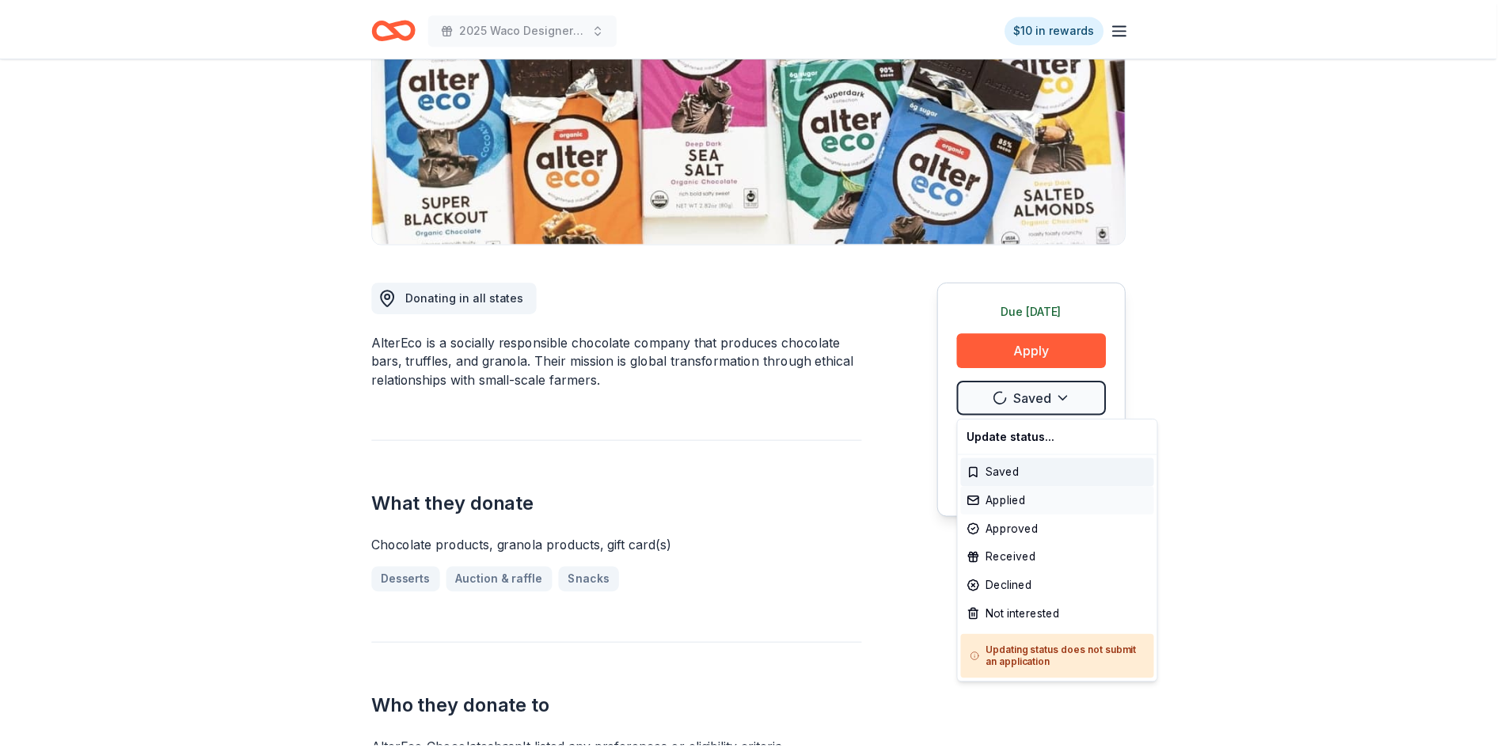
scroll to position [0, 0]
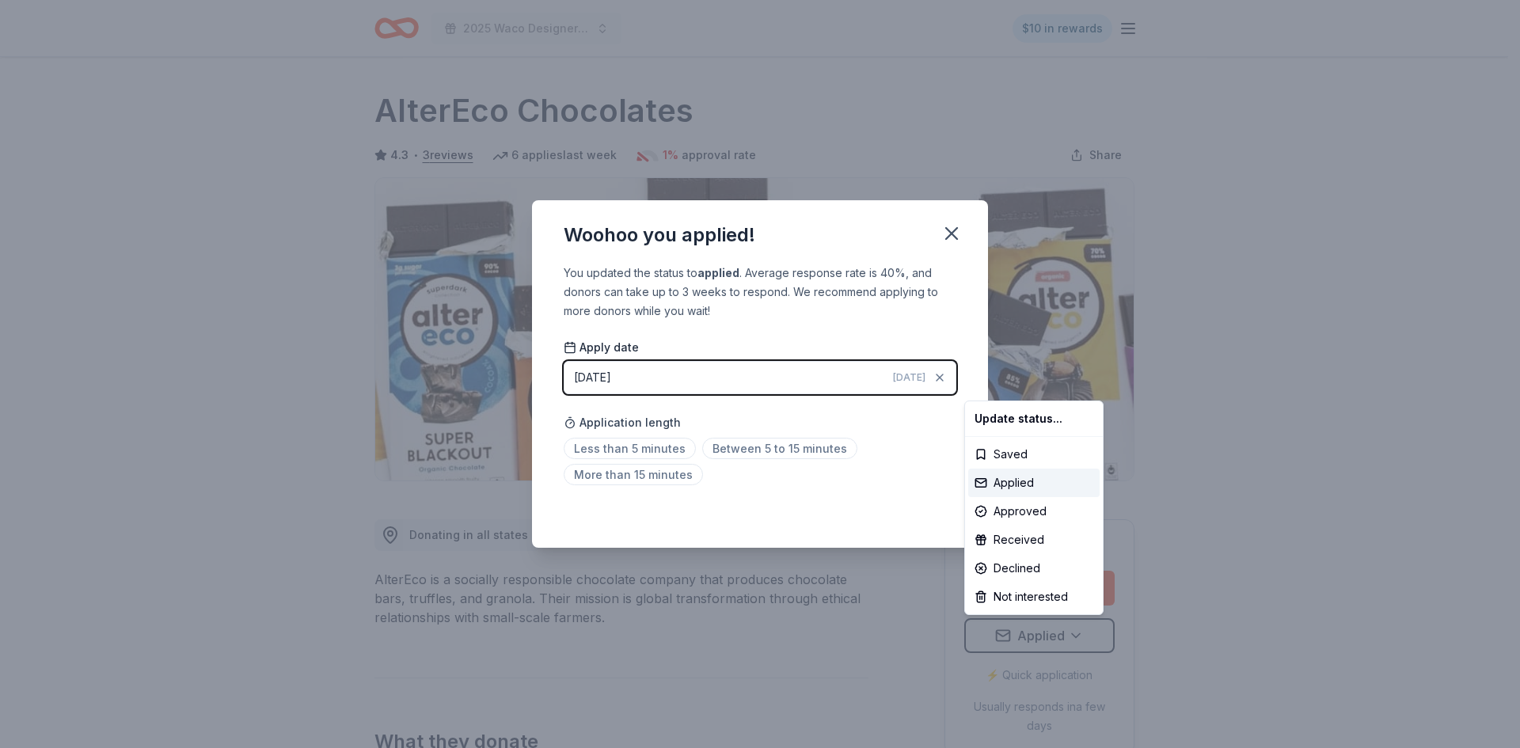
click at [650, 450] on html "2025 Waco Designer Purse BIngo $10 in rewards Due tomorrow Share AlterEco Choco…" at bounding box center [760, 374] width 1520 height 748
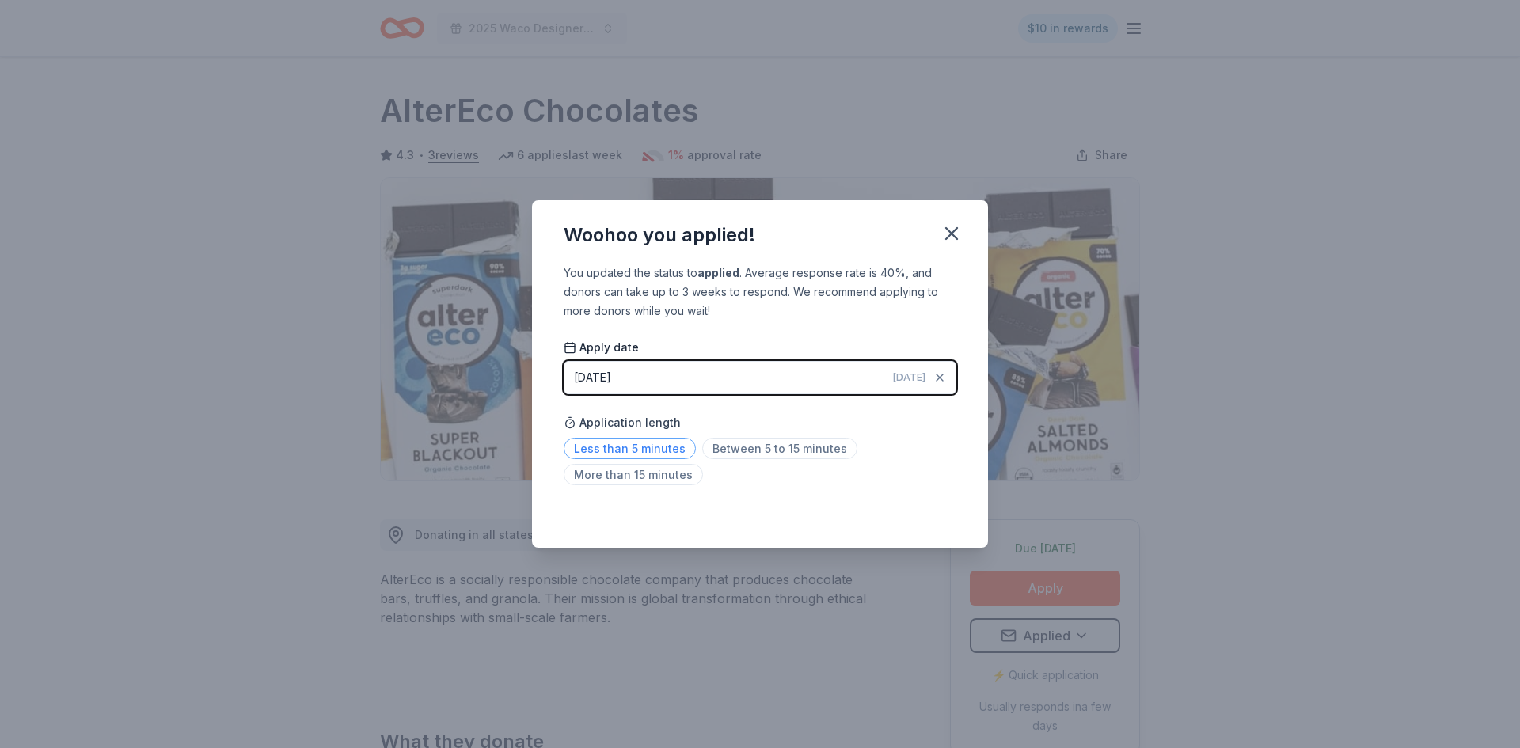
click at [656, 445] on span "Less than 5 minutes" at bounding box center [630, 448] width 132 height 21
click at [662, 453] on span "Less than 5 minutes" at bounding box center [630, 448] width 132 height 21
click at [951, 230] on icon "button" at bounding box center [952, 233] width 22 height 22
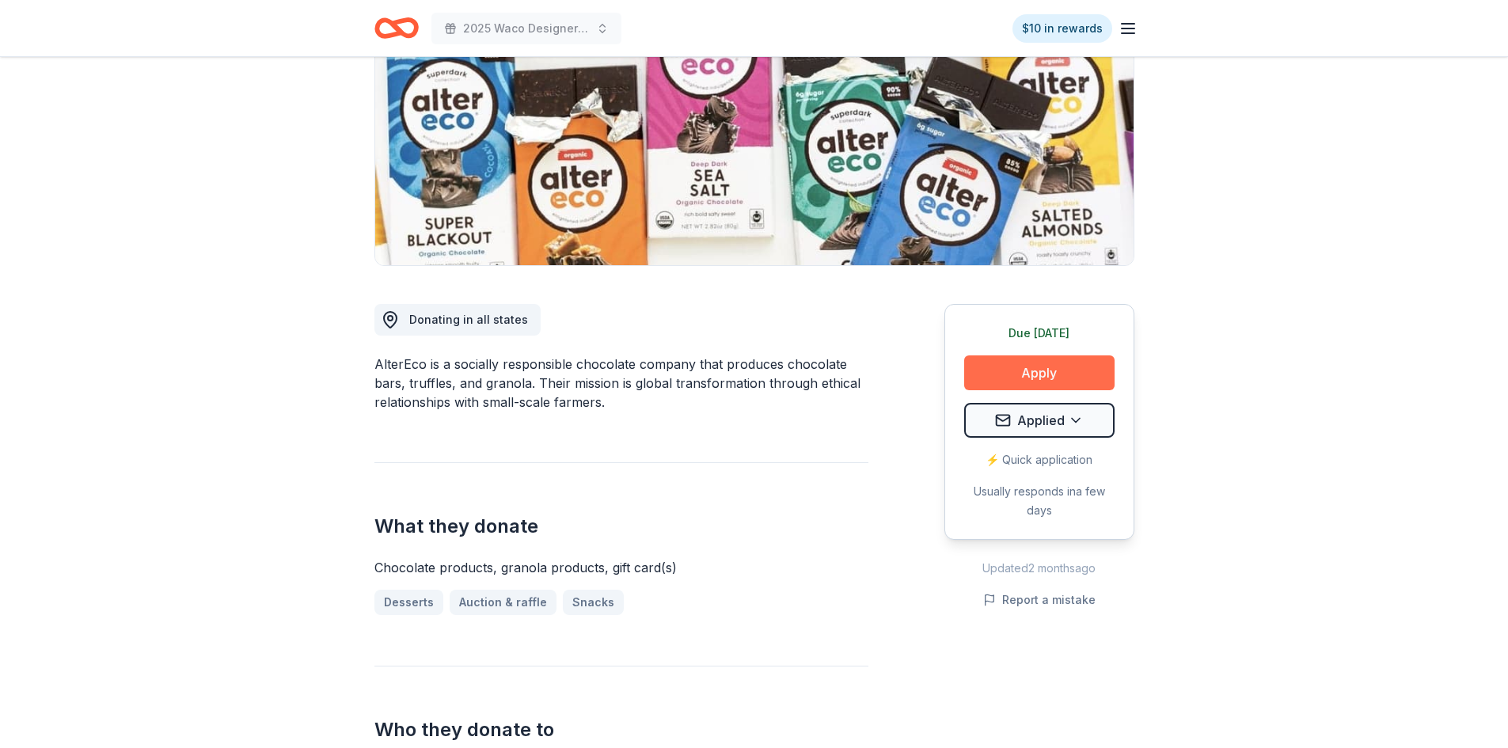
scroll to position [238, 0]
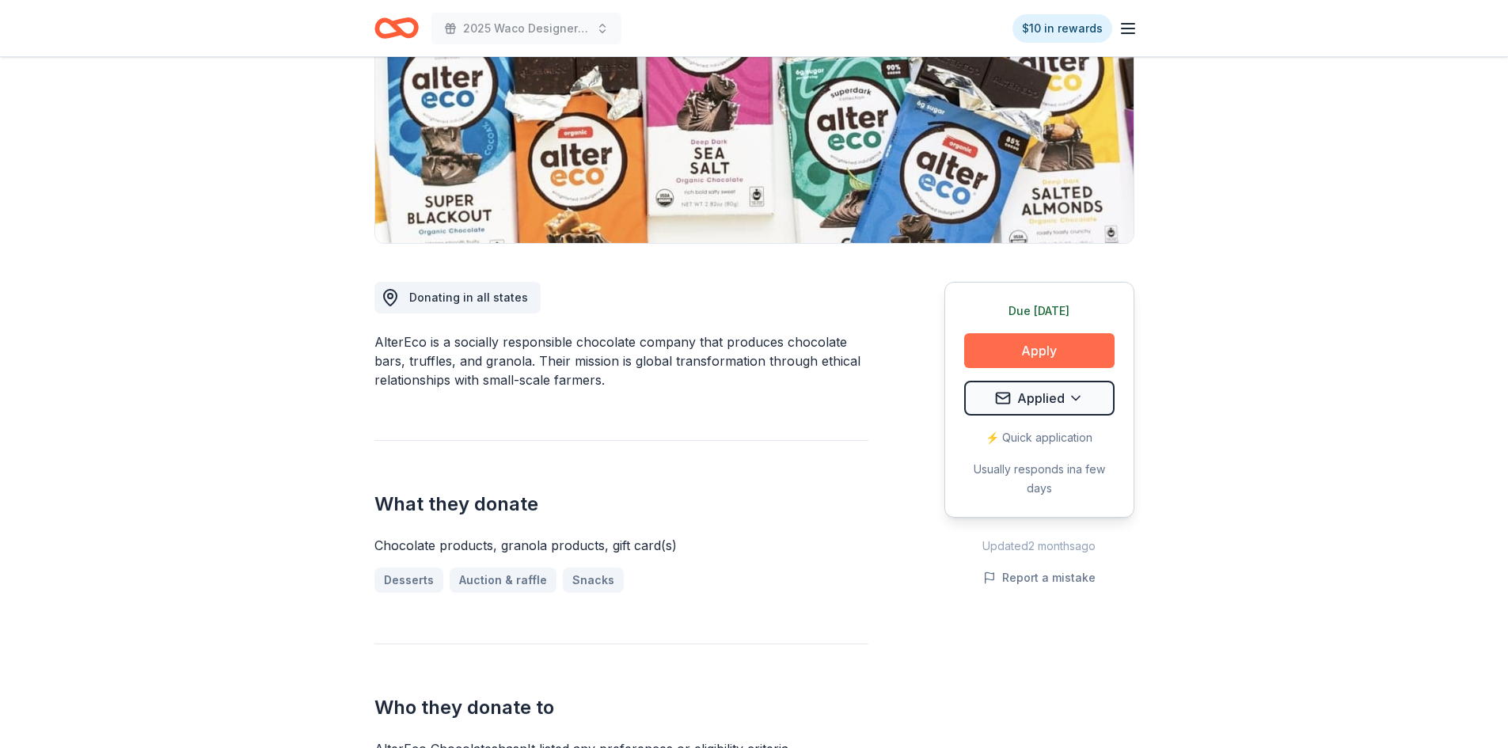
click at [1030, 357] on button "Apply" at bounding box center [1039, 350] width 150 height 35
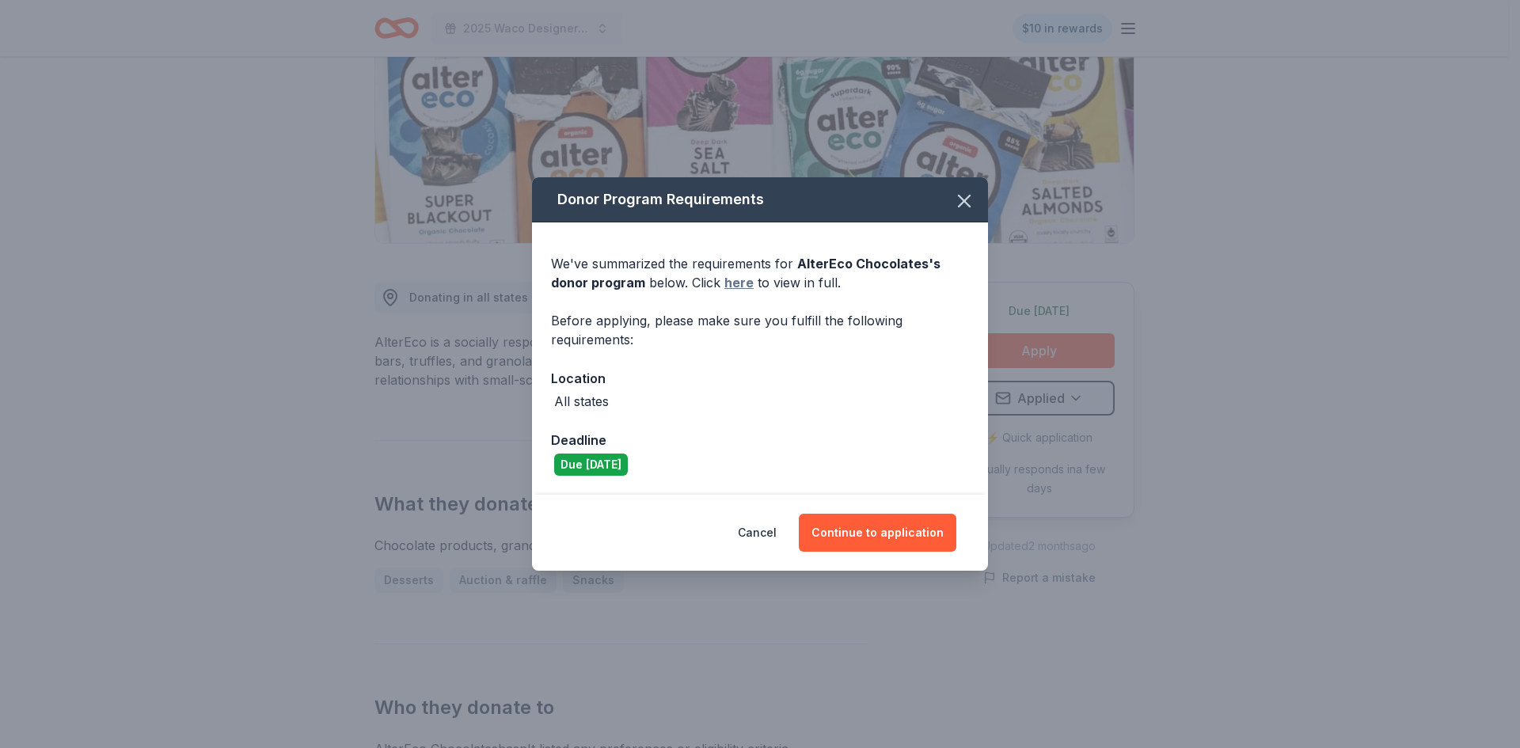
click at [739, 283] on link "here" at bounding box center [738, 282] width 29 height 19
click at [968, 191] on icon "button" at bounding box center [964, 201] width 22 height 22
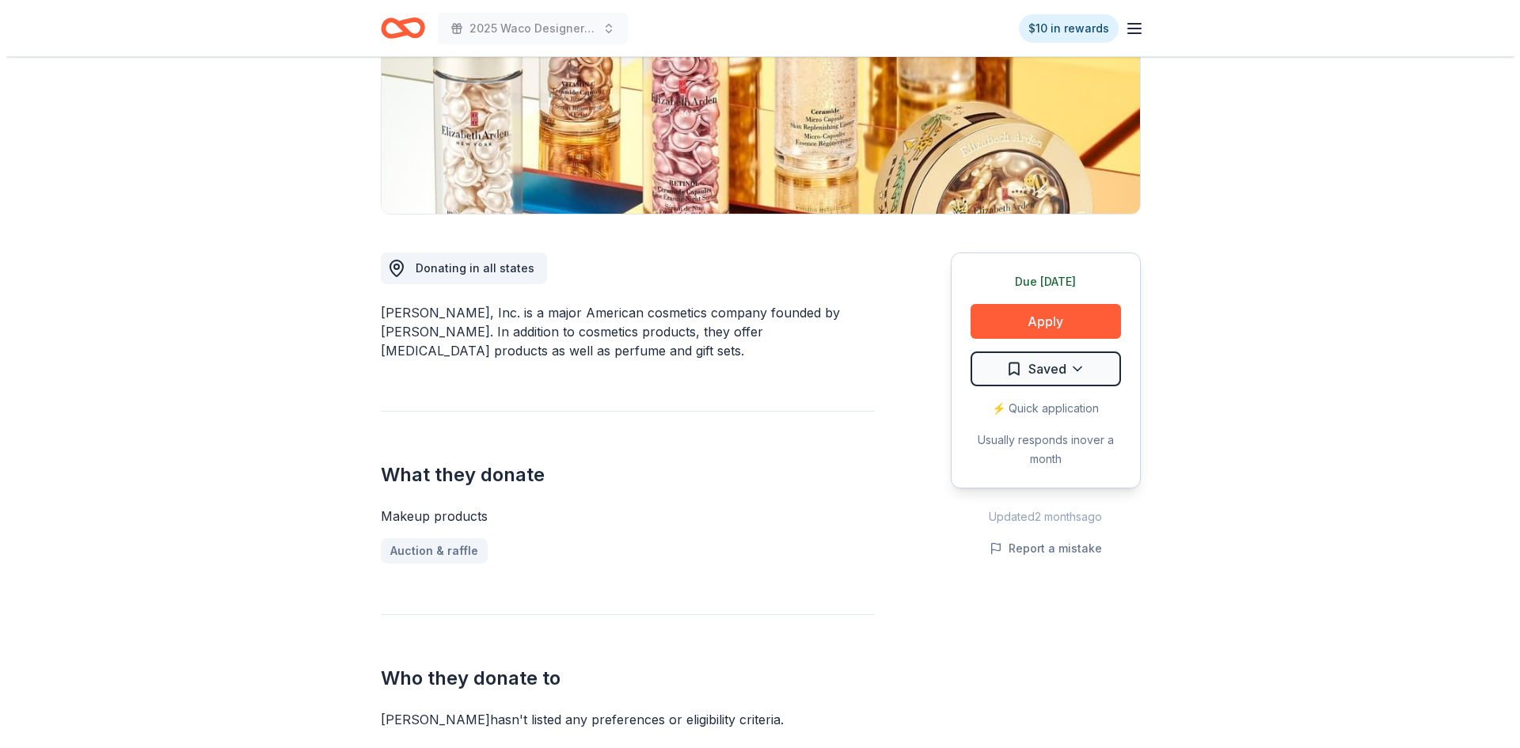
scroll to position [317, 0]
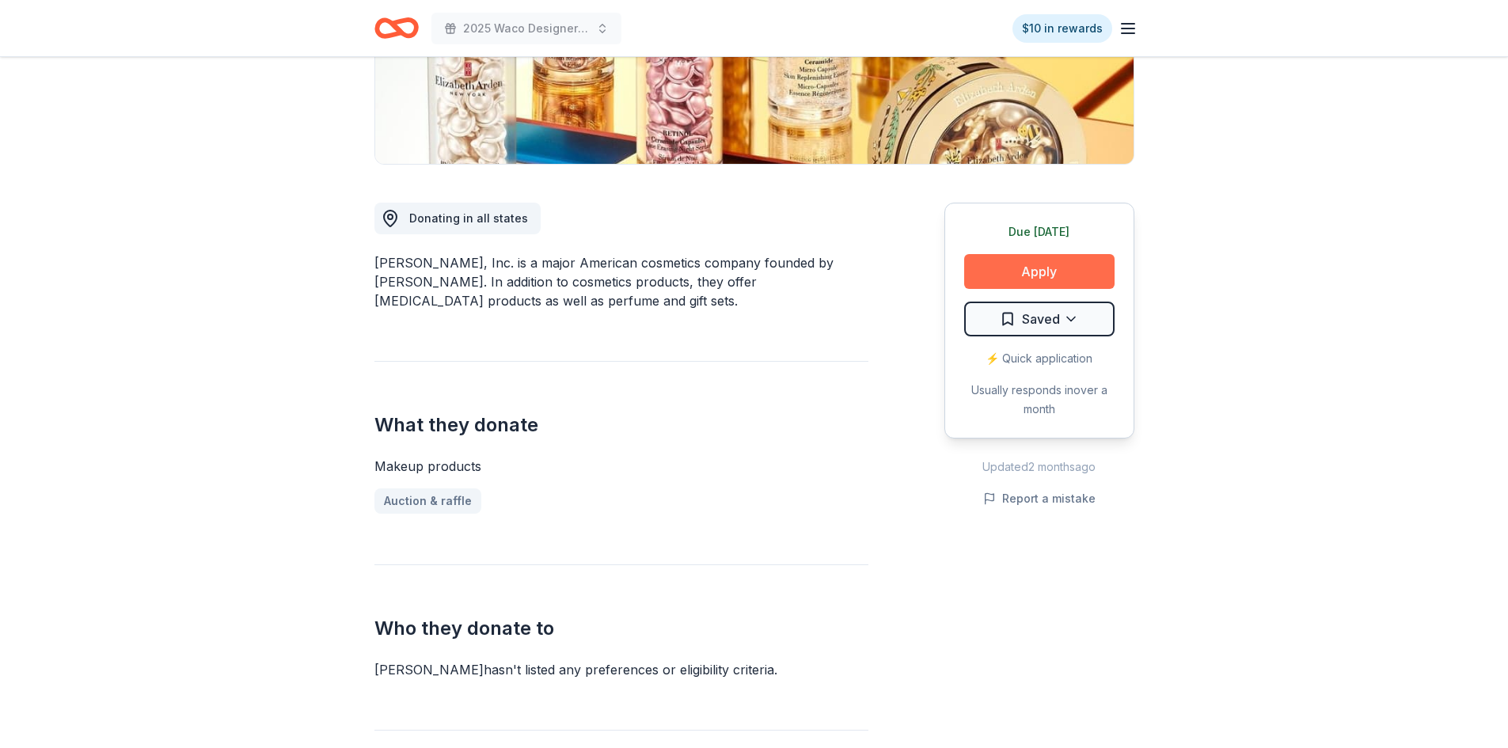
click at [1036, 264] on button "Apply" at bounding box center [1039, 271] width 150 height 35
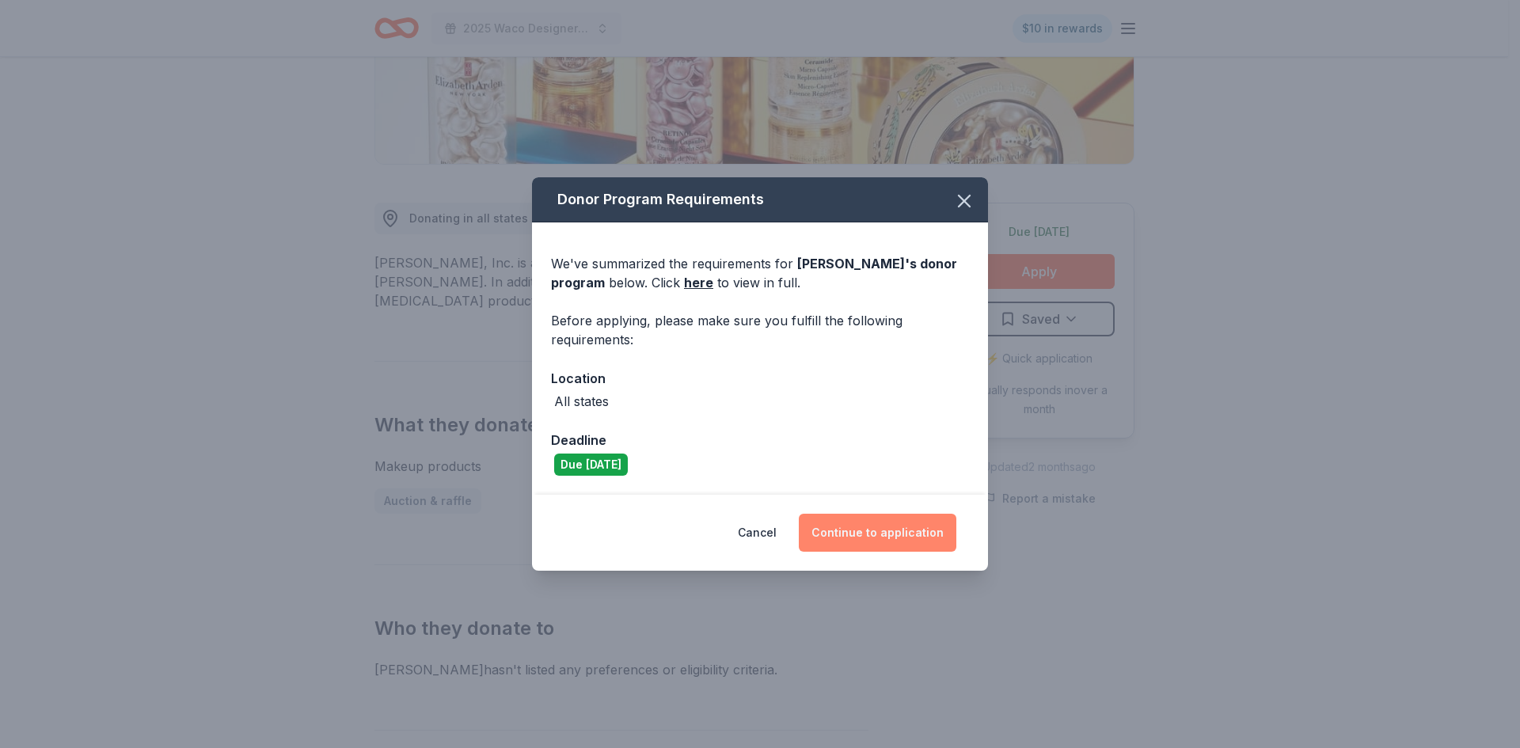
click at [878, 536] on button "Continue to application" at bounding box center [878, 533] width 158 height 38
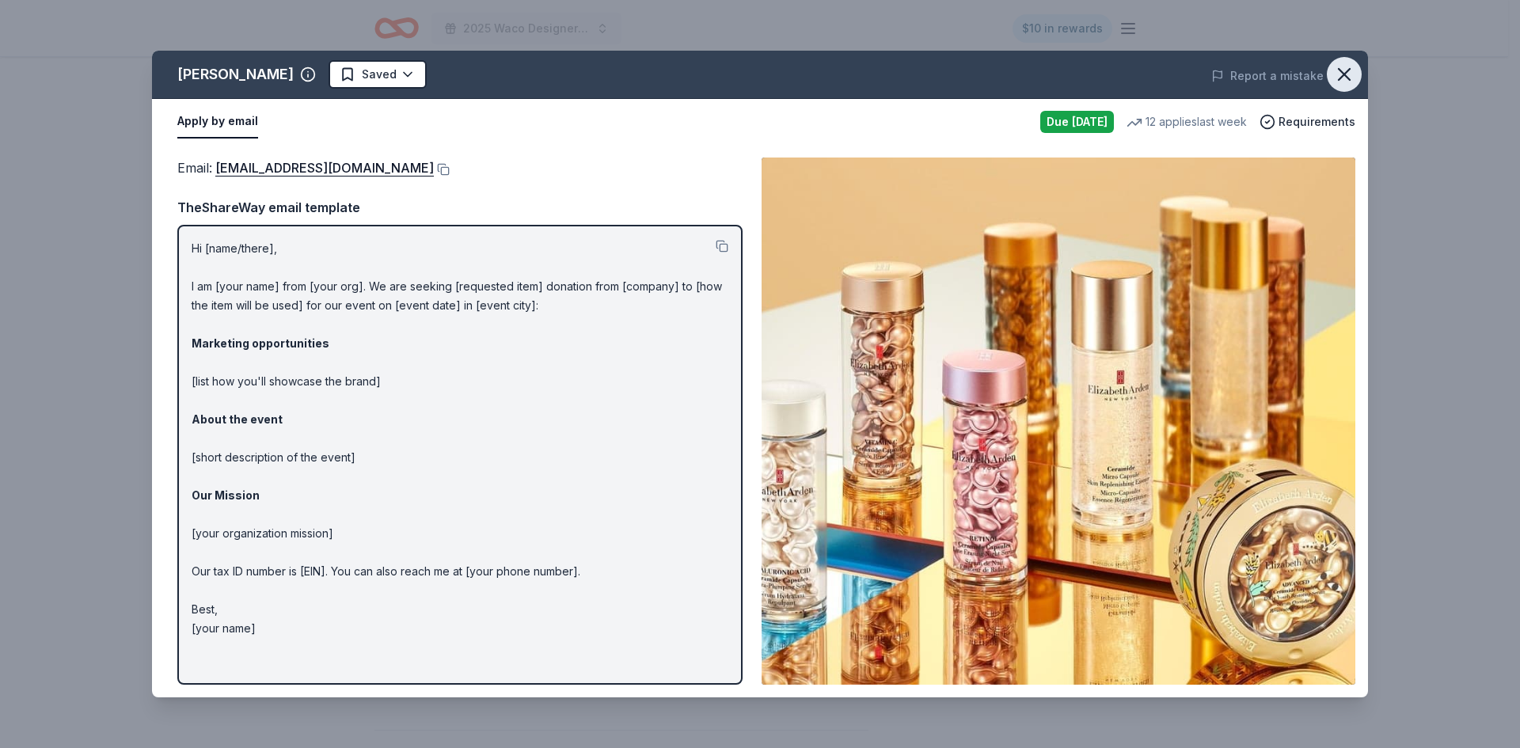
click at [1344, 75] on icon "button" at bounding box center [1344, 74] width 22 height 22
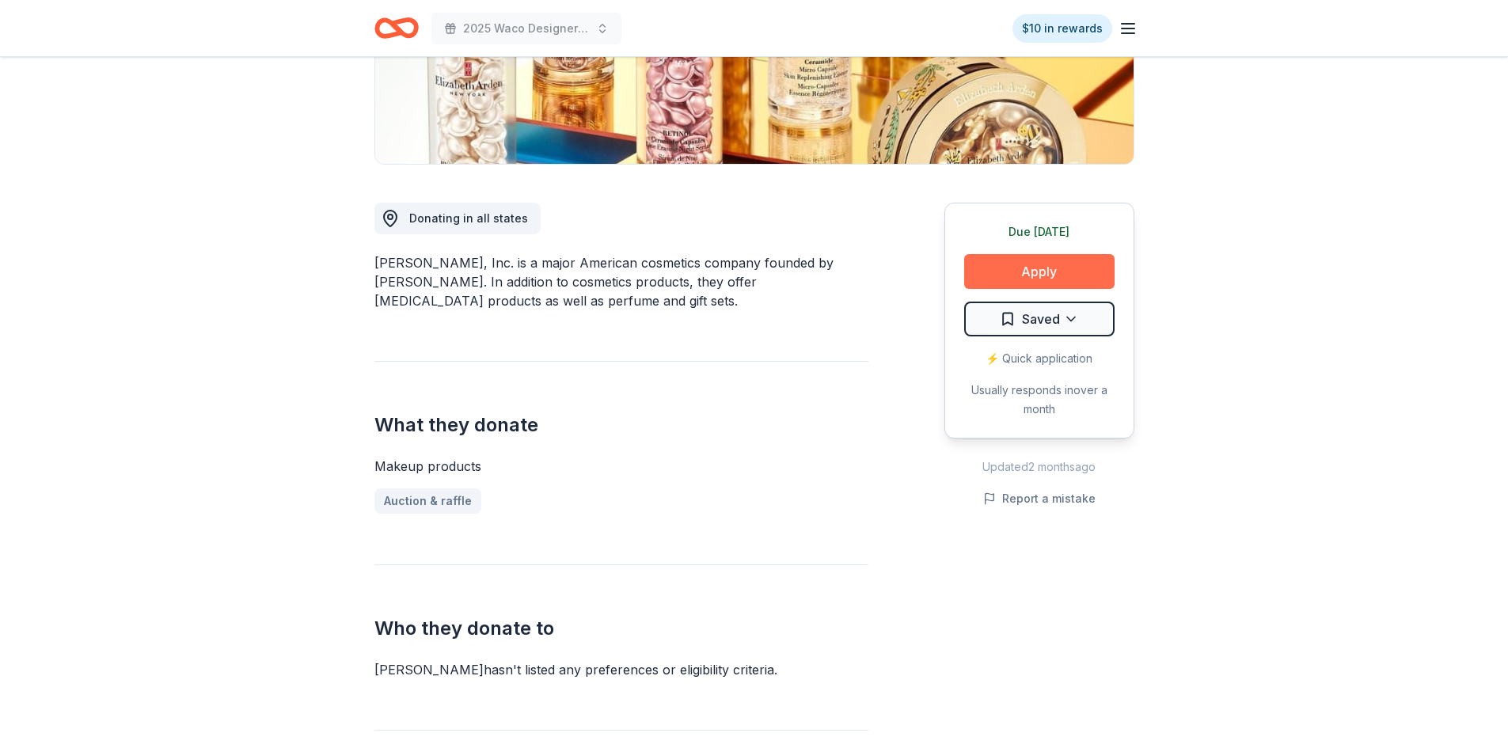
click at [1065, 277] on button "Apply" at bounding box center [1039, 271] width 150 height 35
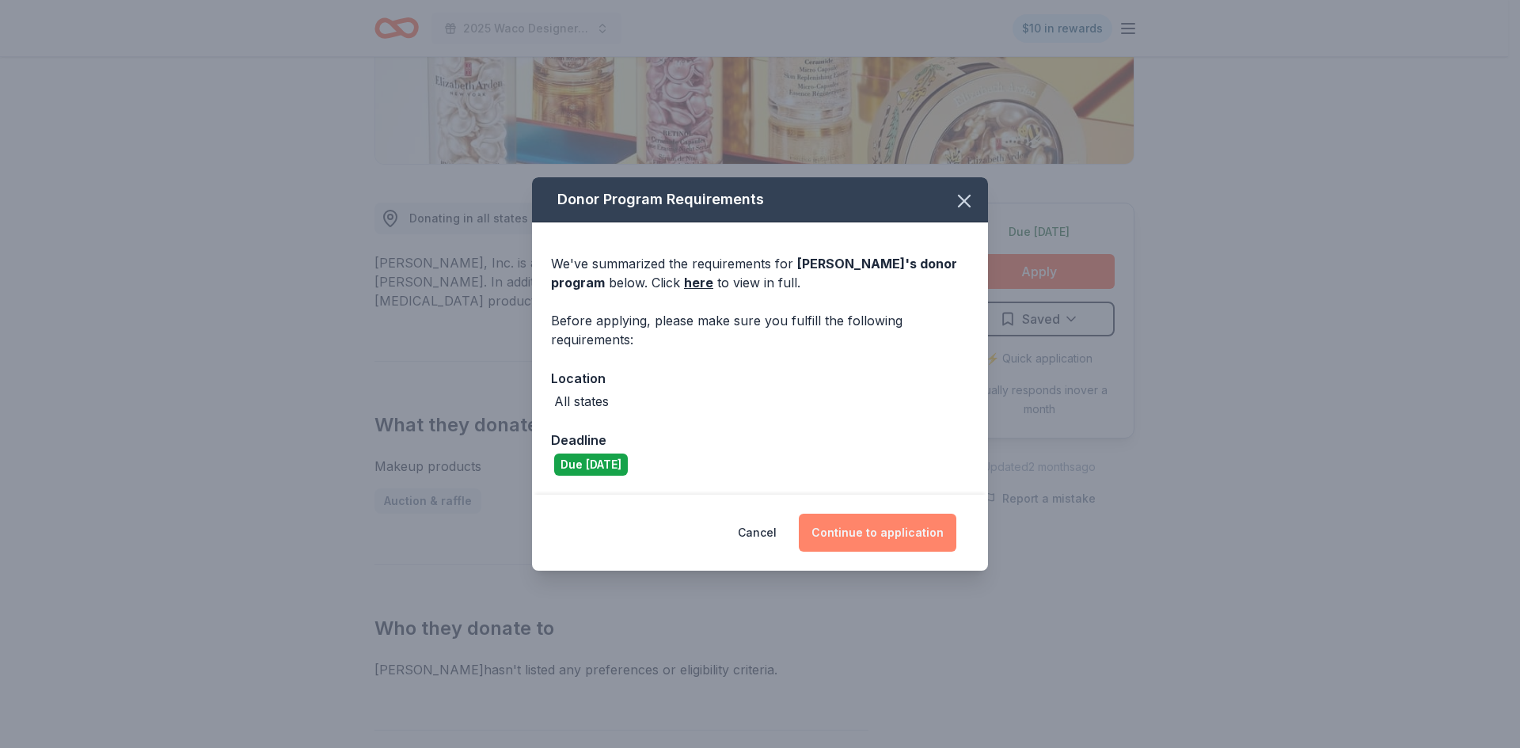
click at [888, 539] on button "Continue to application" at bounding box center [878, 533] width 158 height 38
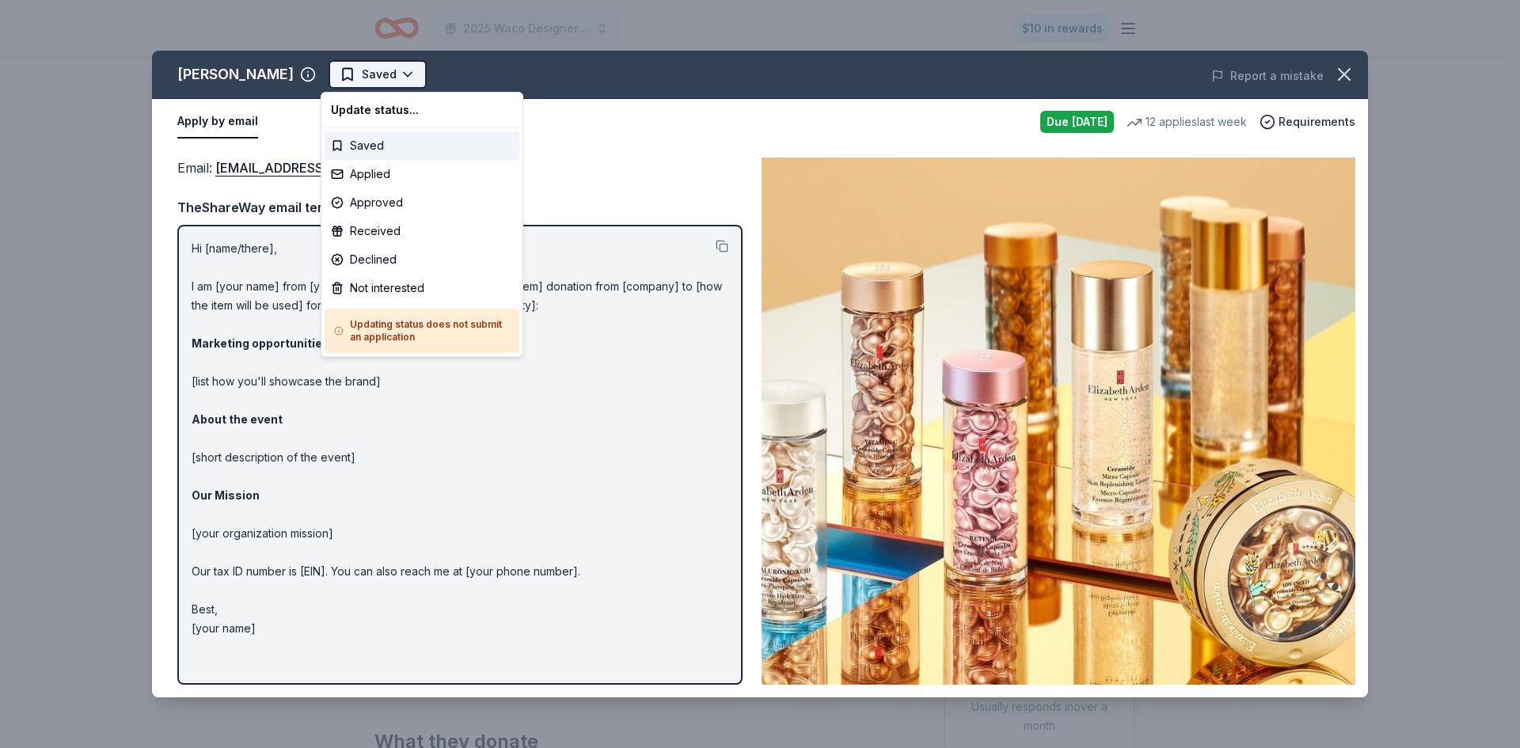
click at [403, 73] on html "2025 Waco Designer Purse BIngo $10 in rewards Due tomorrow Share Elizabeth Arde…" at bounding box center [760, 374] width 1520 height 748
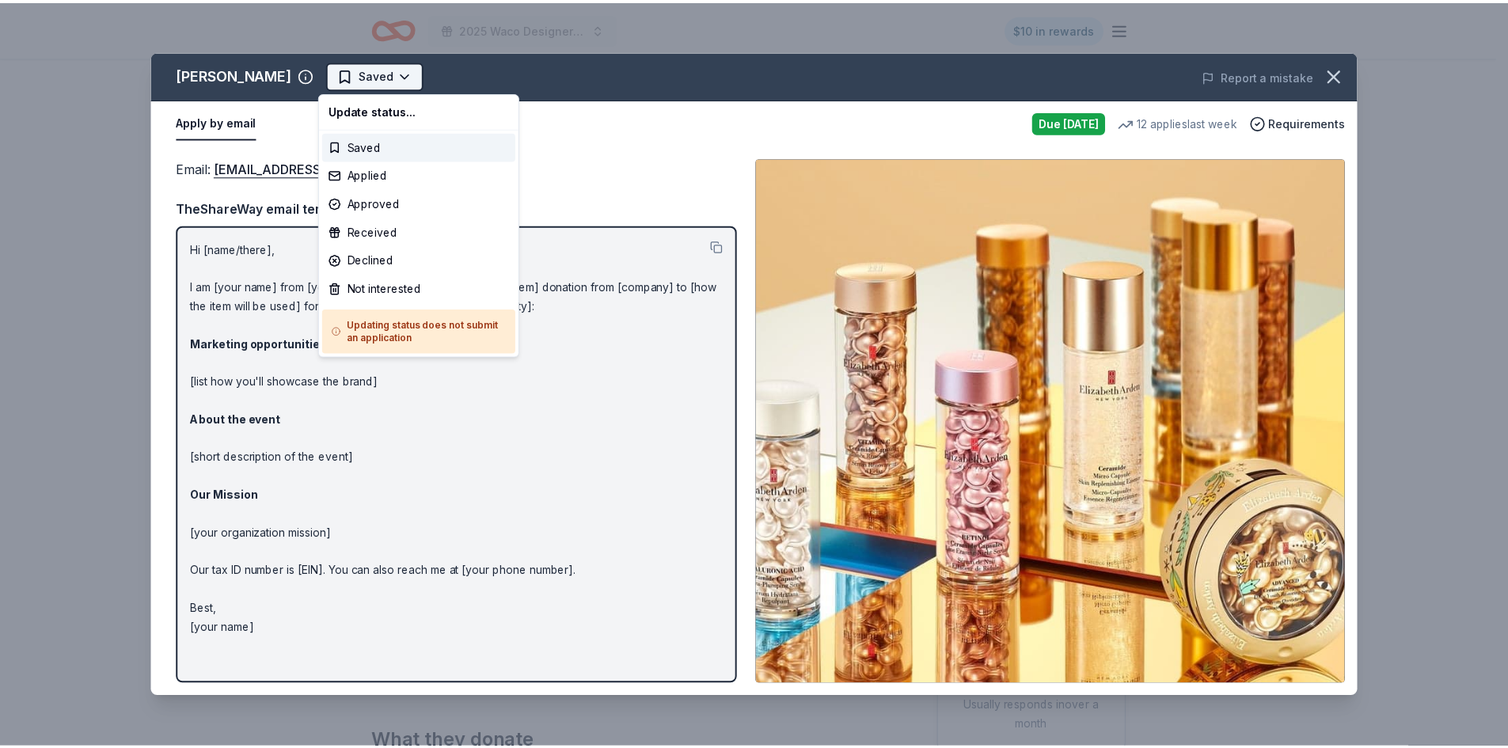
scroll to position [0, 0]
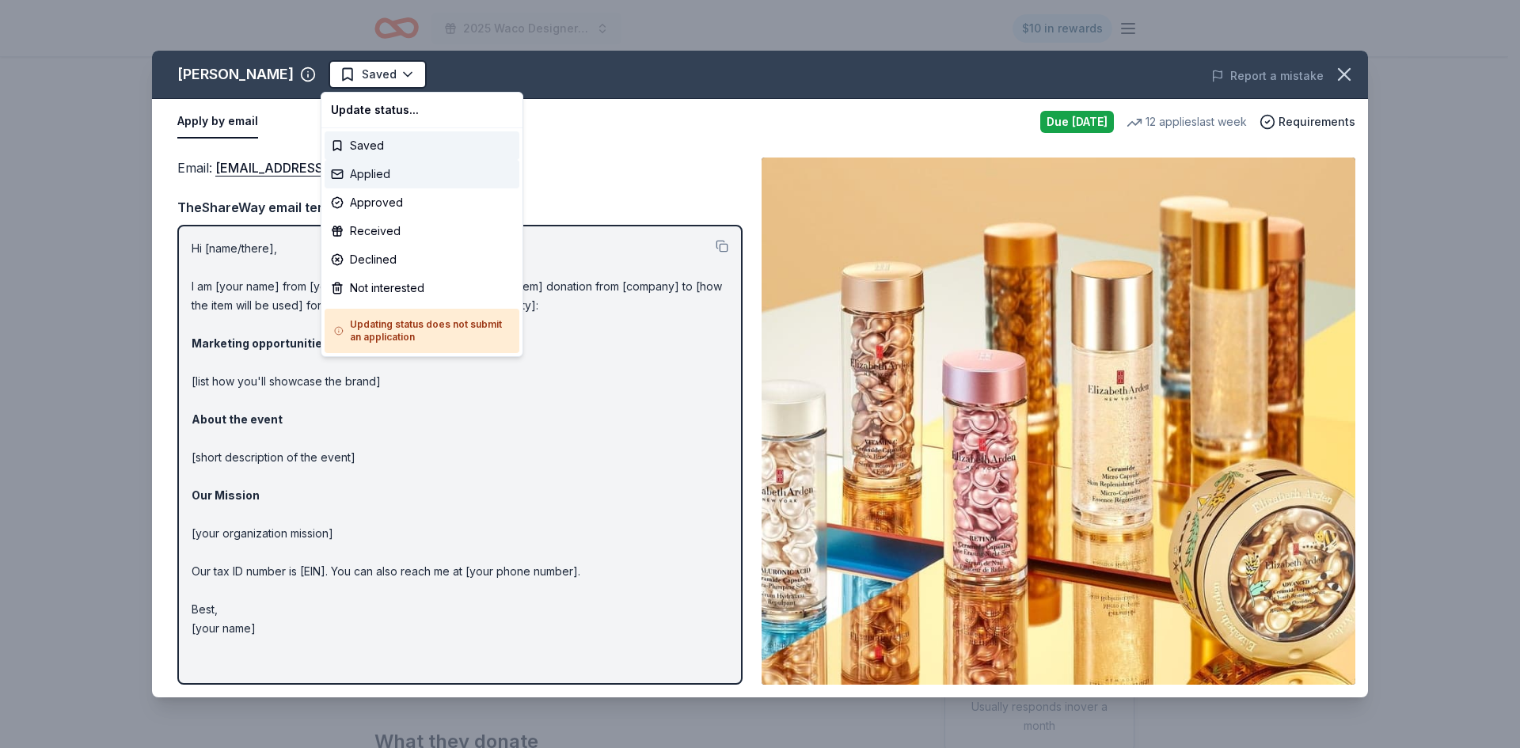
click at [405, 176] on div "Applied" at bounding box center [422, 174] width 195 height 29
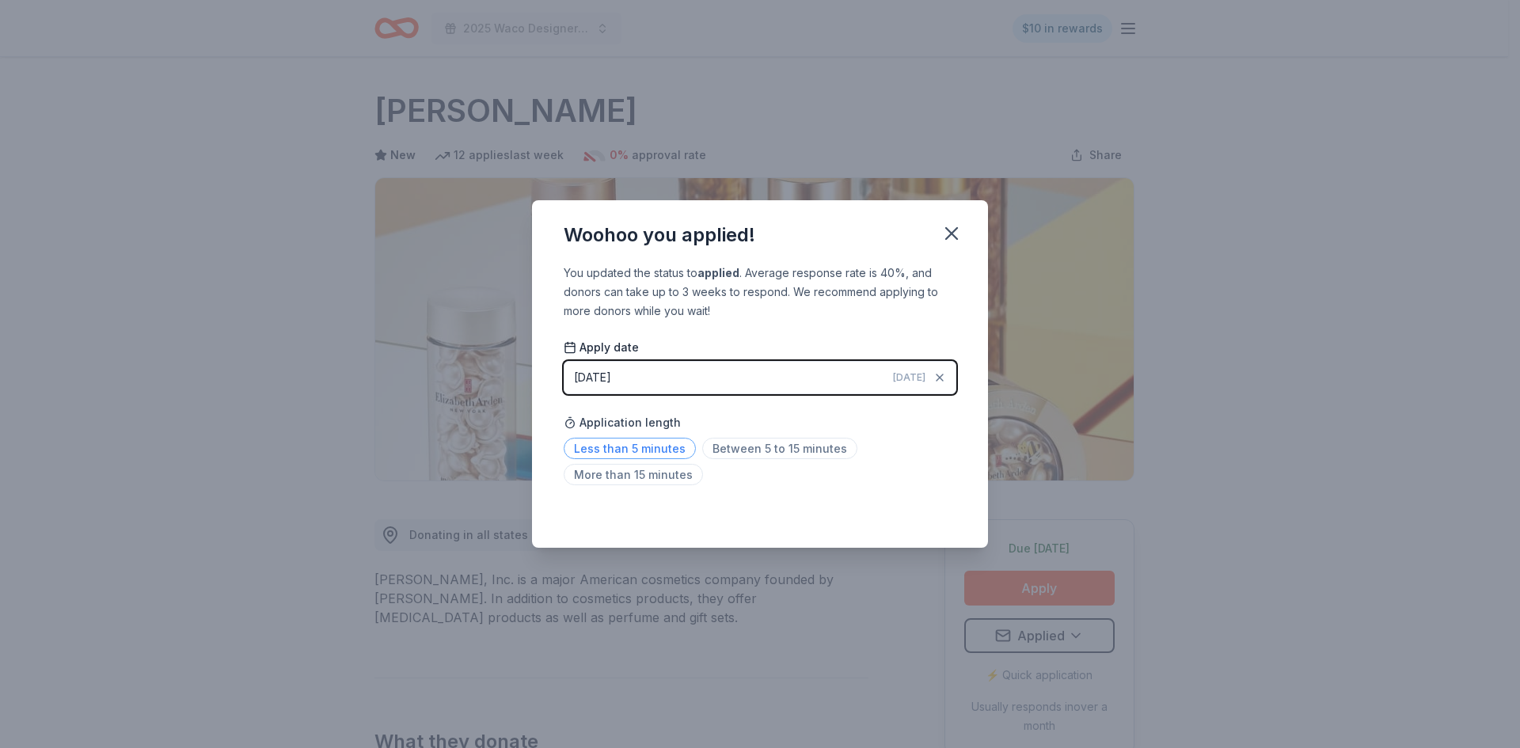
click at [643, 449] on span "Less than 5 minutes" at bounding box center [630, 448] width 132 height 21
click at [954, 231] on icon "button" at bounding box center [951, 233] width 11 height 11
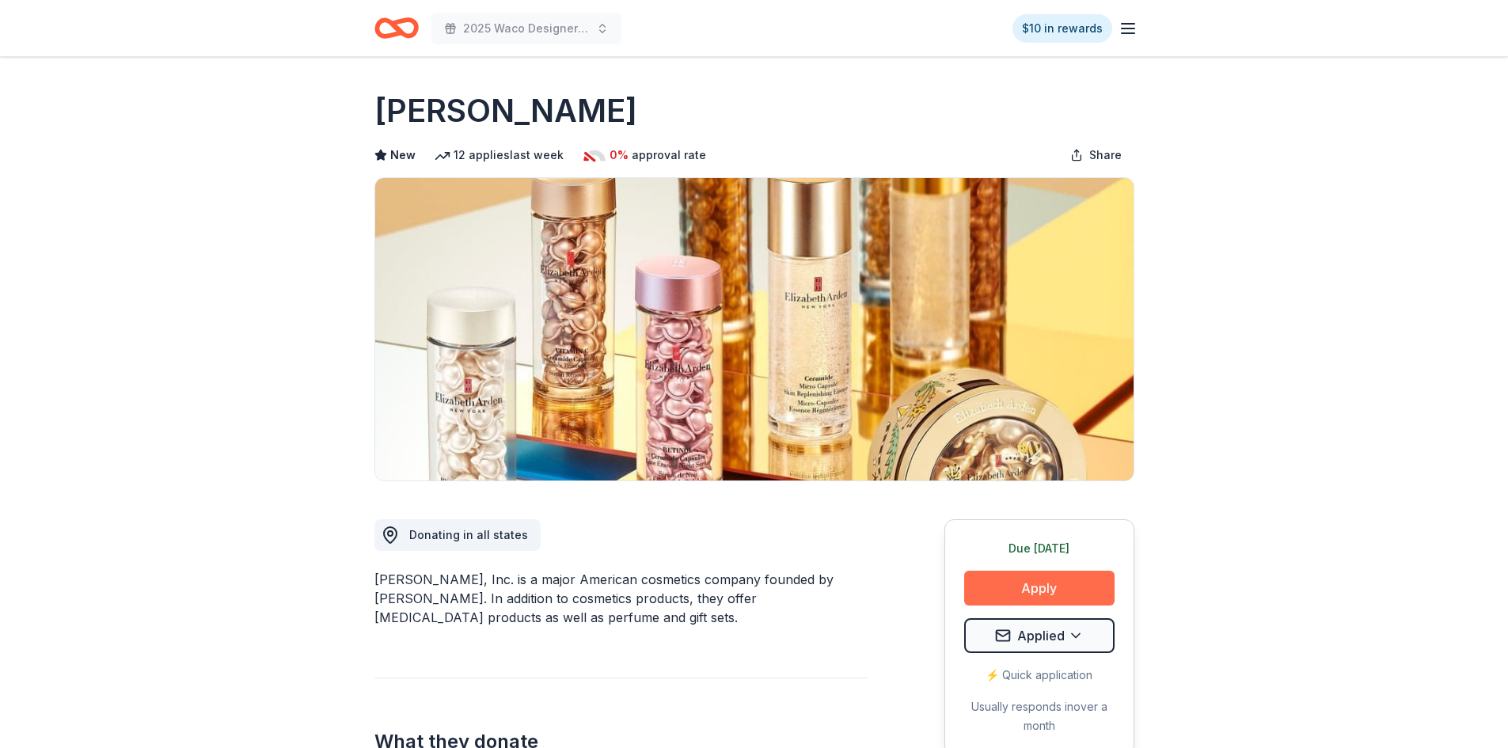
click at [1052, 590] on button "Apply" at bounding box center [1039, 588] width 150 height 35
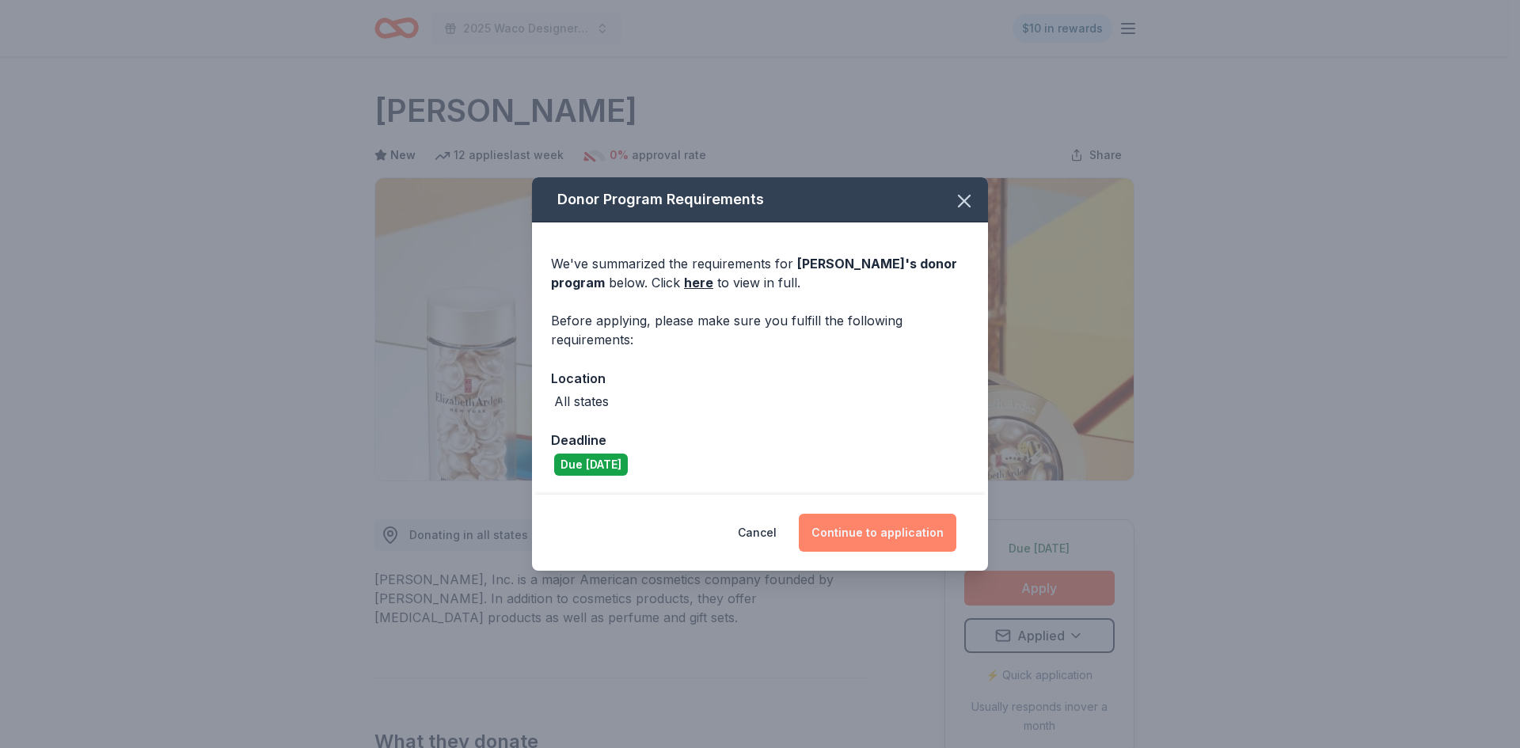
click at [876, 528] on button "Continue to application" at bounding box center [878, 533] width 158 height 38
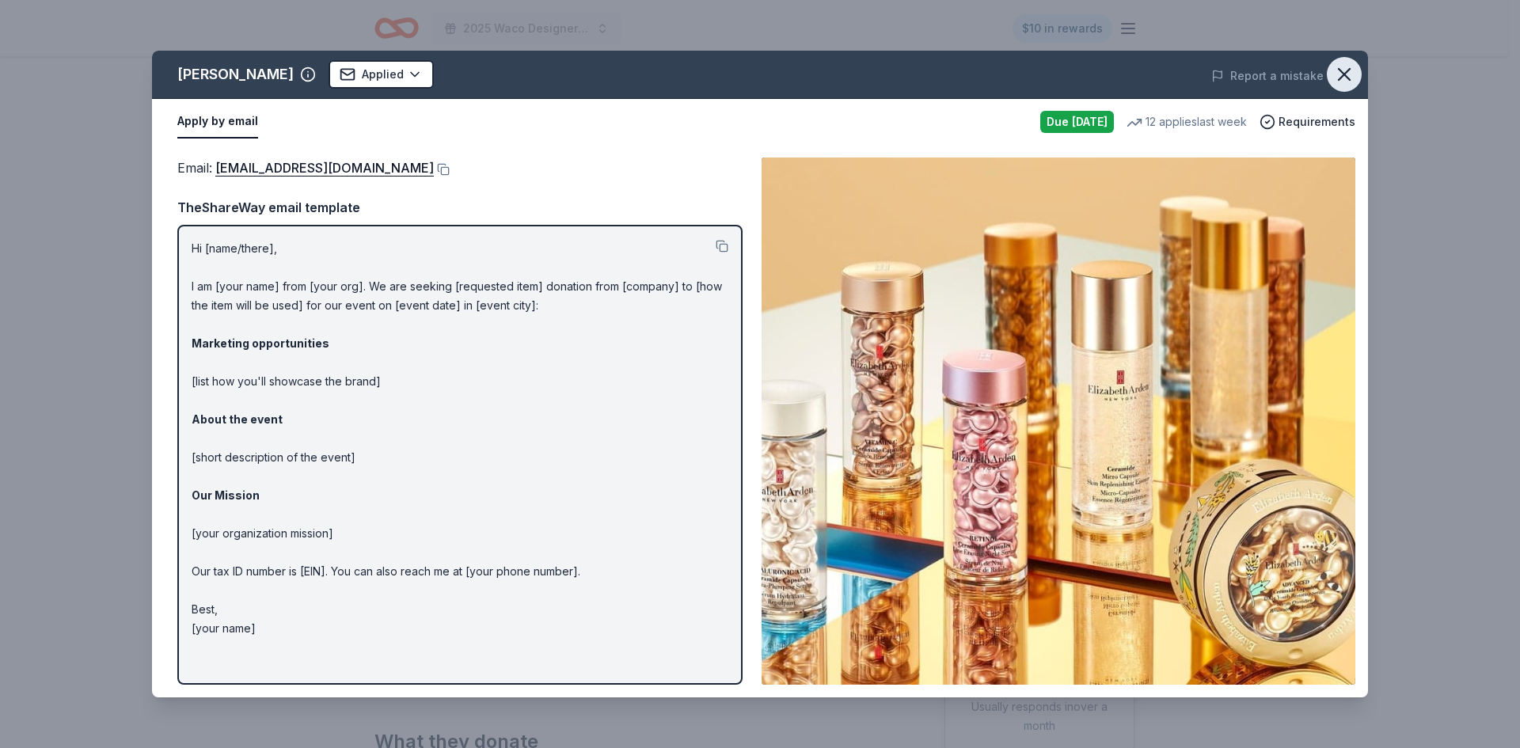
click at [1357, 72] on button "button" at bounding box center [1344, 74] width 35 height 35
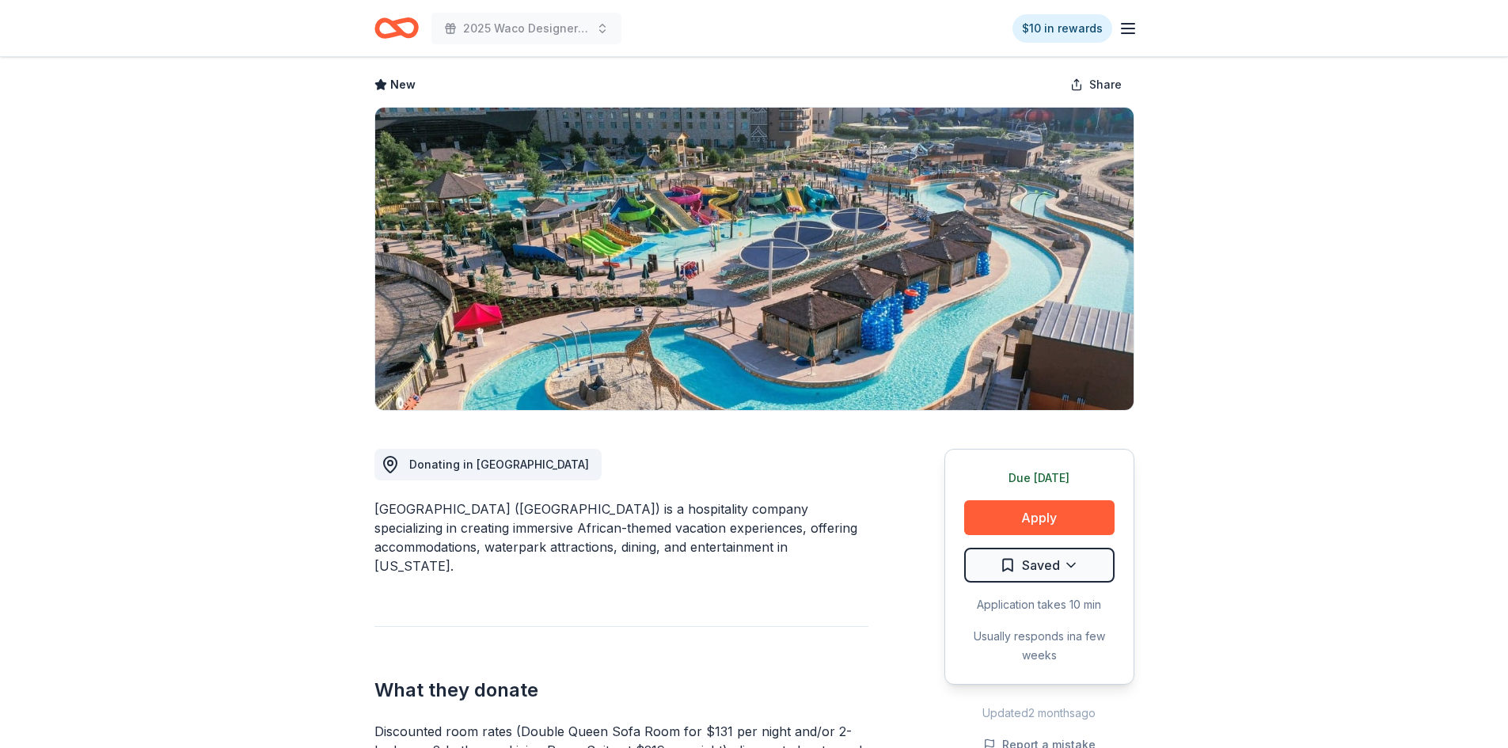
scroll to position [158, 0]
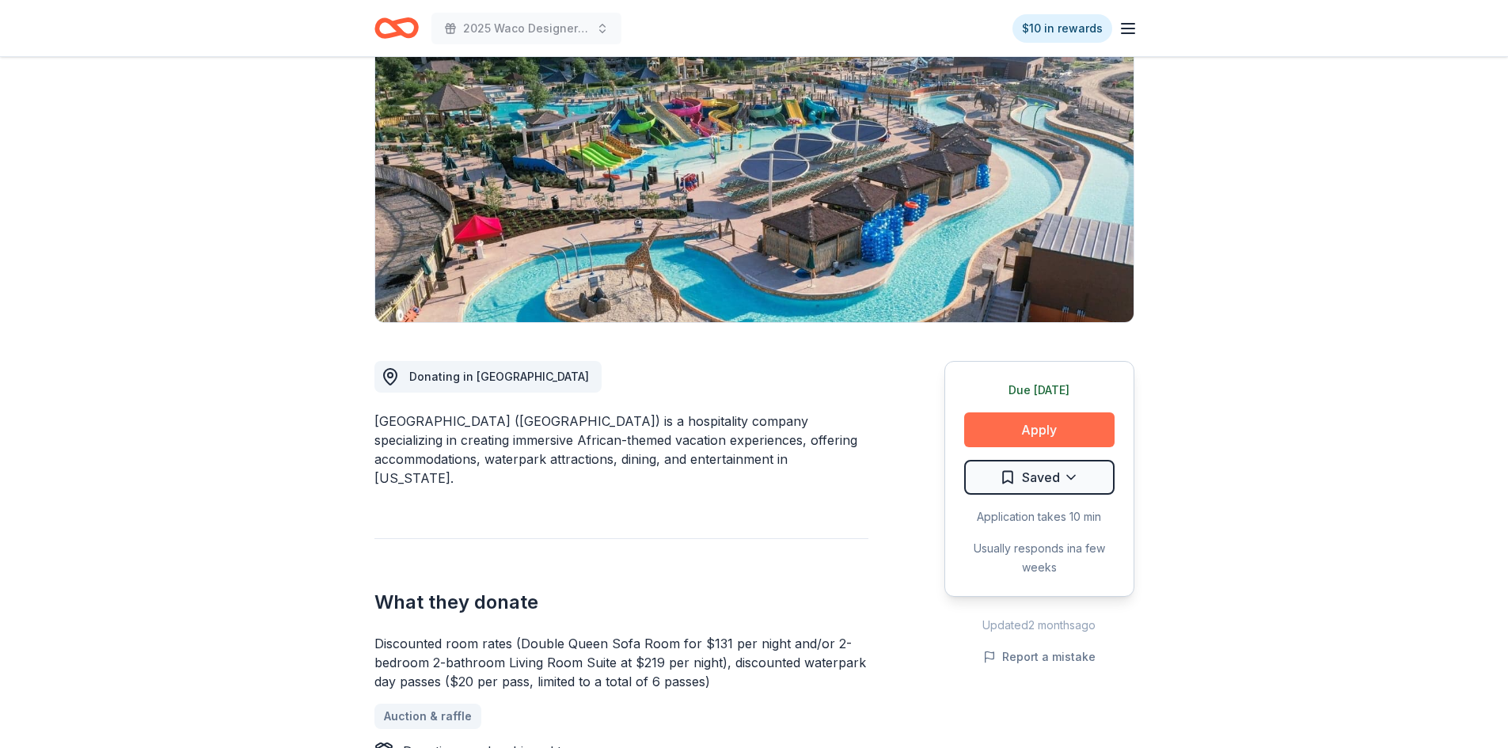
click at [1024, 426] on button "Apply" at bounding box center [1039, 429] width 150 height 35
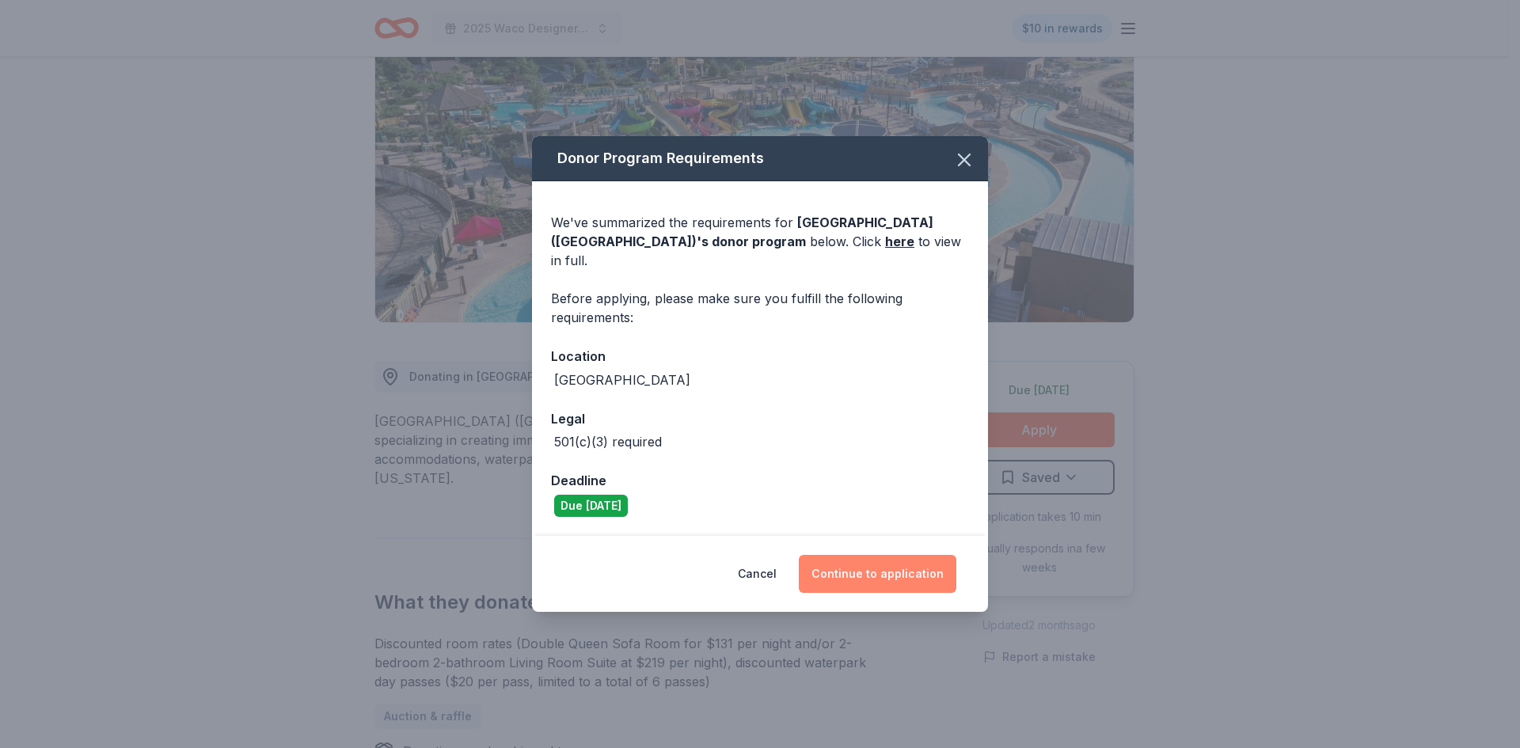
click at [876, 562] on button "Continue to application" at bounding box center [878, 574] width 158 height 38
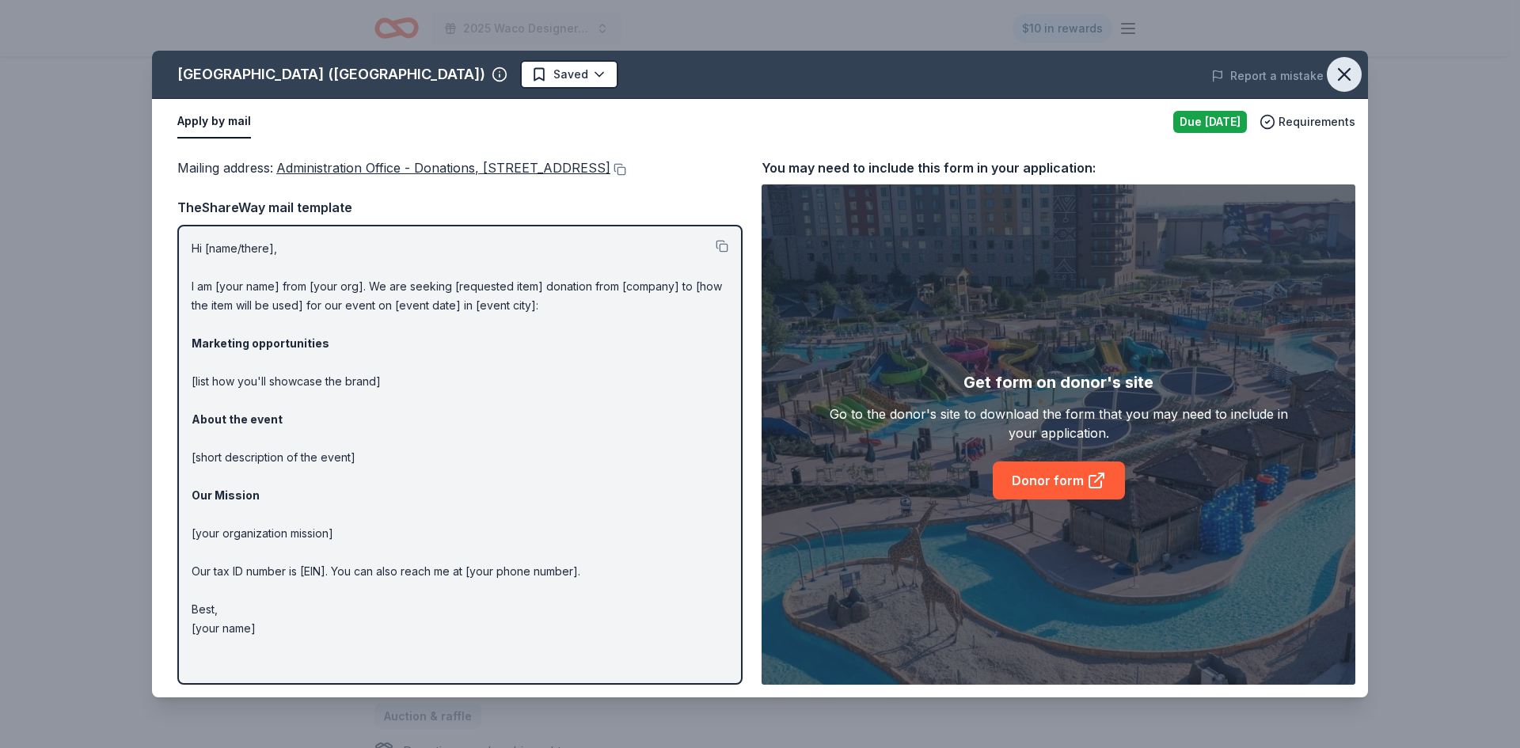
click at [1345, 71] on icon "button" at bounding box center [1344, 74] width 22 height 22
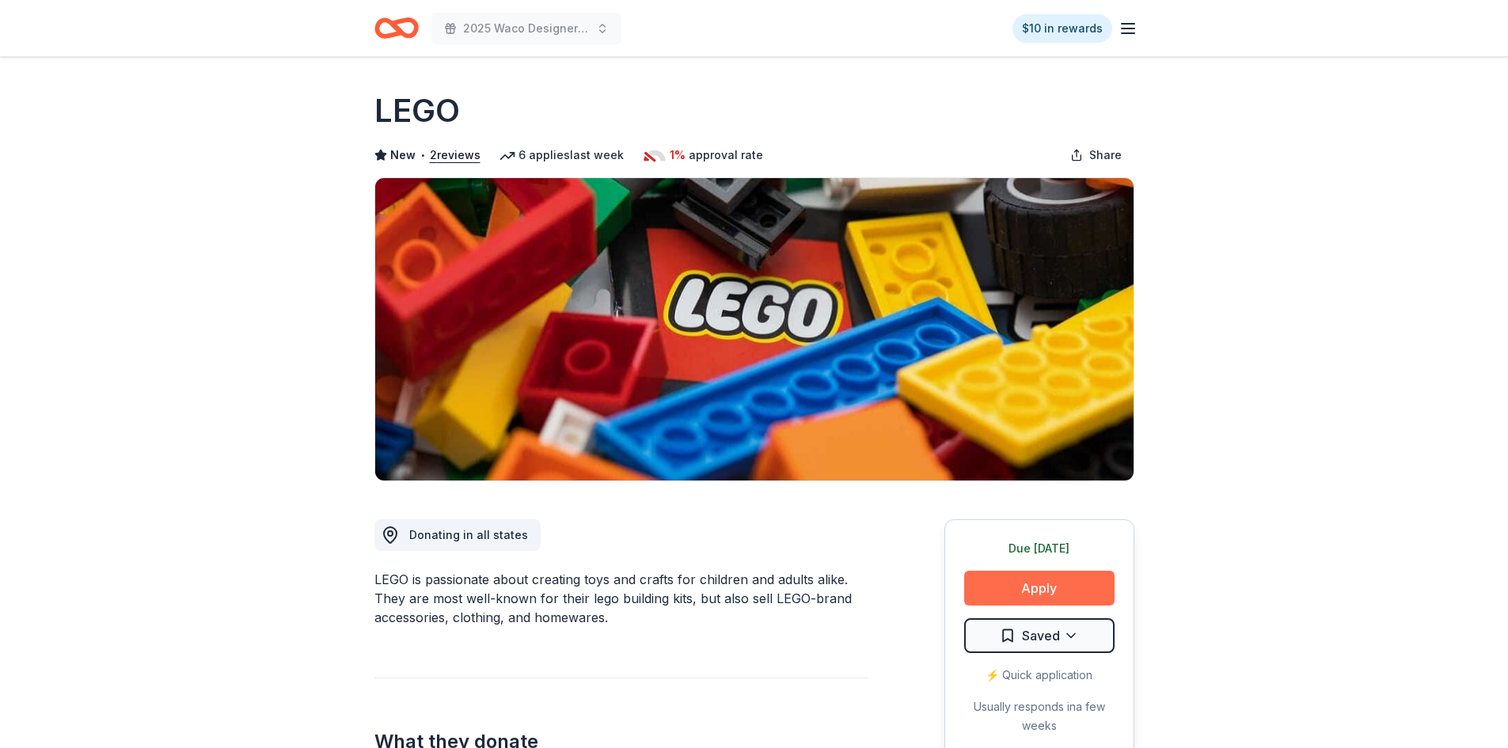
click at [1041, 586] on button "Apply" at bounding box center [1039, 588] width 150 height 35
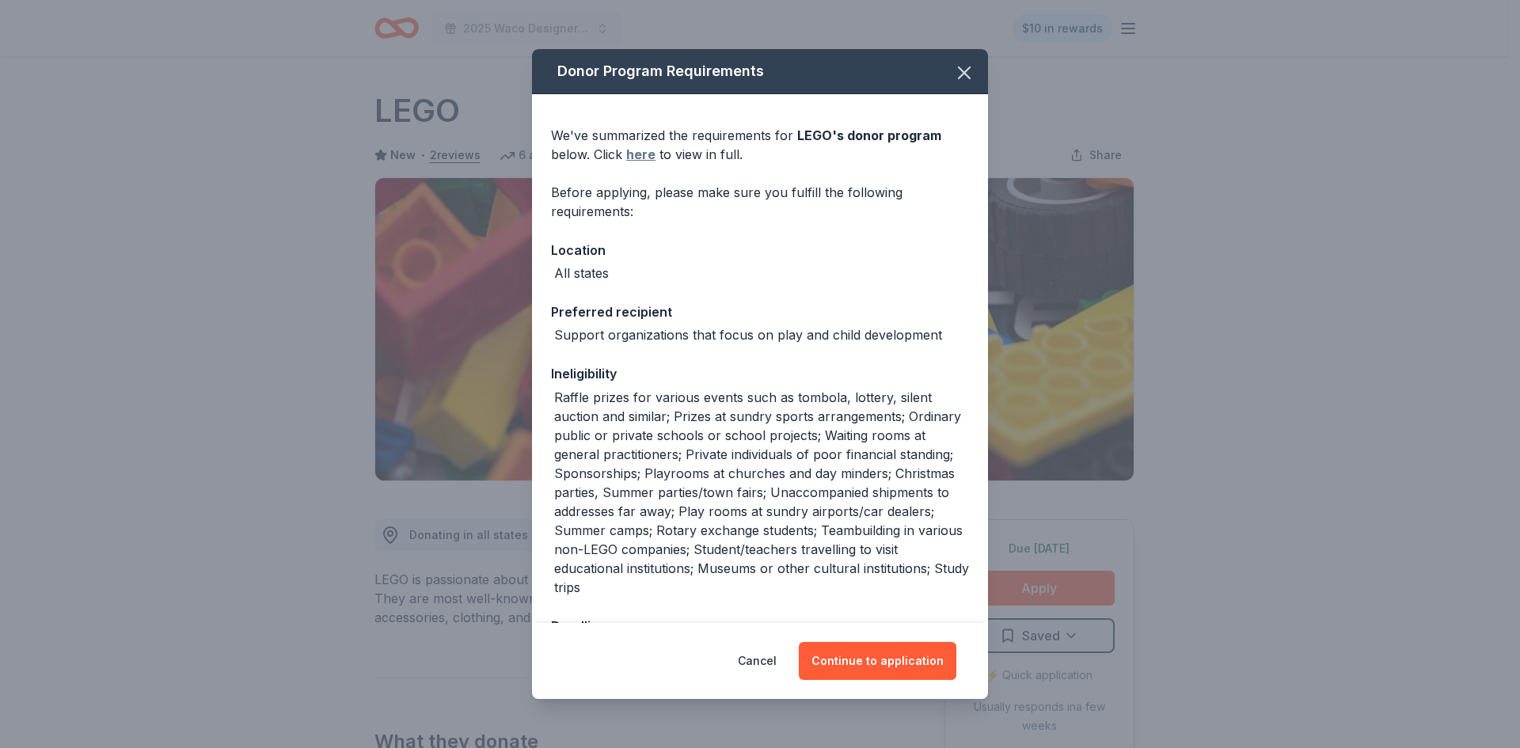
click at [641, 158] on link "here" at bounding box center [640, 154] width 29 height 19
click at [959, 74] on icon "button" at bounding box center [964, 72] width 11 height 11
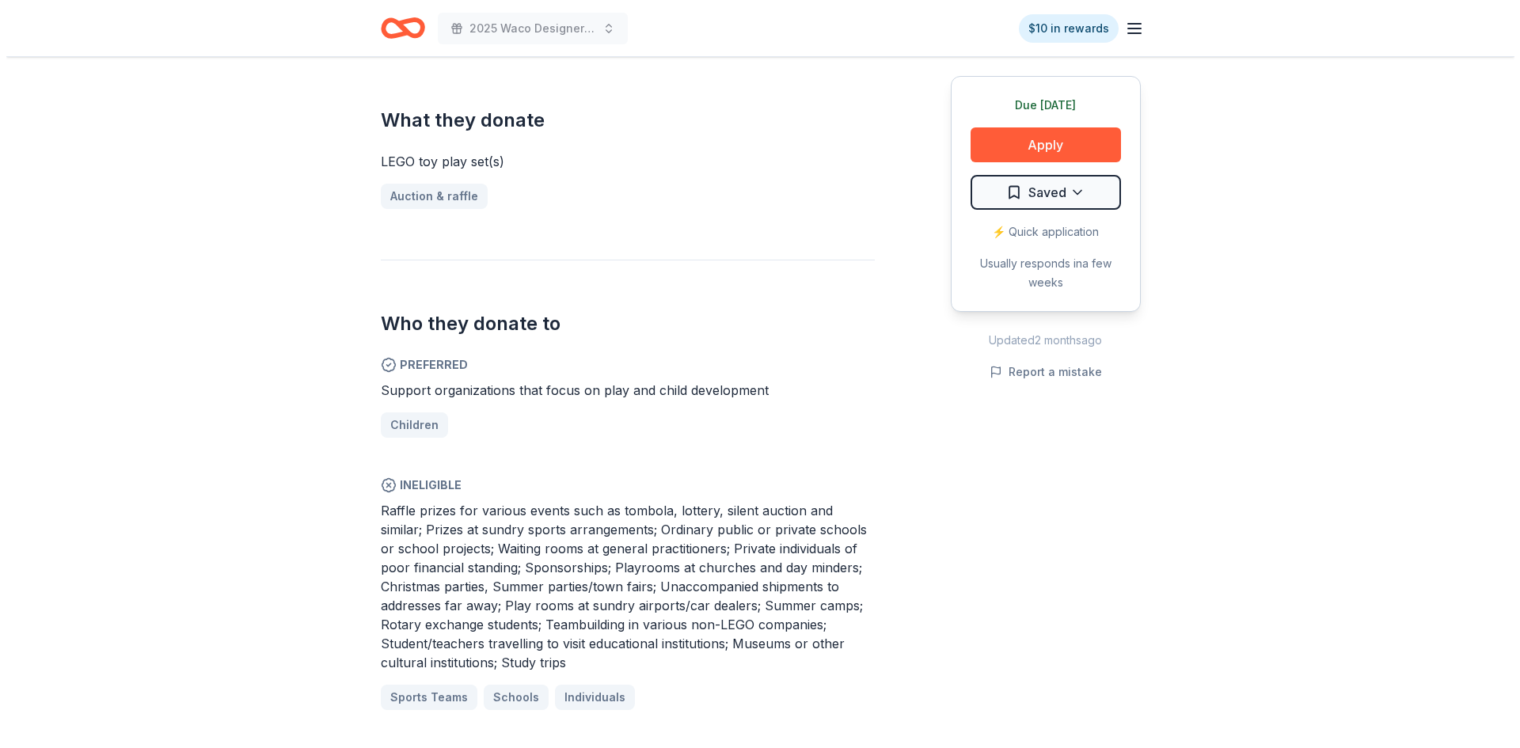
scroll to position [396, 0]
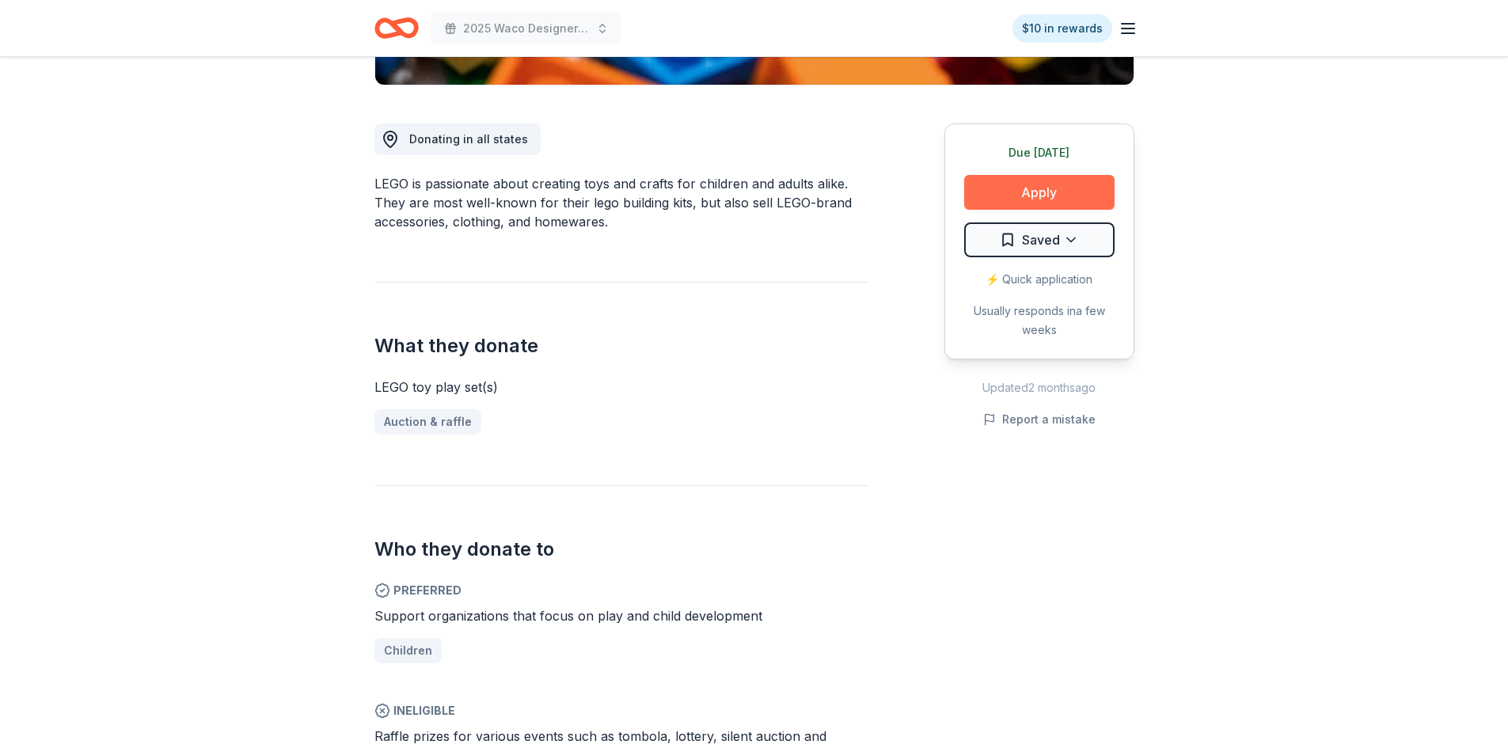
click at [1044, 197] on button "Apply" at bounding box center [1039, 192] width 150 height 35
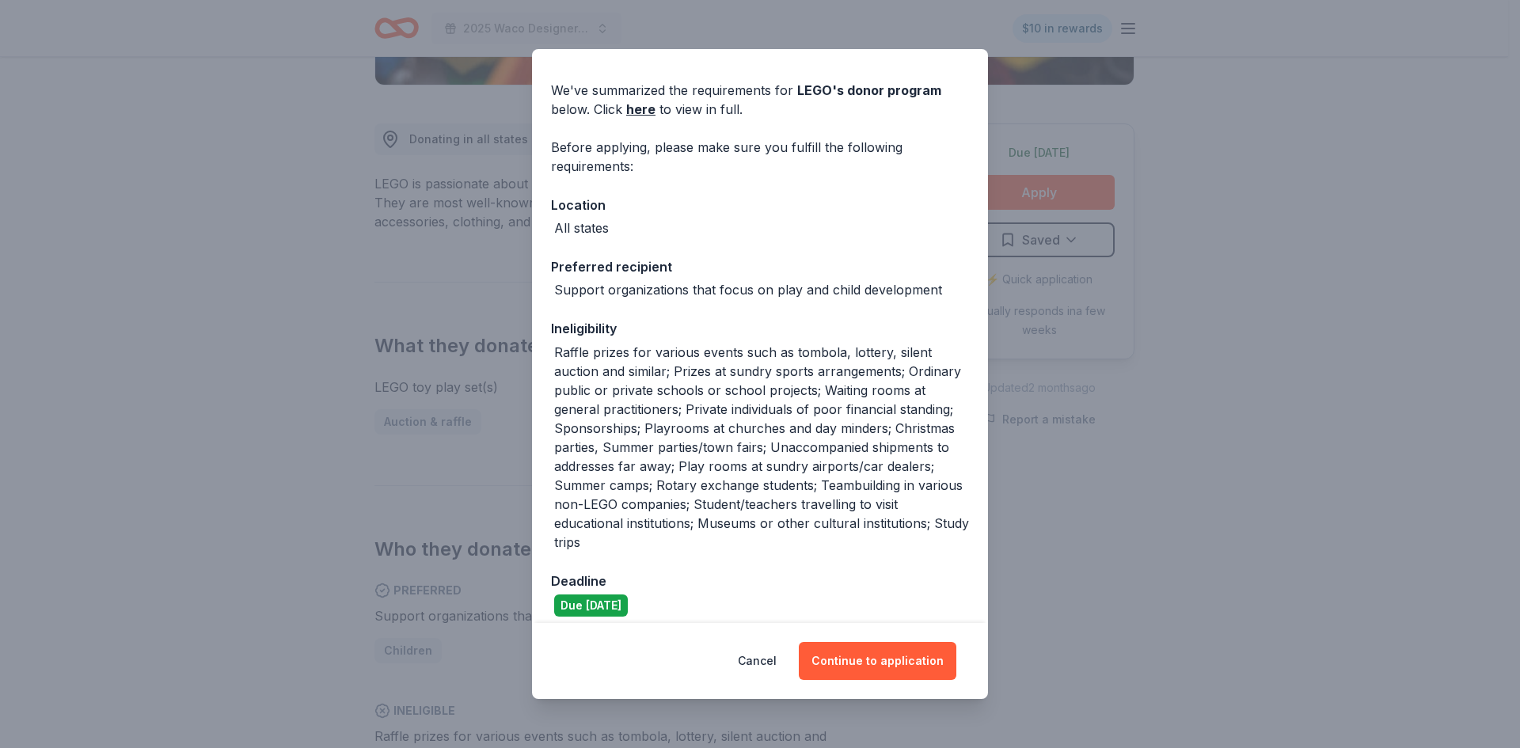
scroll to position [58, 0]
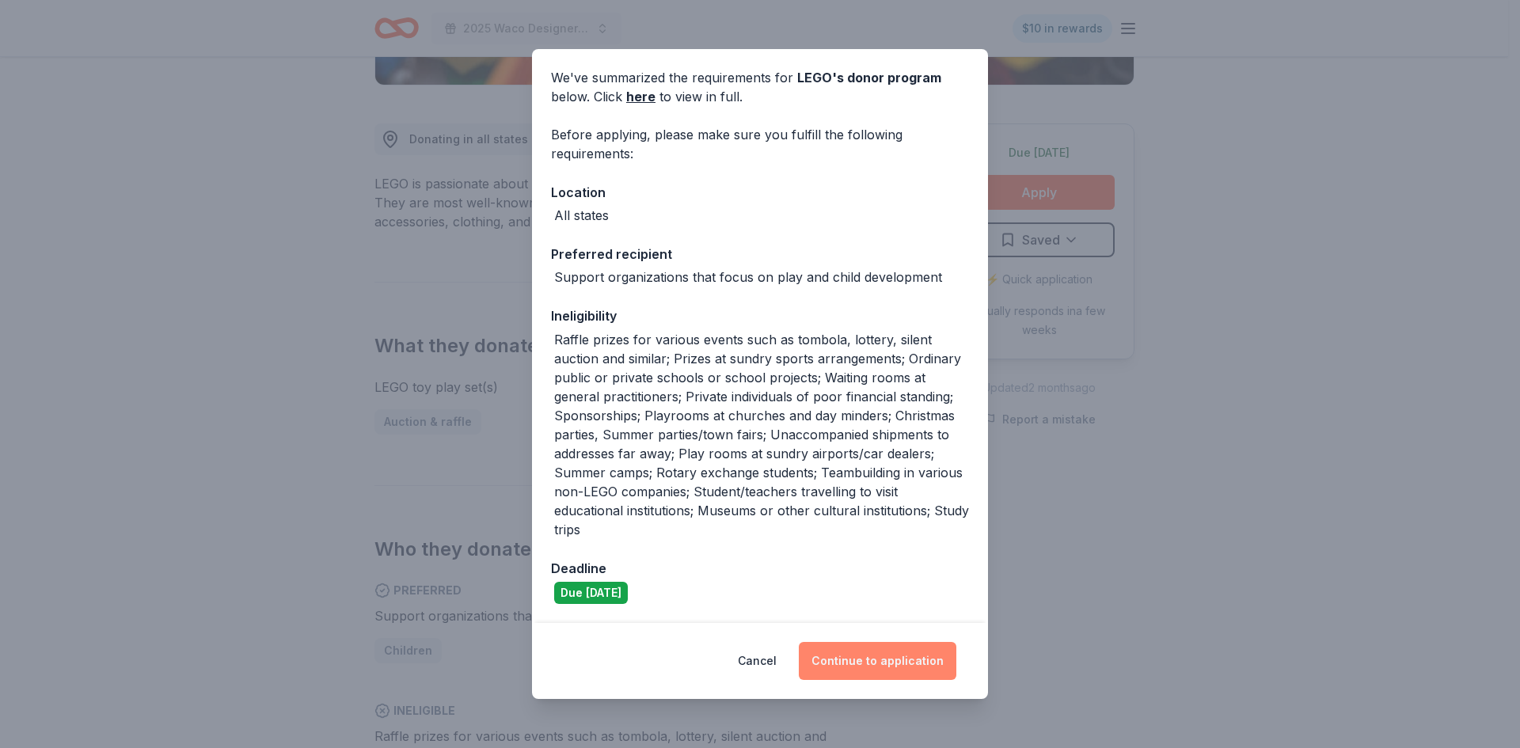
click at [878, 656] on button "Continue to application" at bounding box center [878, 661] width 158 height 38
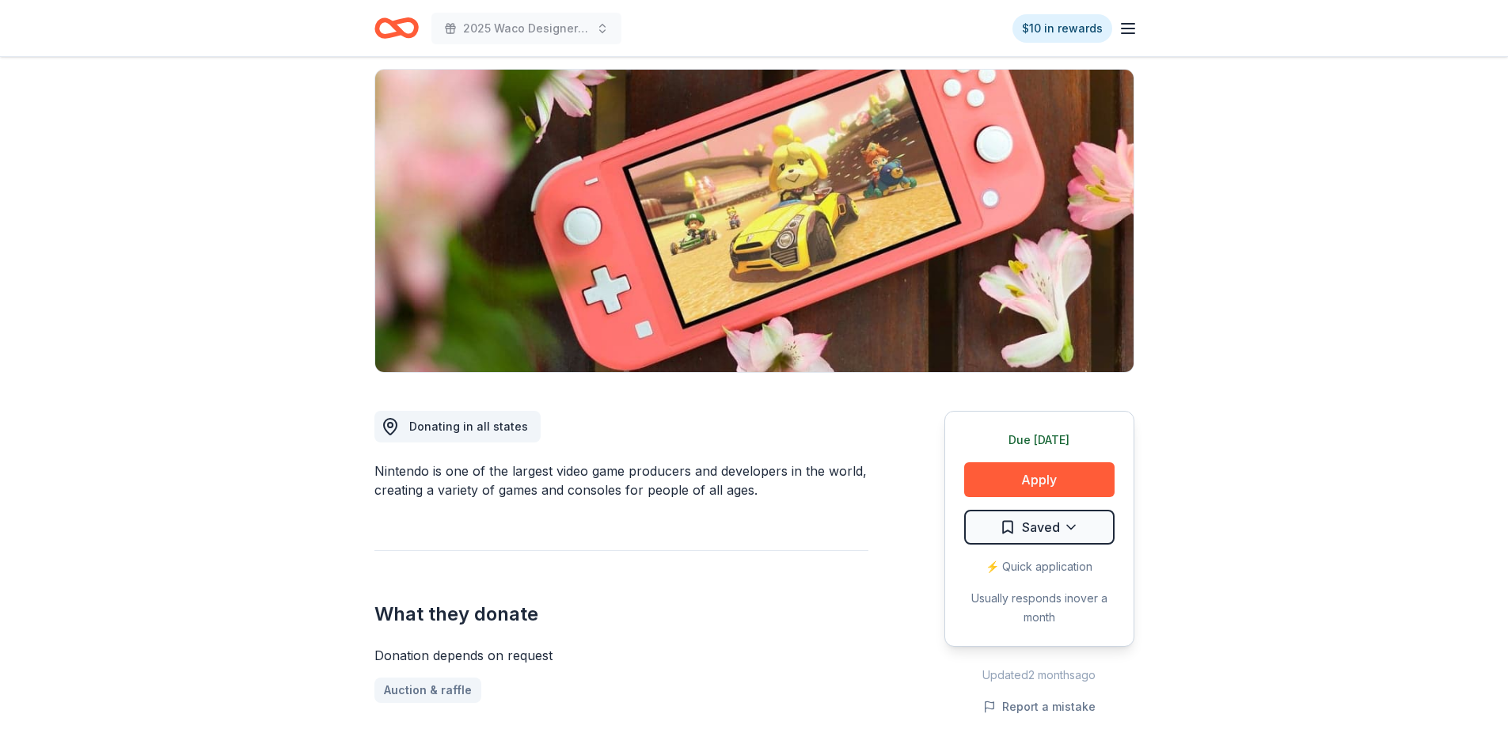
scroll to position [79, 0]
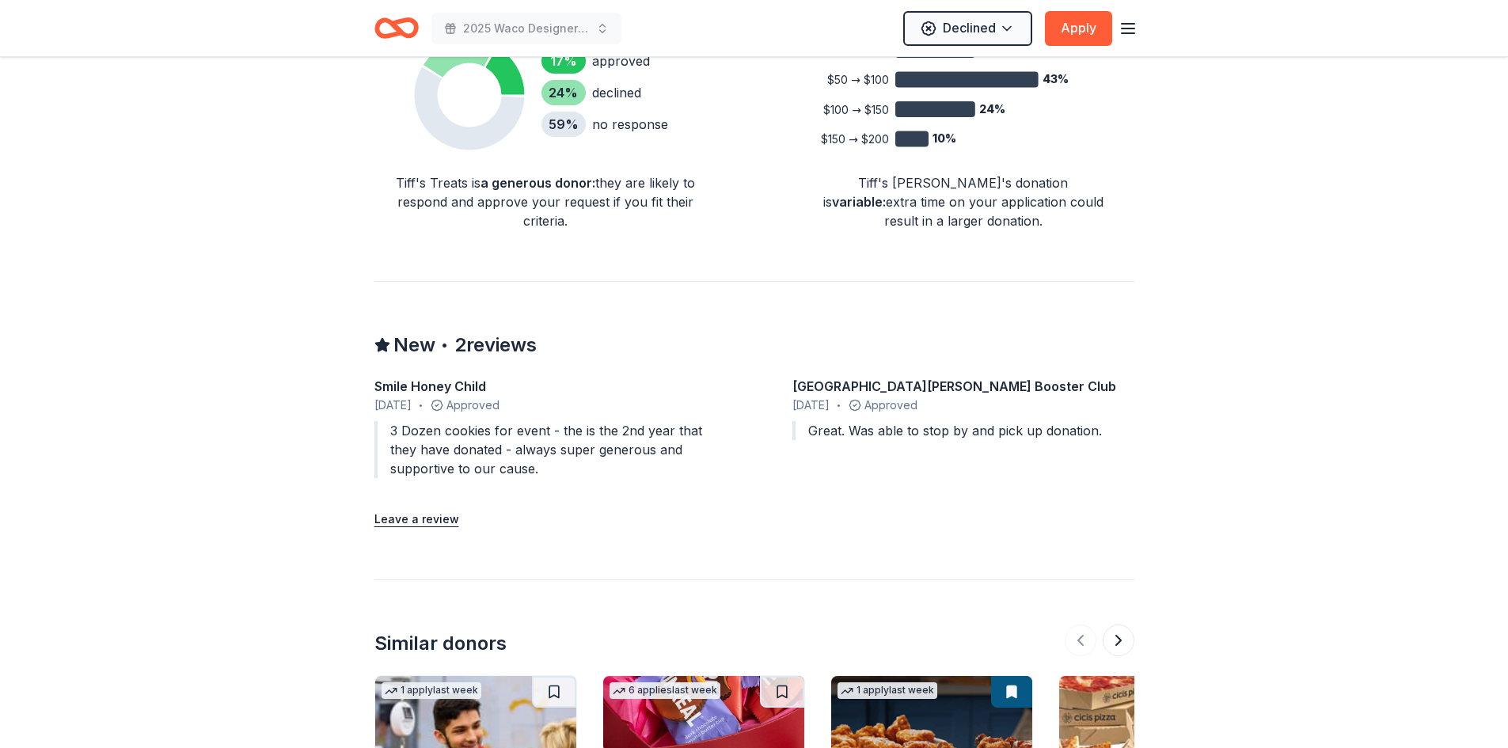
scroll to position [1346, 0]
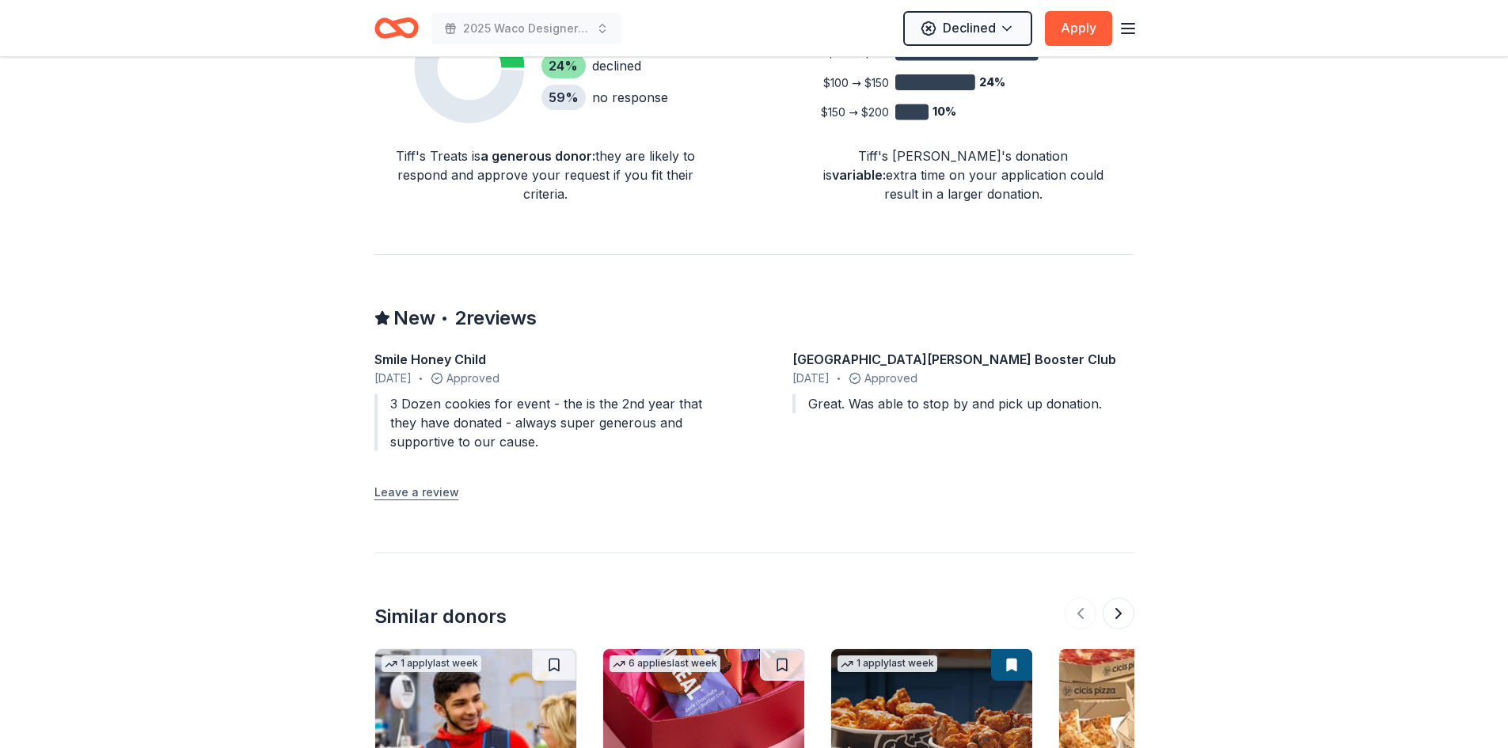
click at [394, 483] on button "Leave a review" at bounding box center [416, 492] width 85 height 19
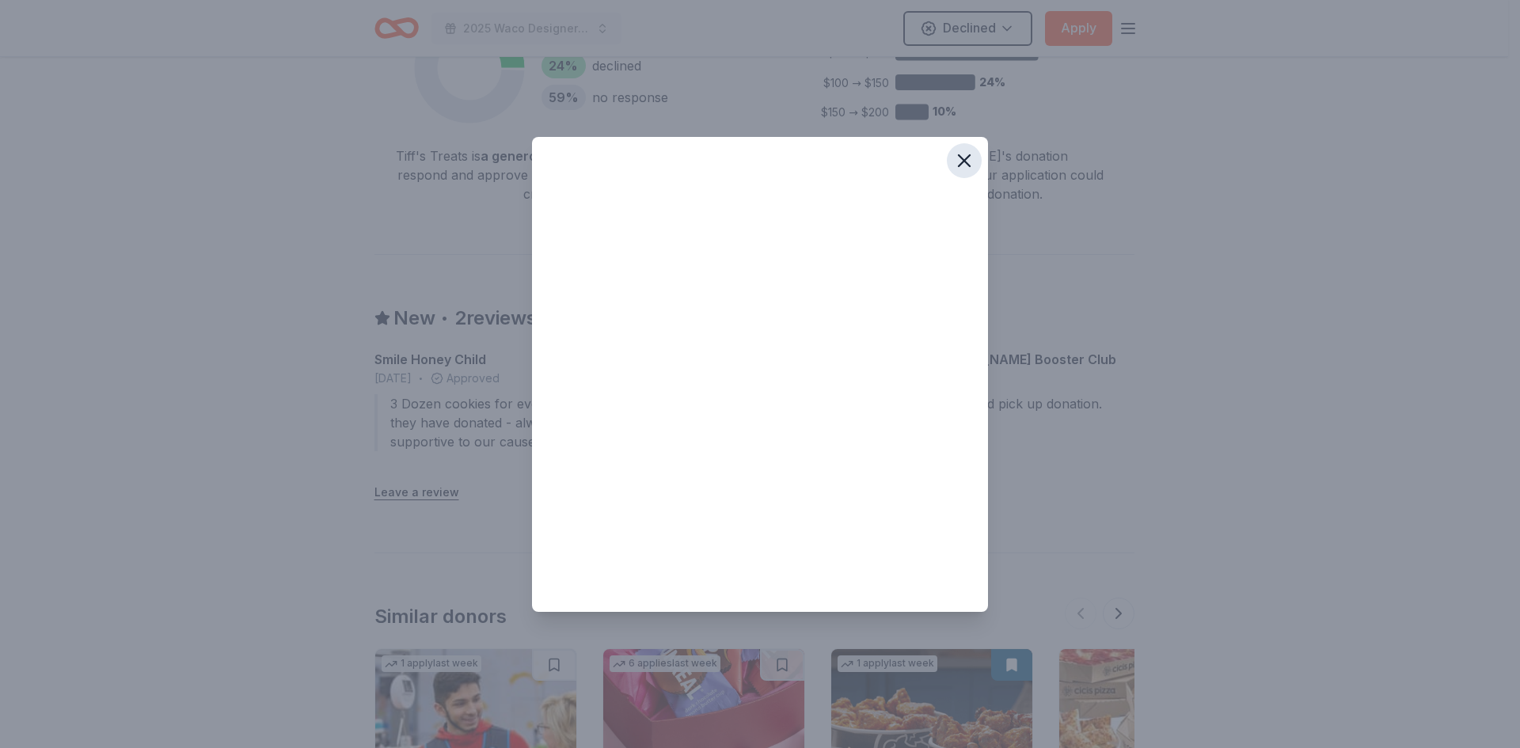
click at [964, 162] on icon "button" at bounding box center [964, 160] width 11 height 11
